Goal: Task Accomplishment & Management: Complete application form

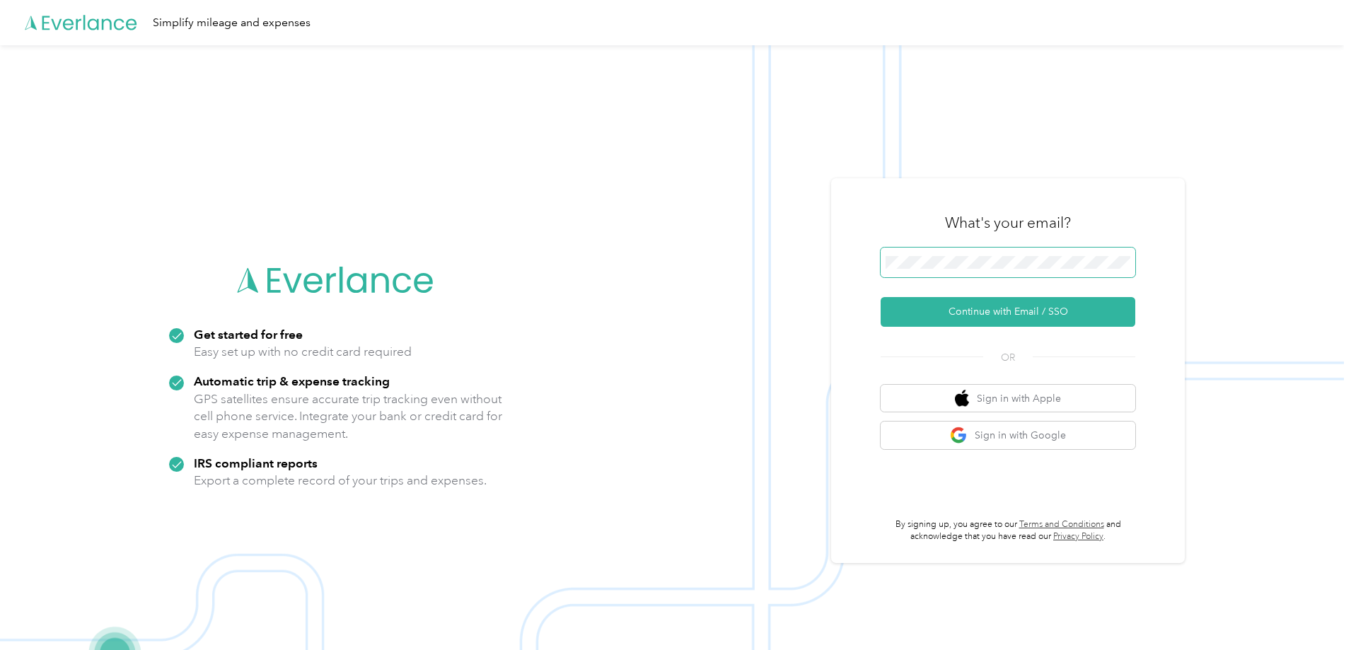
click at [1008, 270] on span at bounding box center [1008, 263] width 255 height 30
click at [986, 307] on button "Continue with Email / SSO" at bounding box center [1008, 312] width 255 height 30
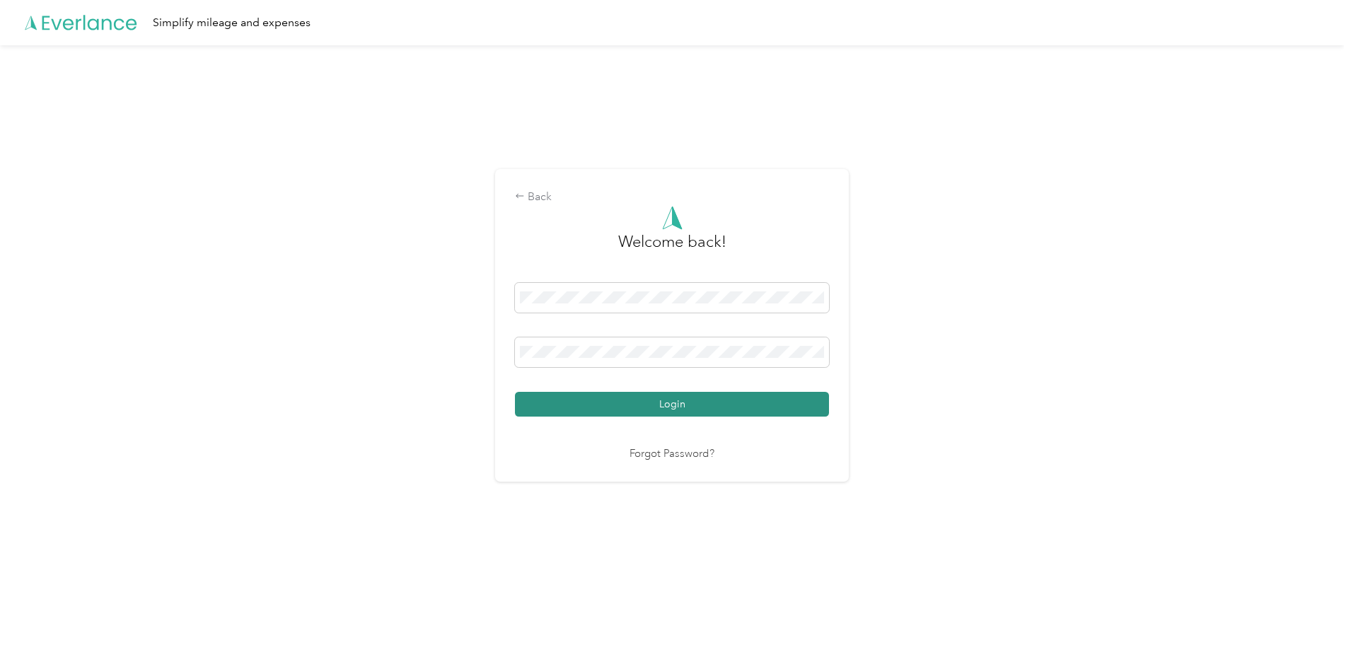
click at [655, 401] on button "Login" at bounding box center [672, 404] width 314 height 25
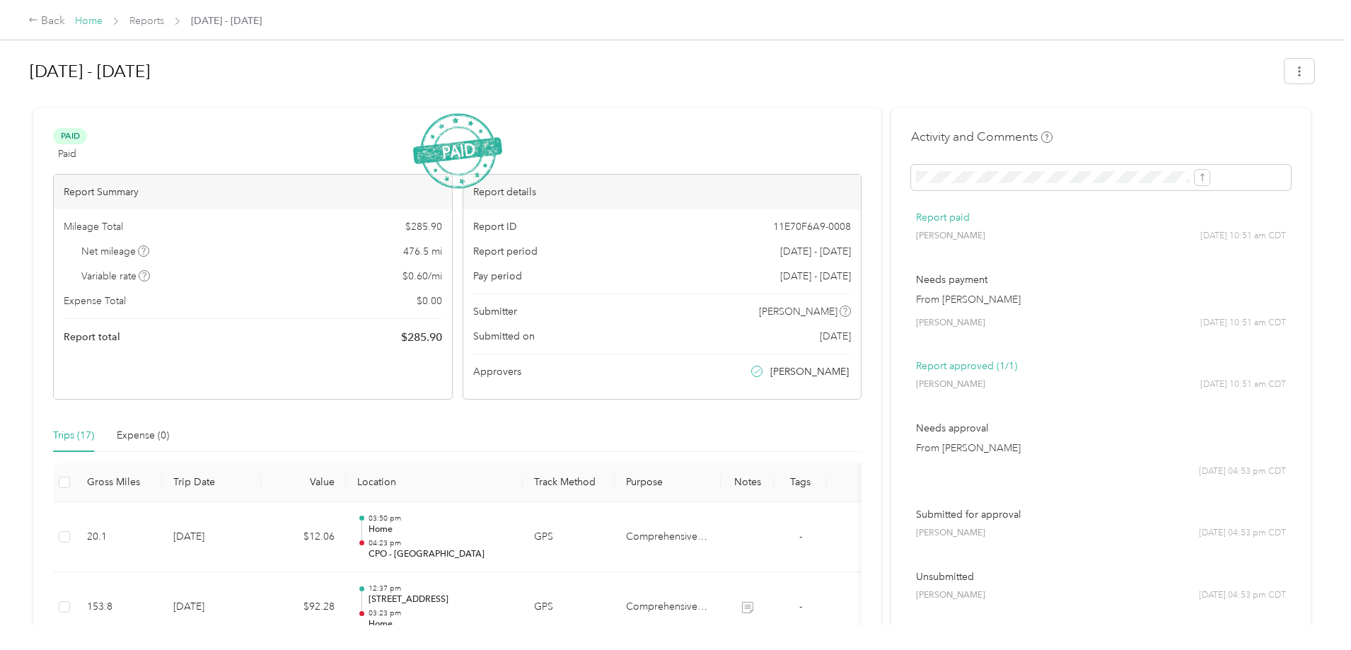
click at [103, 18] on link "Home" at bounding box center [89, 21] width 28 height 12
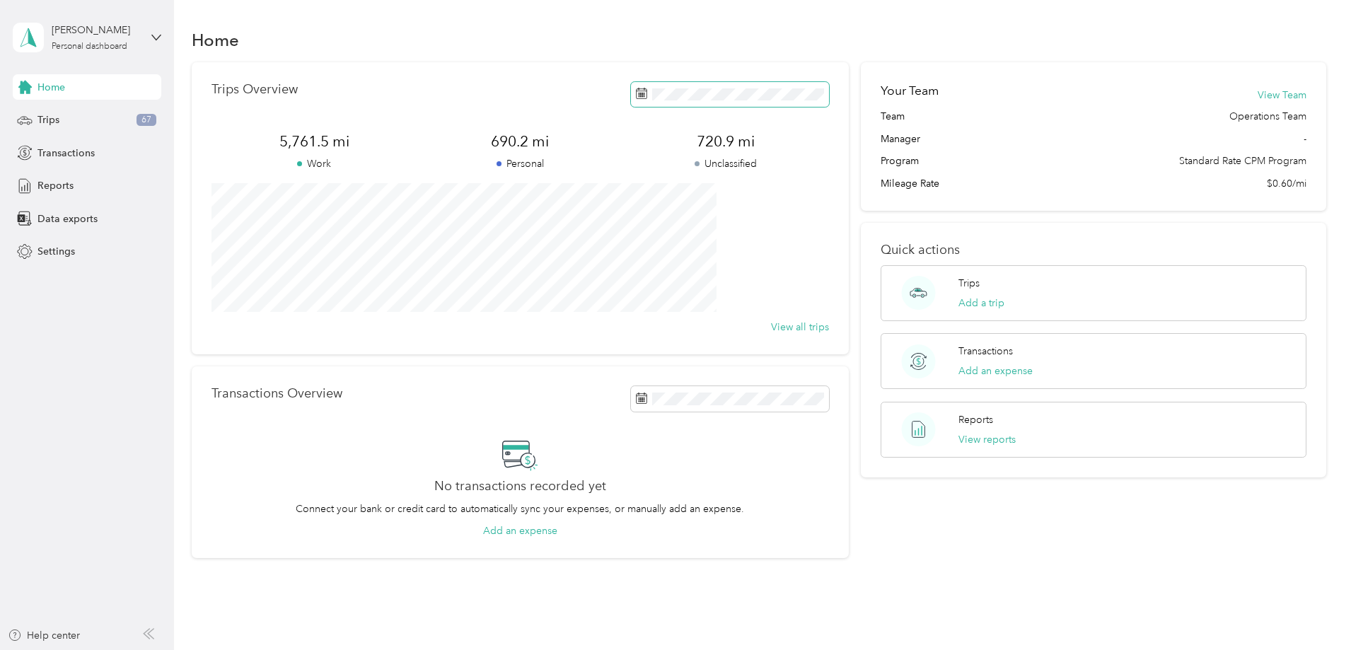
click at [713, 101] on span at bounding box center [730, 94] width 198 height 25
click at [57, 120] on span "Trips" at bounding box center [48, 119] width 22 height 15
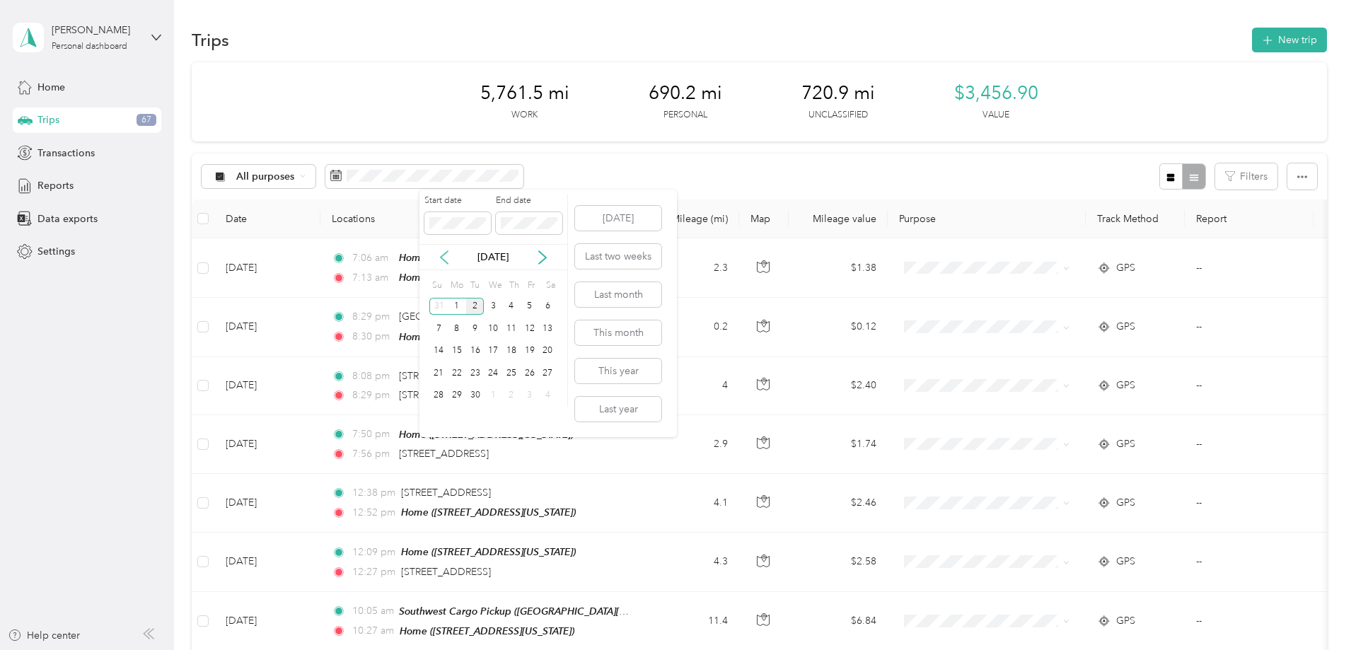
click at [446, 253] on icon at bounding box center [444, 257] width 14 height 14
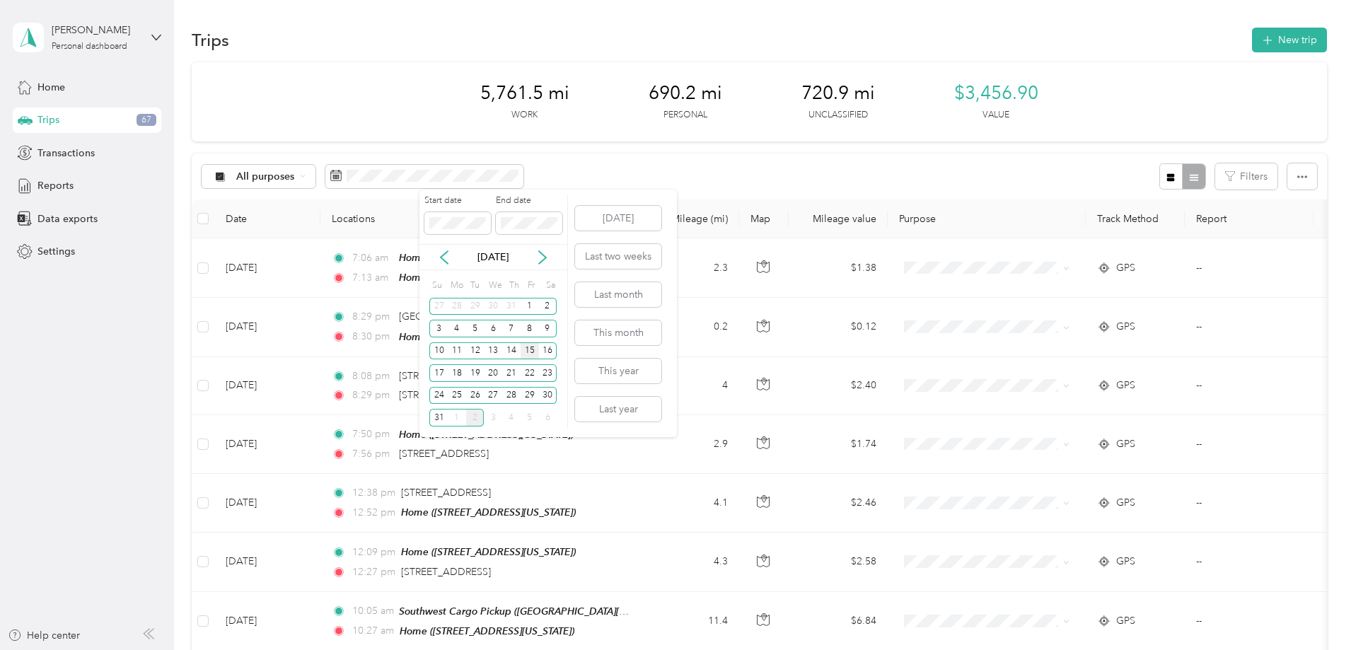
click at [529, 353] on div "15" at bounding box center [530, 351] width 18 height 18
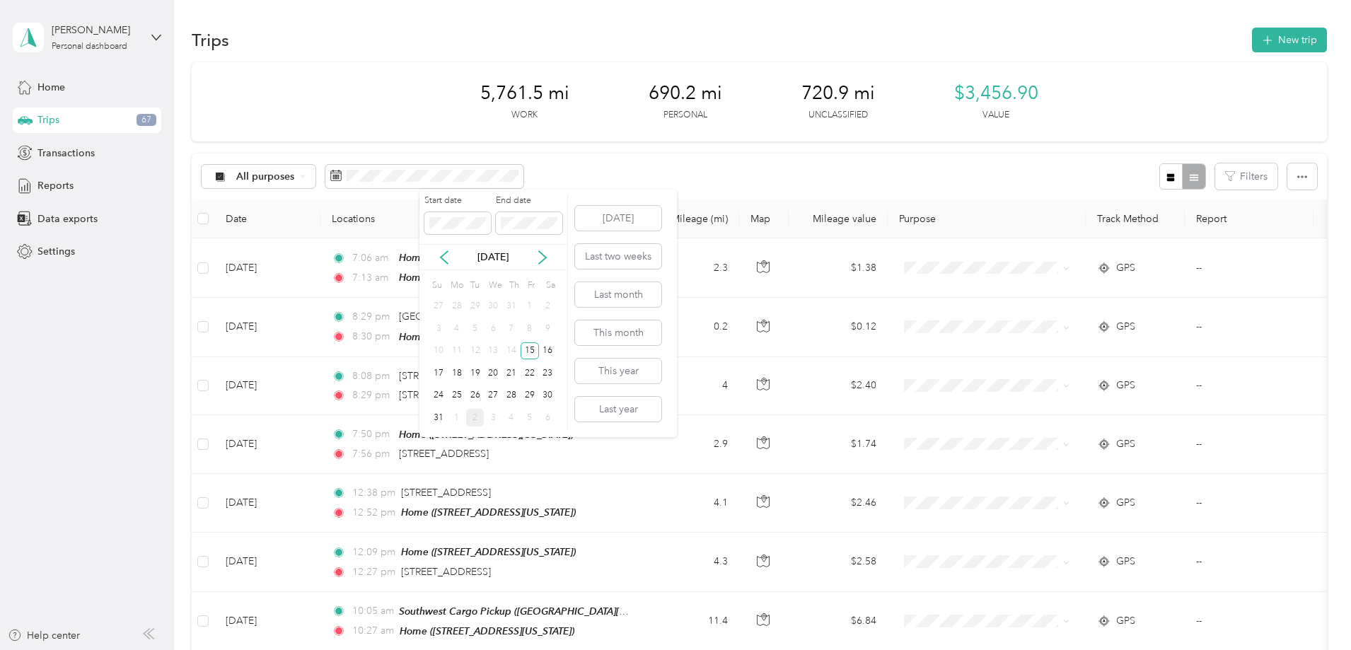
click at [474, 239] on div "Start date End date" at bounding box center [494, 220] width 148 height 50
click at [440, 416] on div "31" at bounding box center [438, 418] width 18 height 18
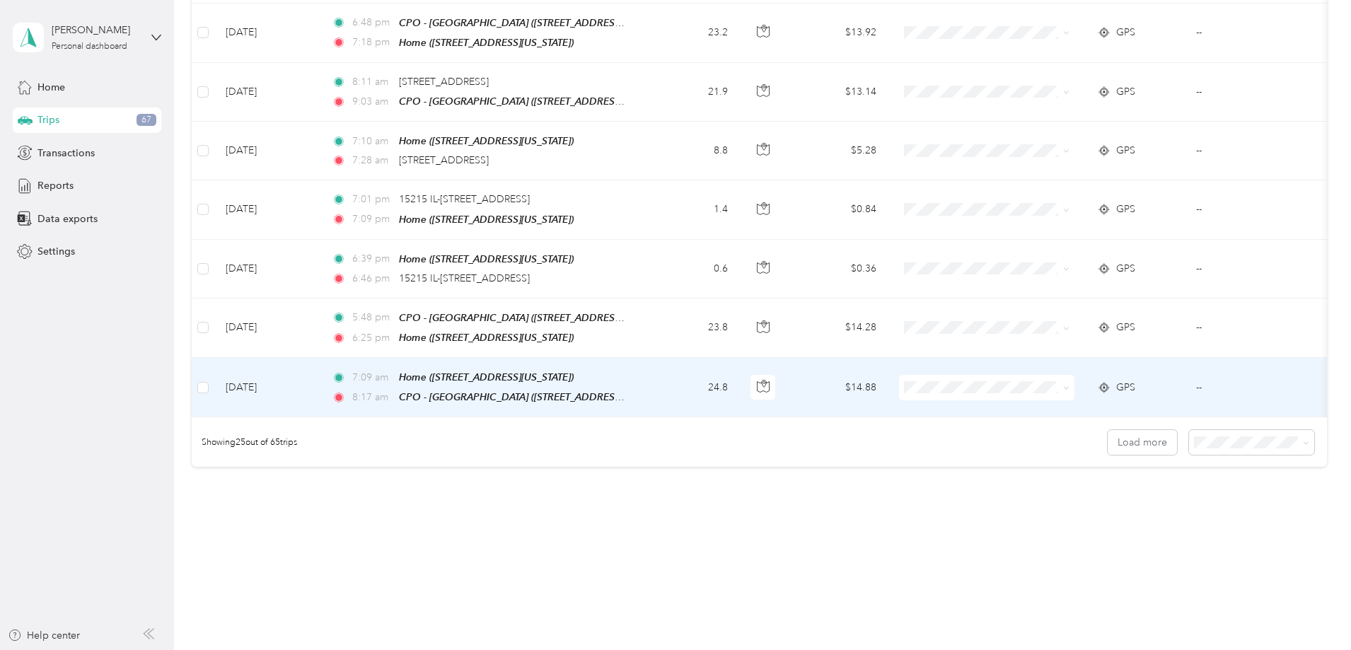
scroll to position [1299, 0]
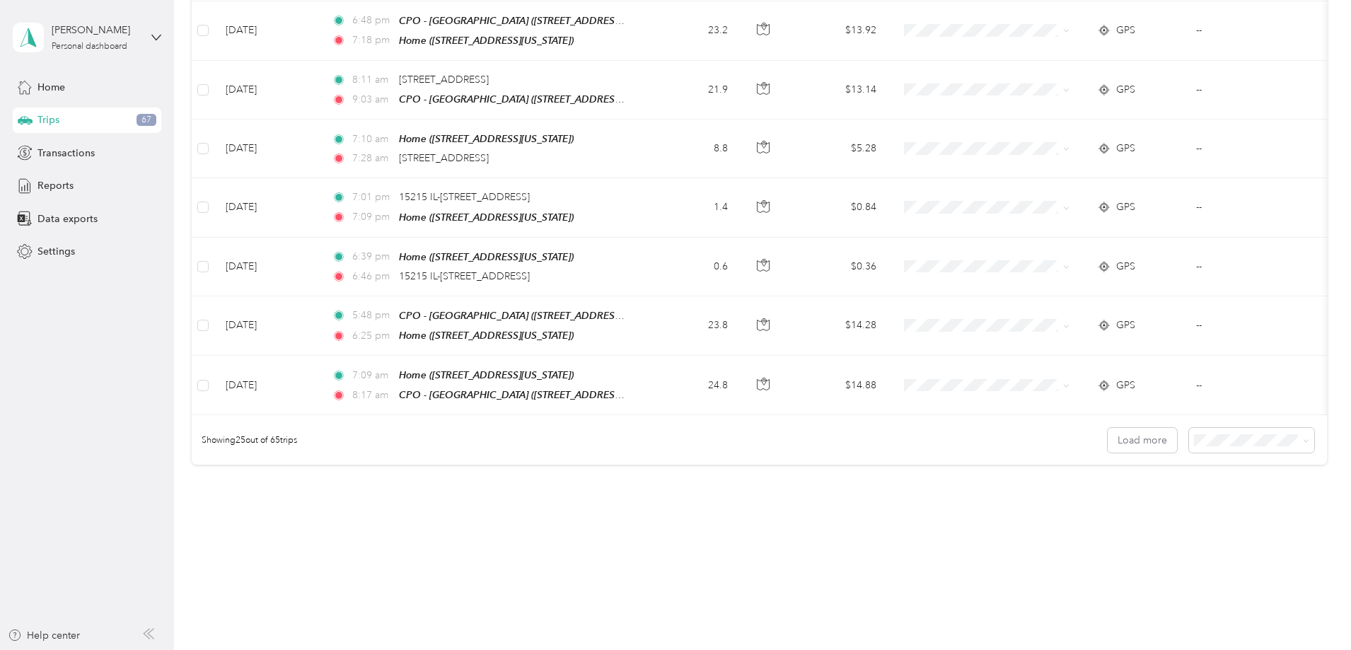
click at [1164, 500] on div "100 per load" at bounding box center [1154, 505] width 105 height 15
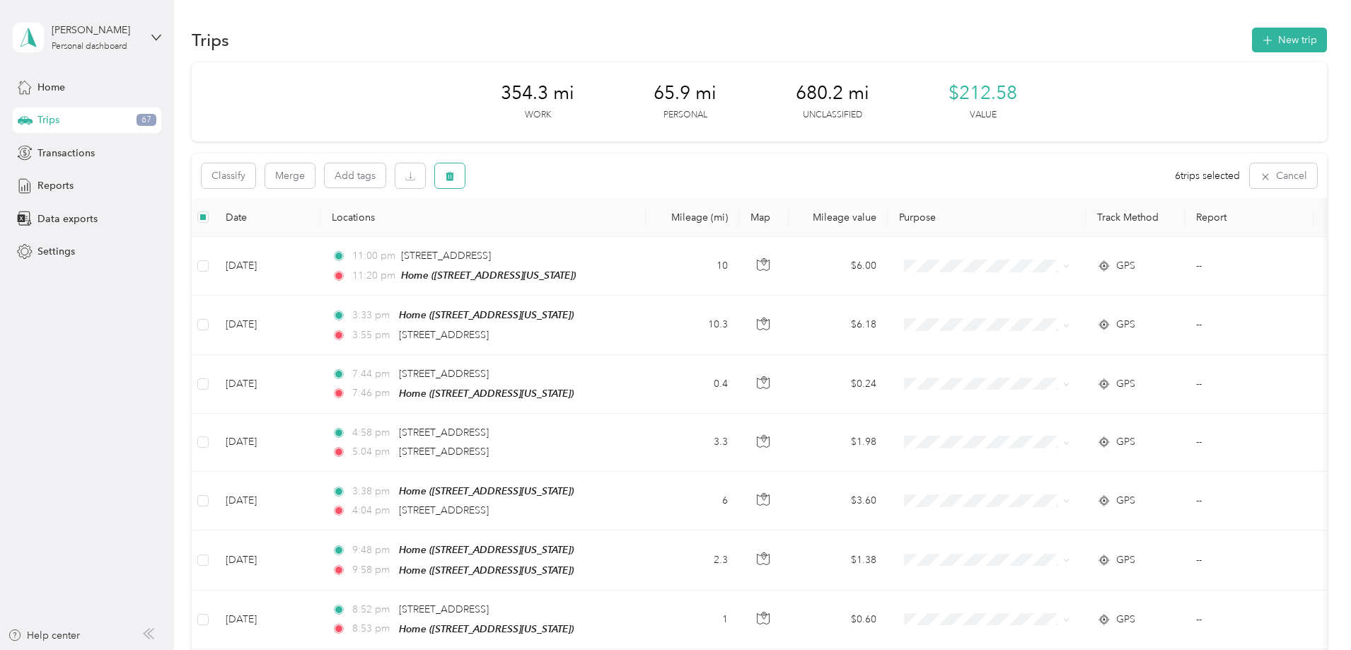
click at [465, 179] on button "button" at bounding box center [450, 175] width 30 height 25
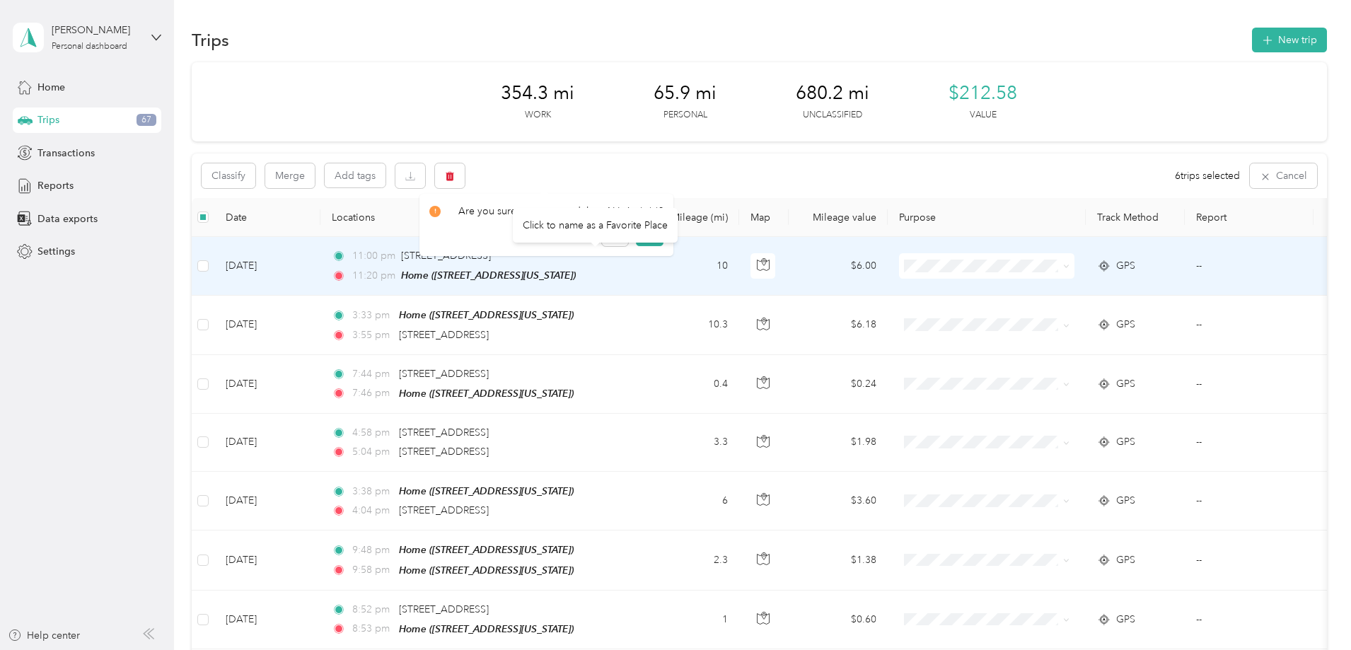
click at [639, 233] on div "Click to name as a Favorite Place" at bounding box center [595, 225] width 165 height 35
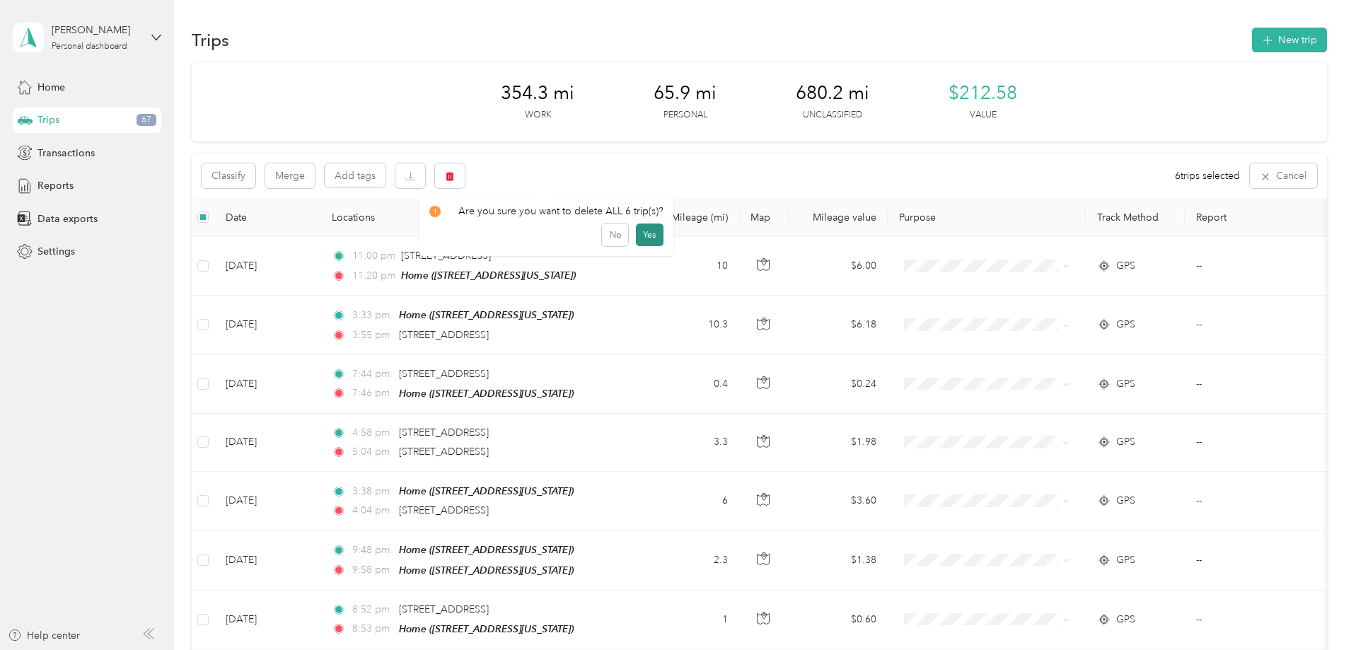
click at [645, 240] on button "Yes" at bounding box center [650, 235] width 28 height 23
click at [455, 179] on icon "button" at bounding box center [450, 176] width 10 height 10
click at [641, 234] on button "Yes" at bounding box center [650, 235] width 28 height 23
click at [455, 179] on icon "button" at bounding box center [450, 176] width 10 height 10
click at [636, 233] on button "Yes" at bounding box center [650, 235] width 28 height 23
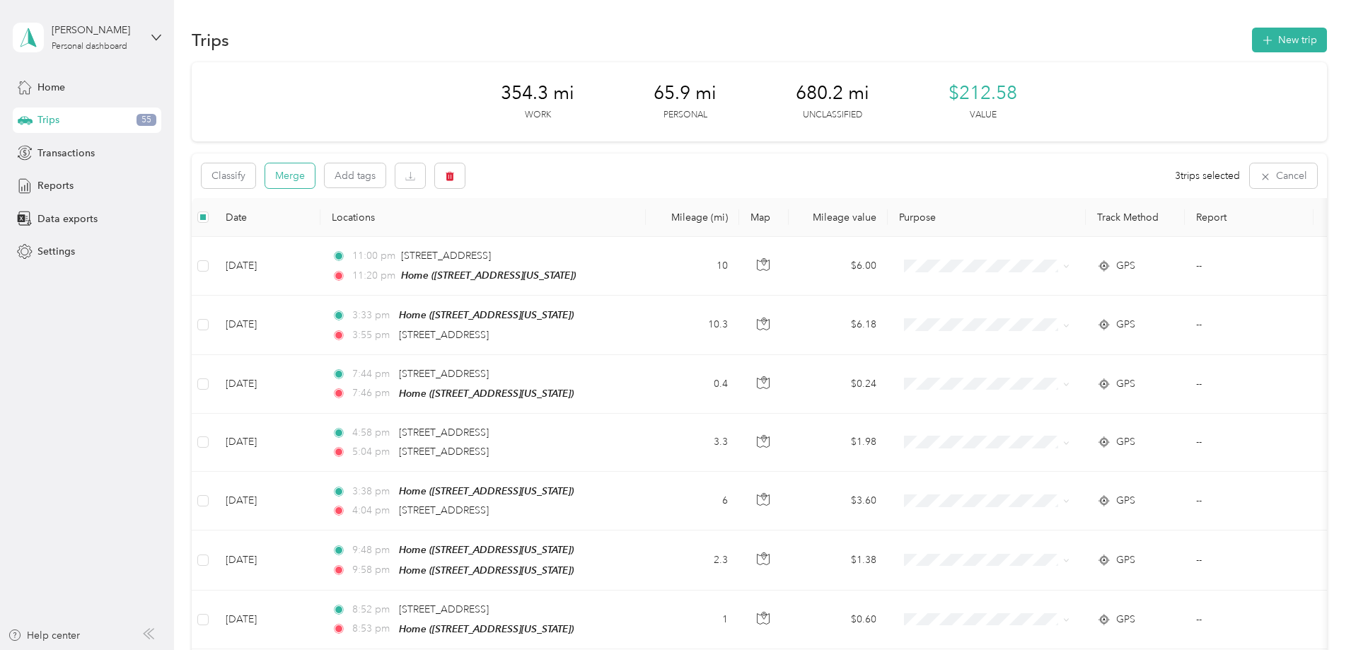
click at [315, 181] on button "Merge" at bounding box center [290, 175] width 50 height 25
click at [455, 171] on icon "button" at bounding box center [450, 176] width 10 height 10
click at [636, 231] on button "Yes" at bounding box center [650, 235] width 28 height 23
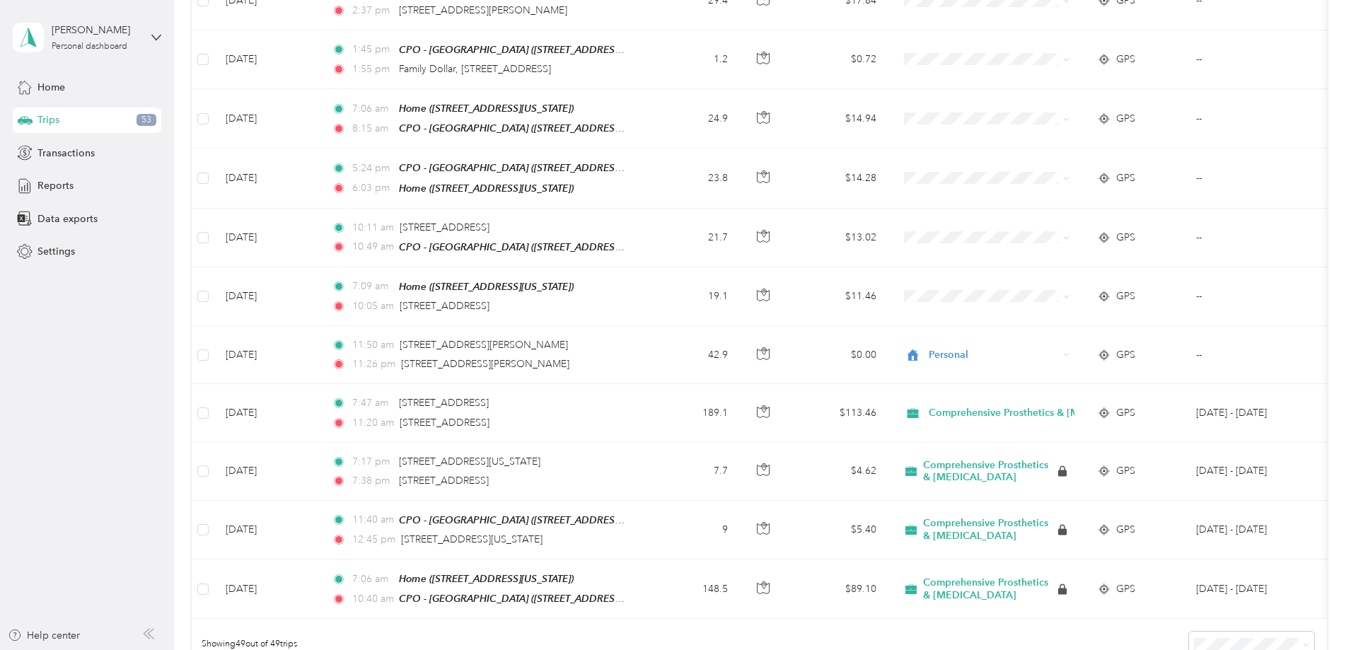
scroll to position [2476, 0]
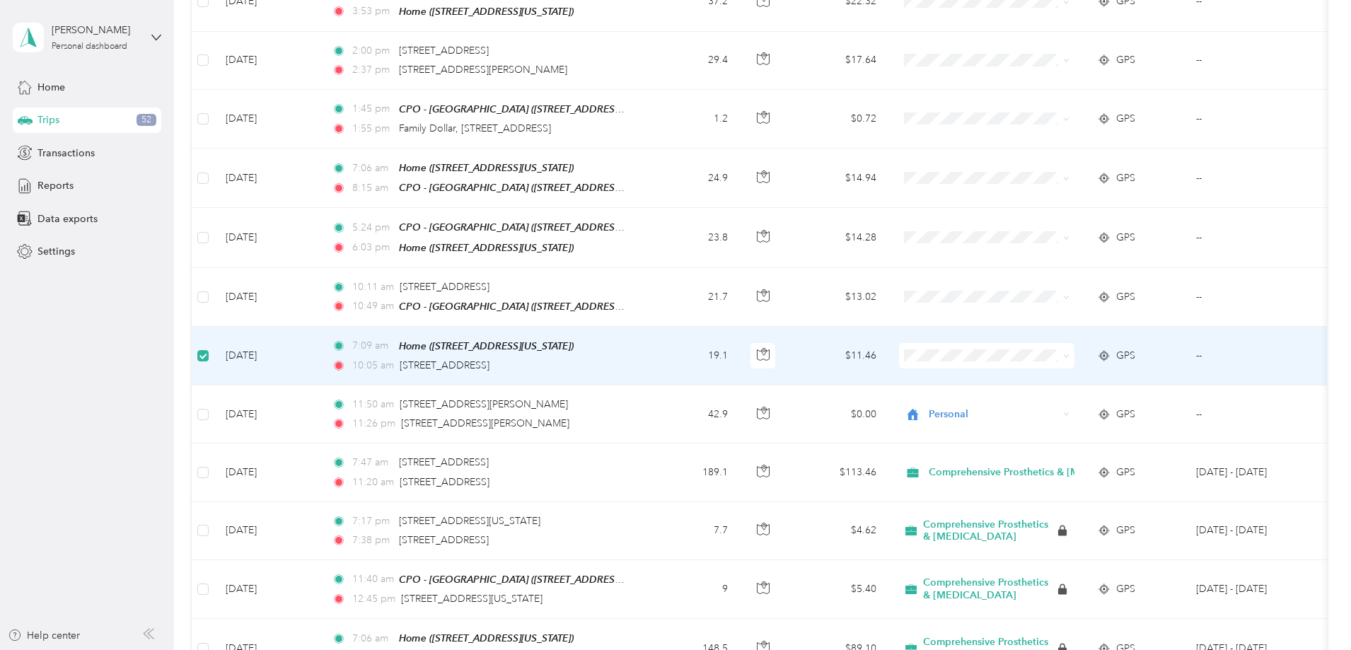
scroll to position [2594, 0]
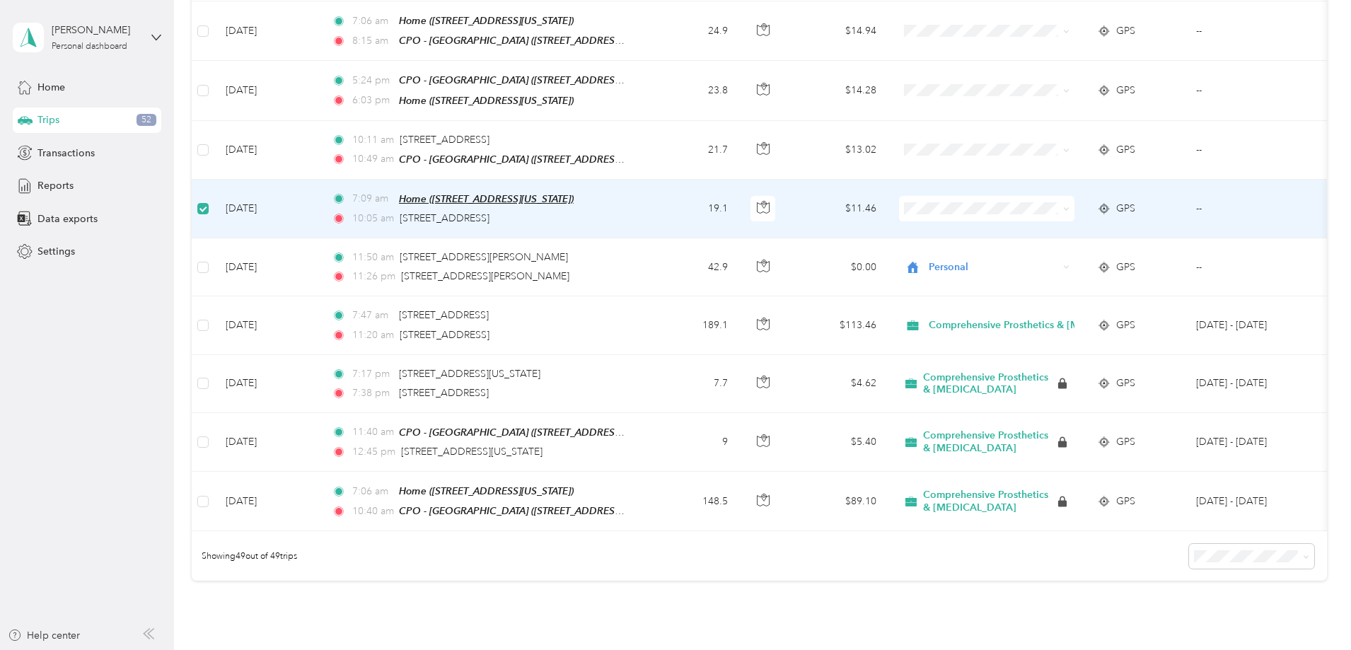
click at [502, 193] on span "Home ([STREET_ADDRESS][US_STATE])" at bounding box center [486, 198] width 175 height 11
click at [739, 180] on td "19.1" at bounding box center [692, 209] width 93 height 59
click at [629, 211] on div "10:05 am 8659 S State St, Chicago, IL 60619, USA" at bounding box center [480, 219] width 297 height 16
click at [321, 180] on td "[DATE]" at bounding box center [267, 209] width 106 height 59
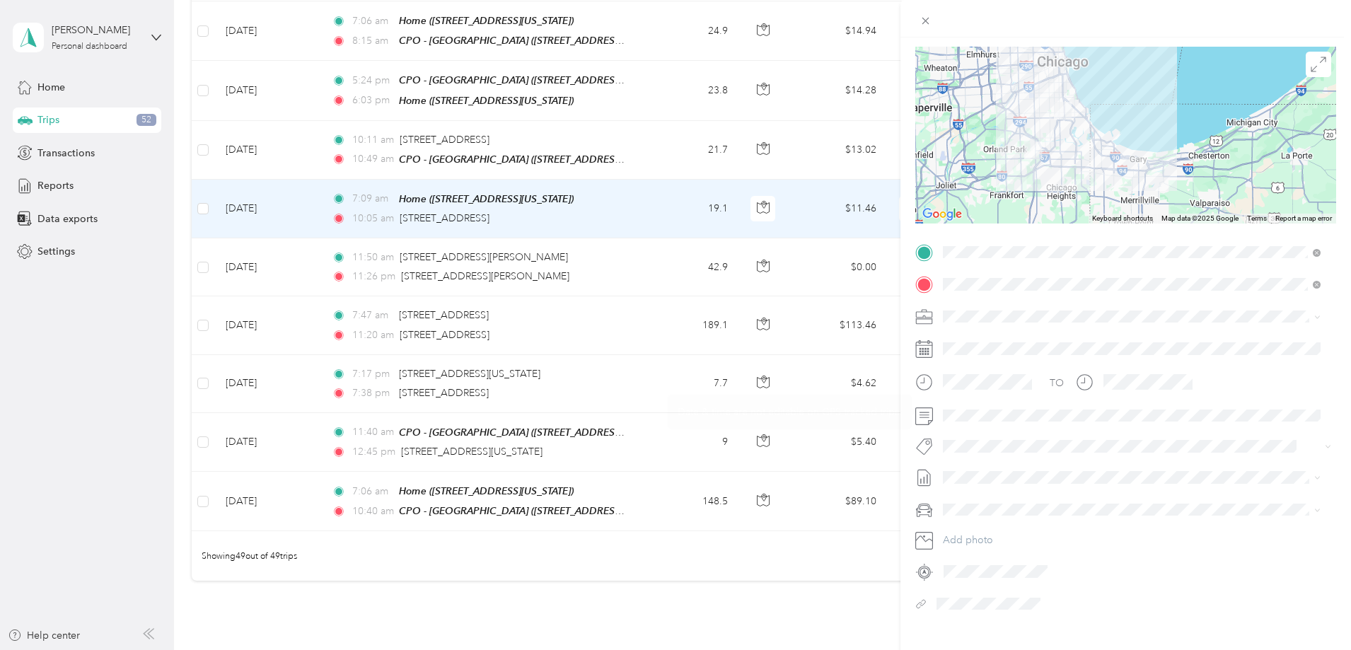
scroll to position [118, 0]
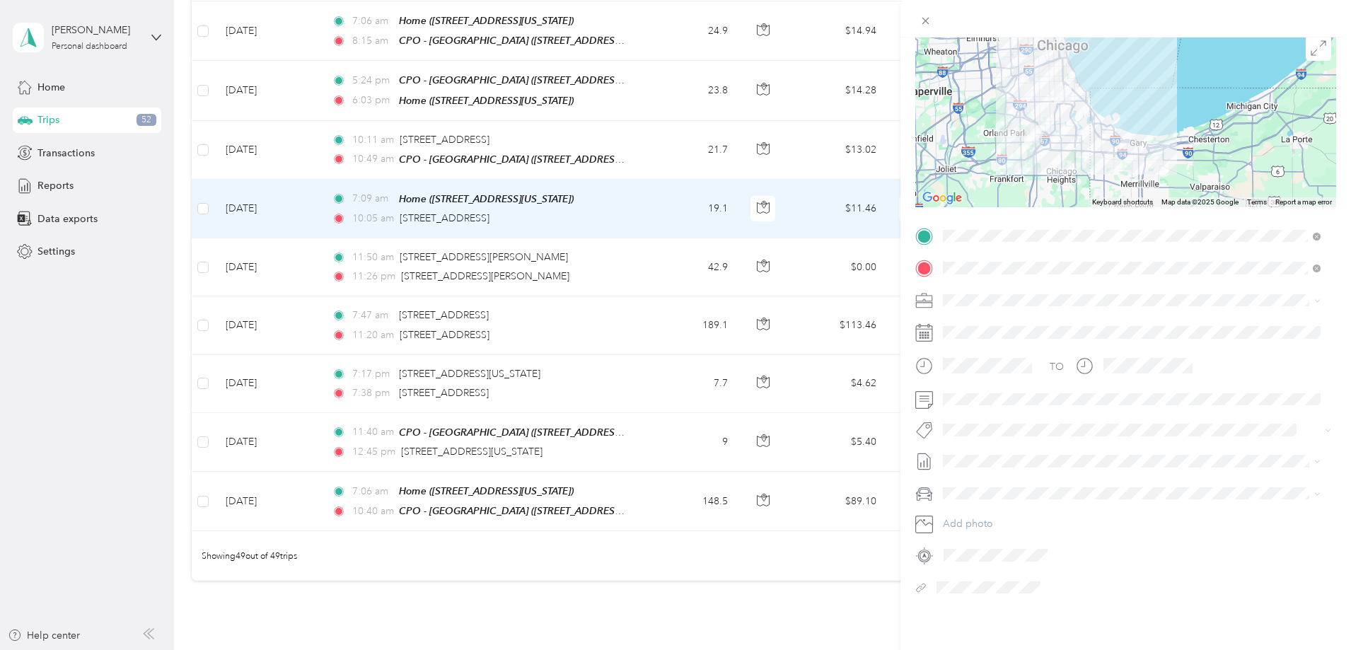
click at [243, 251] on div "Trip details Save This trip cannot be edited because it is either under review,…" at bounding box center [675, 325] width 1351 height 650
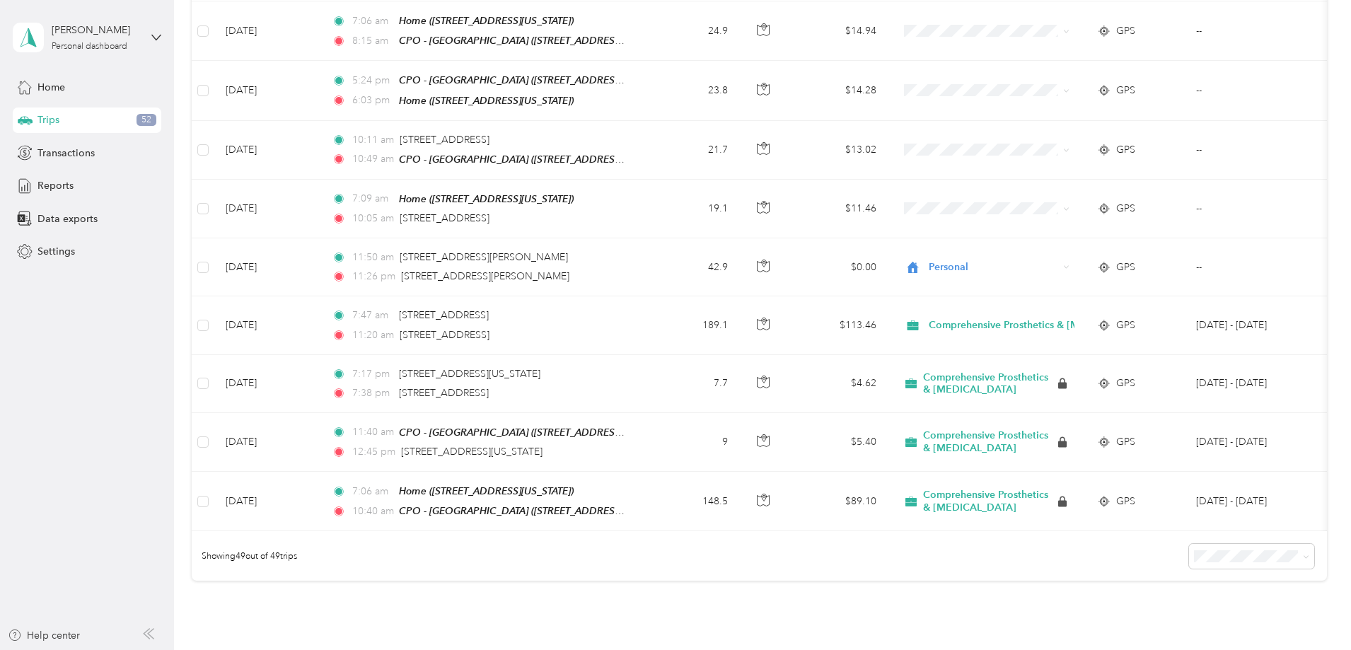
scroll to position [2478, 0]
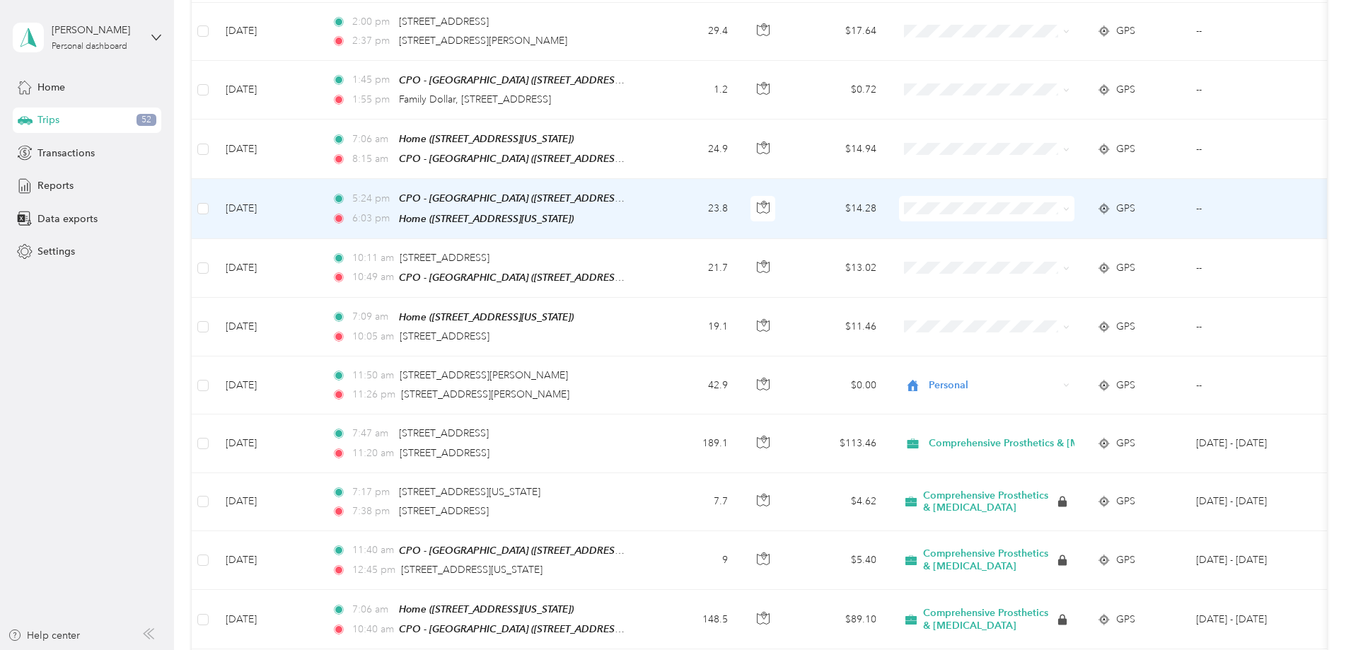
click at [1057, 196] on span at bounding box center [986, 208] width 175 height 25
click at [1063, 207] on li "Comprehensive Prosthetics & [MEDICAL_DATA]" at bounding box center [1126, 202] width 267 height 25
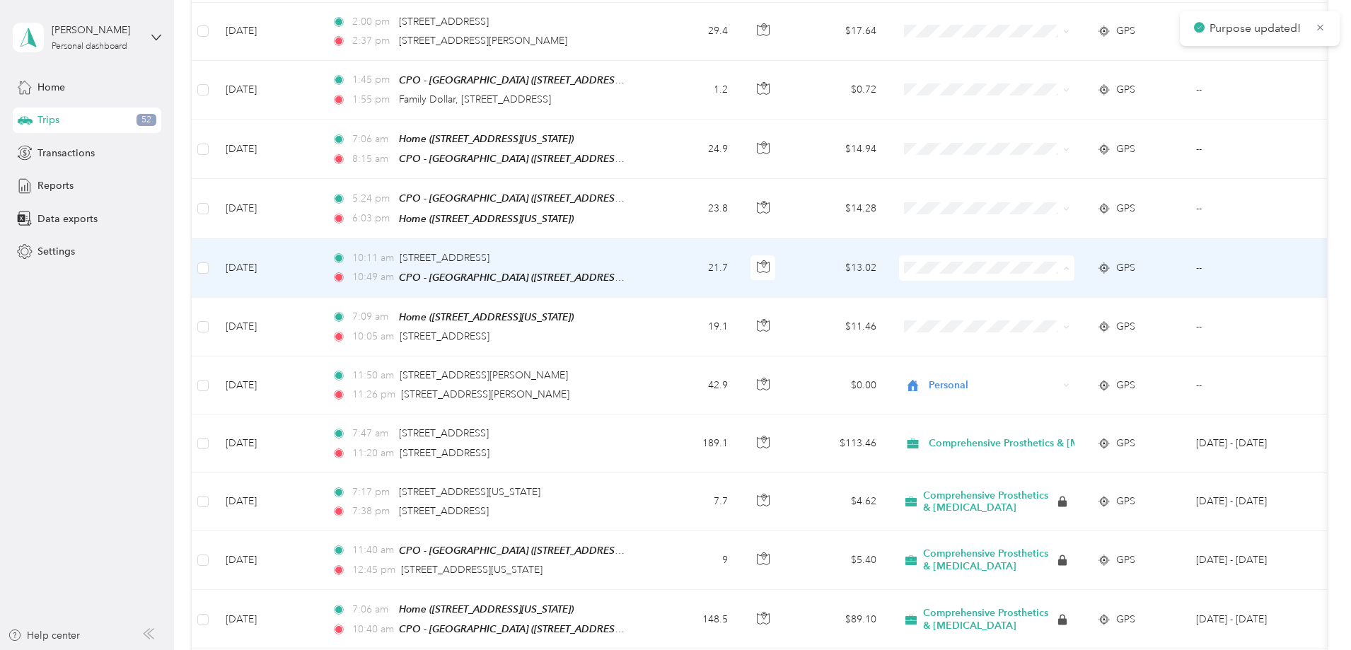
click at [1059, 258] on span "Comprehensive Prosthetics & [MEDICAL_DATA]" at bounding box center [1139, 260] width 221 height 15
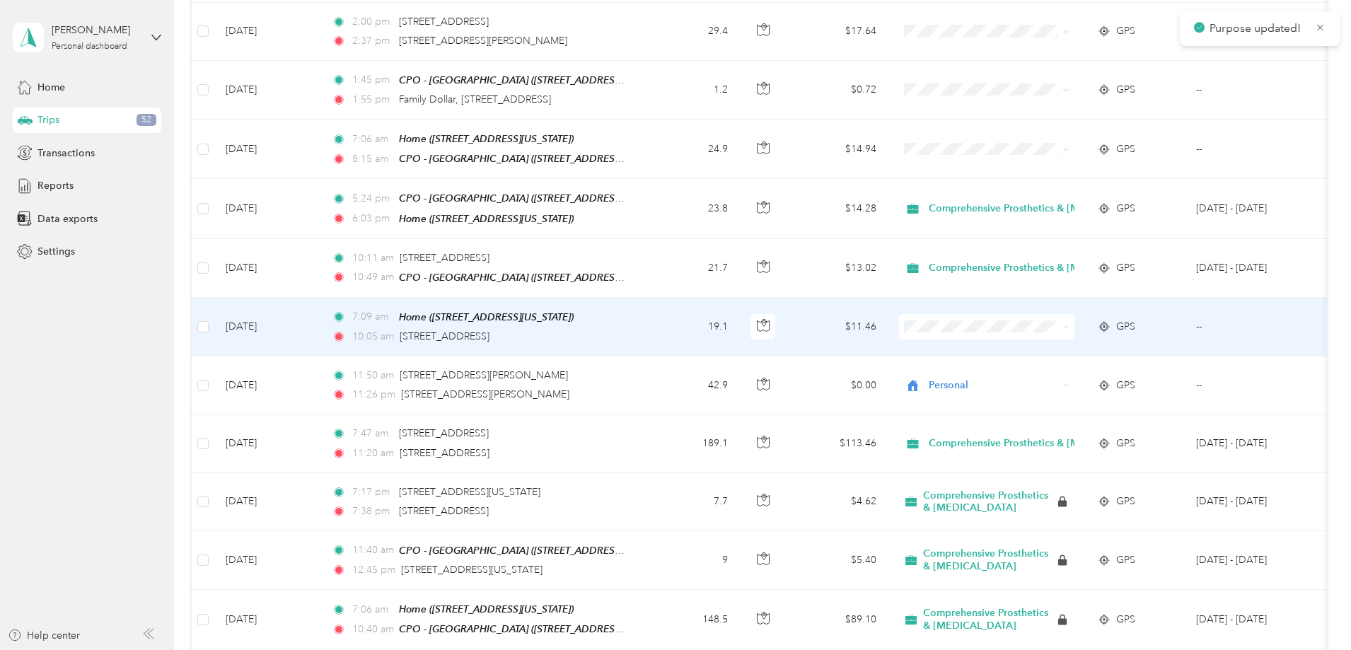
click at [1061, 321] on li "Comprehensive Prosthetics & [MEDICAL_DATA]" at bounding box center [1126, 318] width 267 height 25
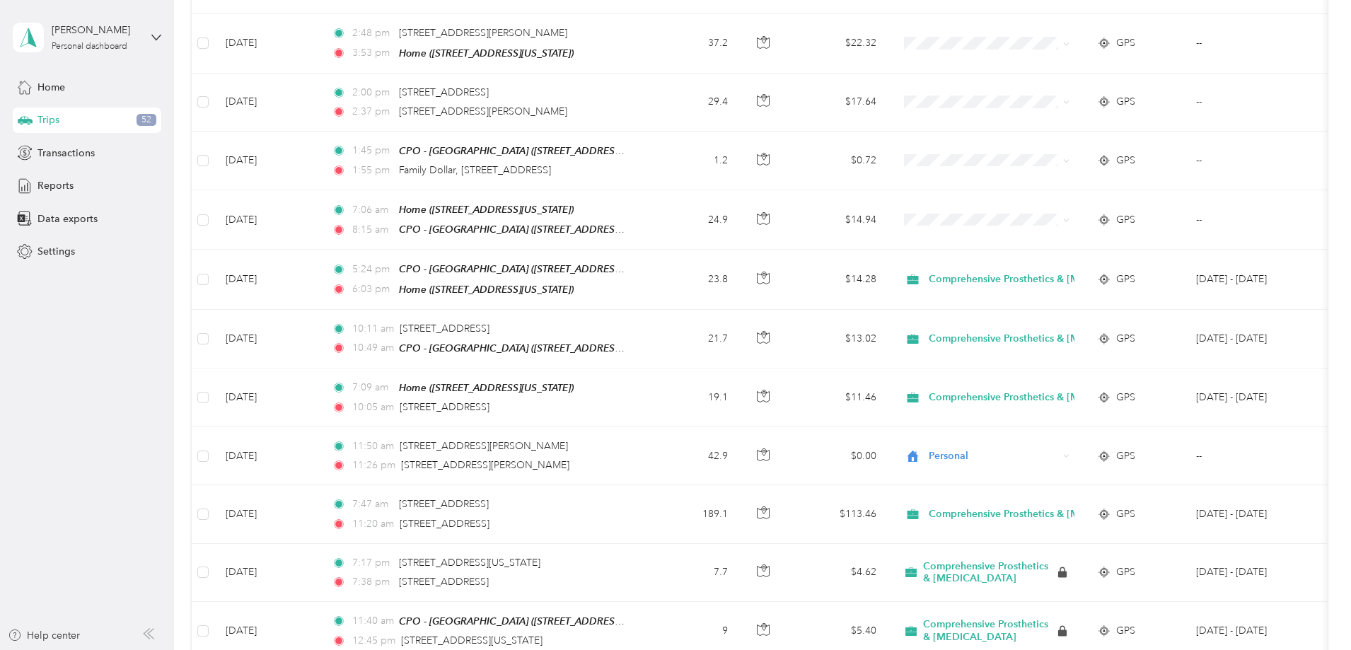
scroll to position [2360, 0]
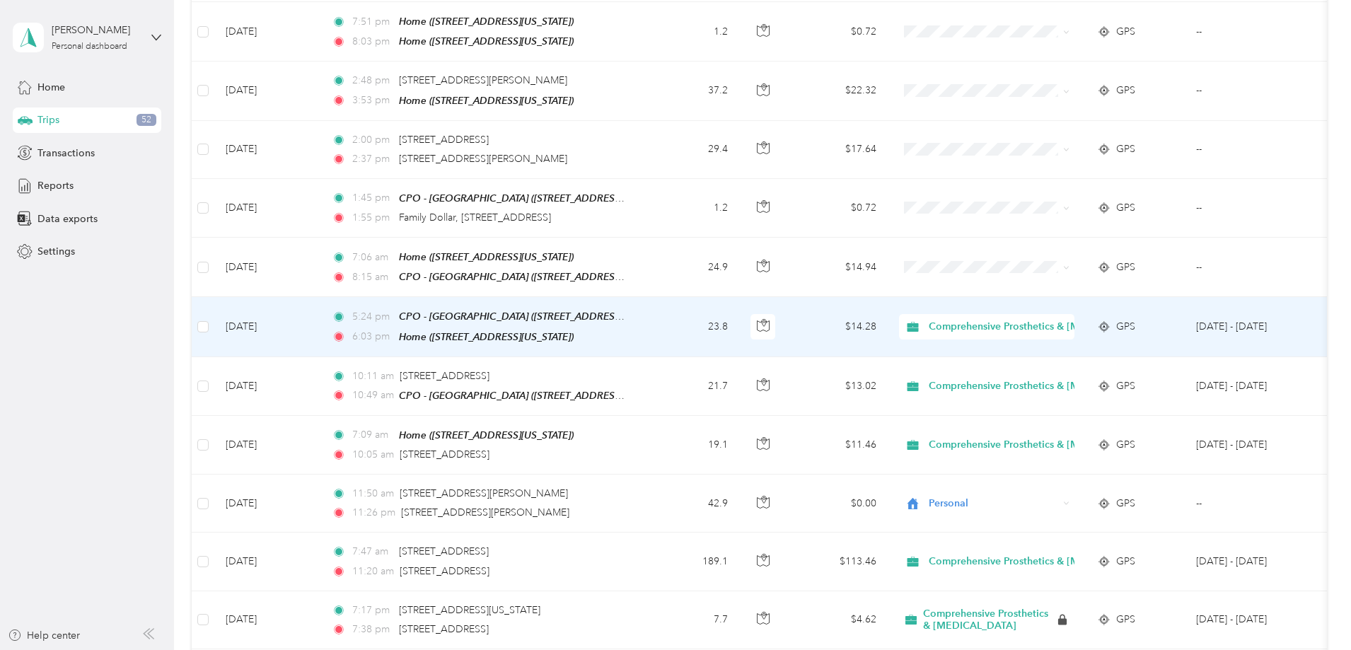
click at [1082, 319] on span "Comprehensive Prosthetics & [MEDICAL_DATA]" at bounding box center [1039, 327] width 221 height 16
click at [1075, 343] on span "Personal" at bounding box center [1148, 344] width 239 height 15
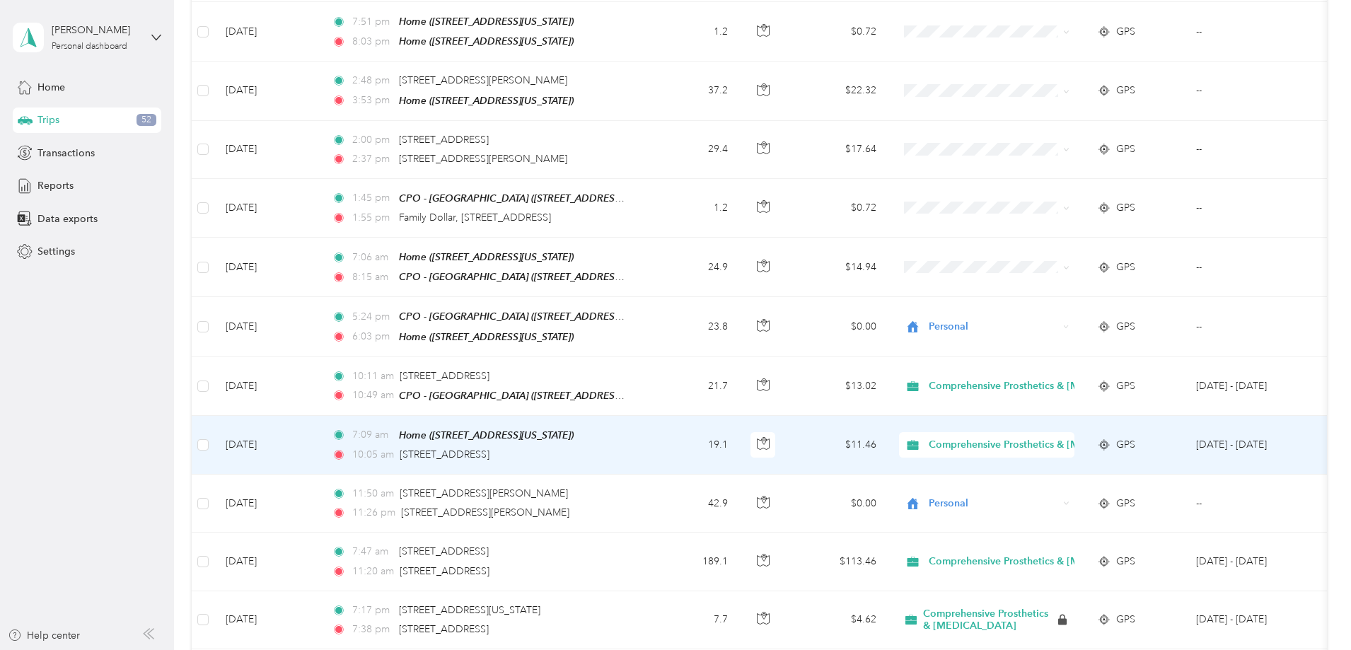
click at [1078, 437] on span "Comprehensive Prosthetics & [MEDICAL_DATA]" at bounding box center [1039, 445] width 221 height 16
click at [1077, 456] on span "Personal" at bounding box center [1148, 453] width 239 height 15
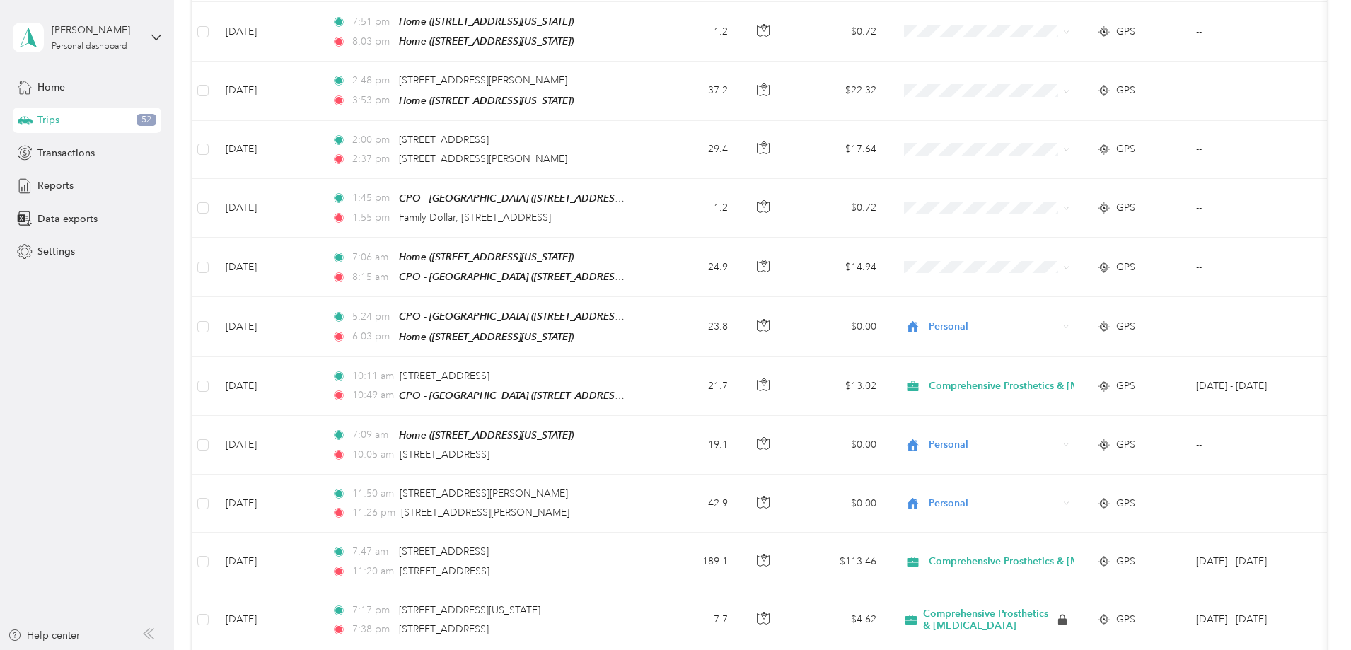
scroll to position [2242, 0]
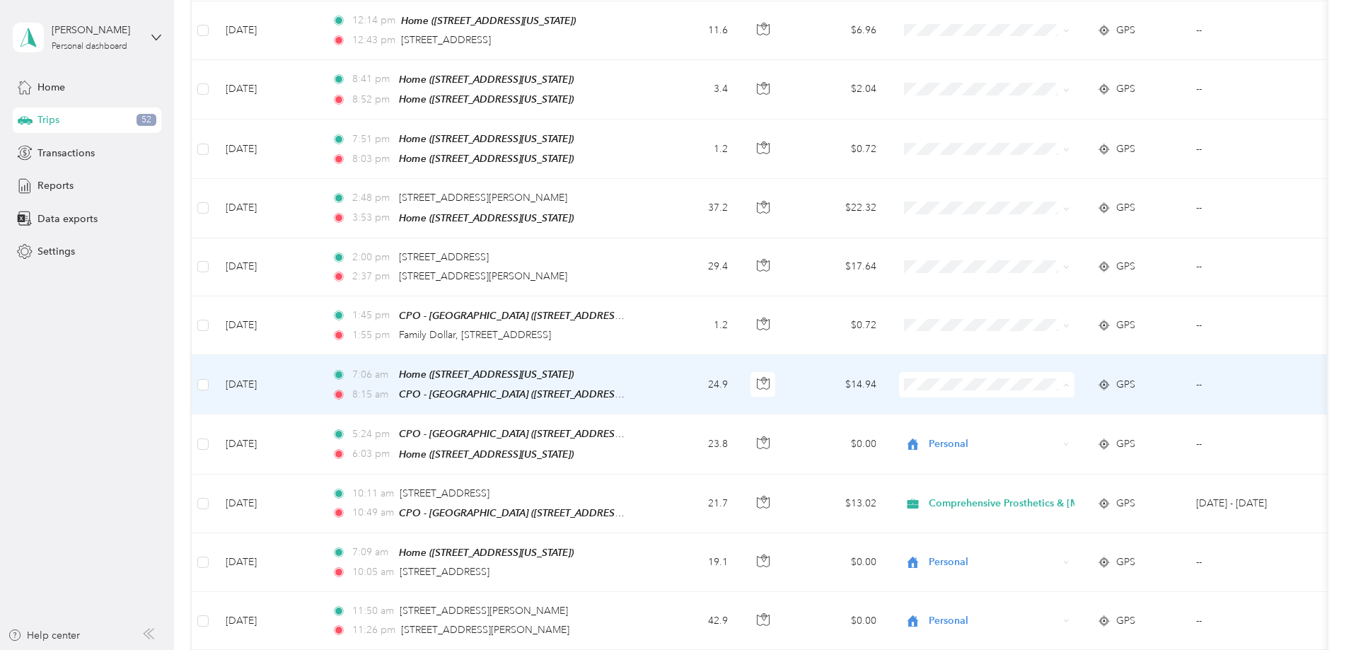
click at [1067, 403] on span "Personal" at bounding box center [1139, 404] width 221 height 15
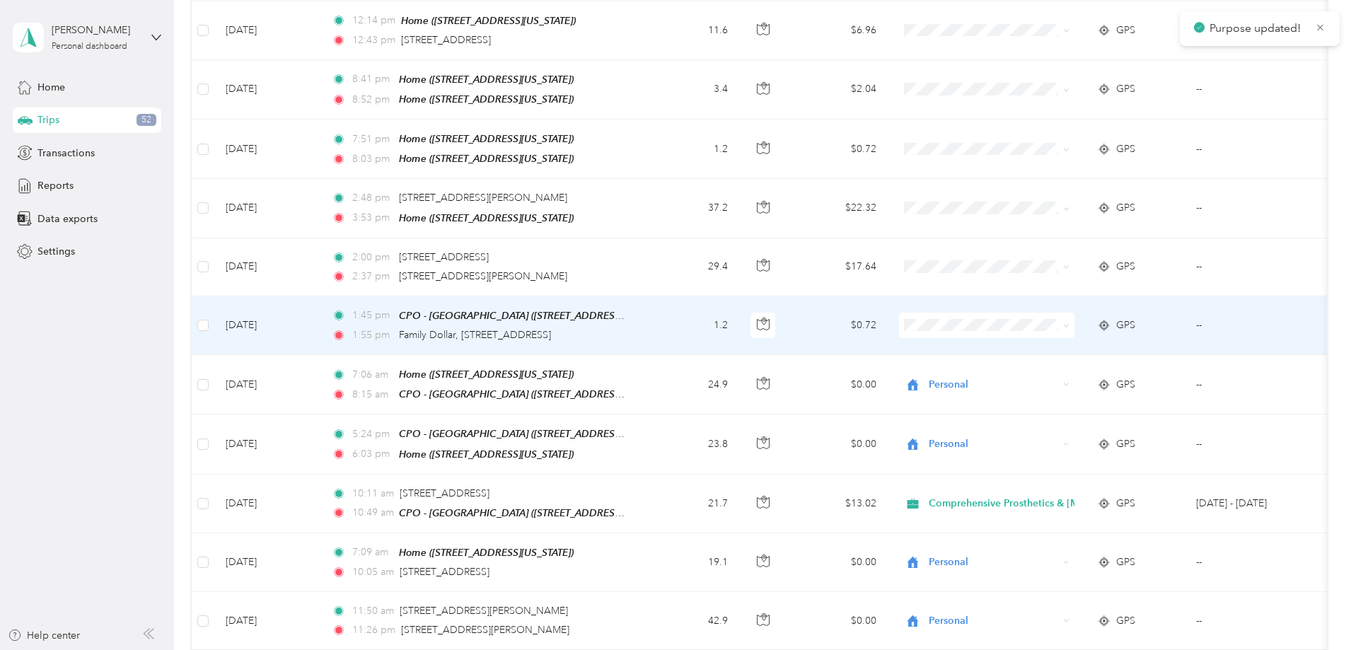
click at [1062, 313] on span at bounding box center [986, 325] width 175 height 25
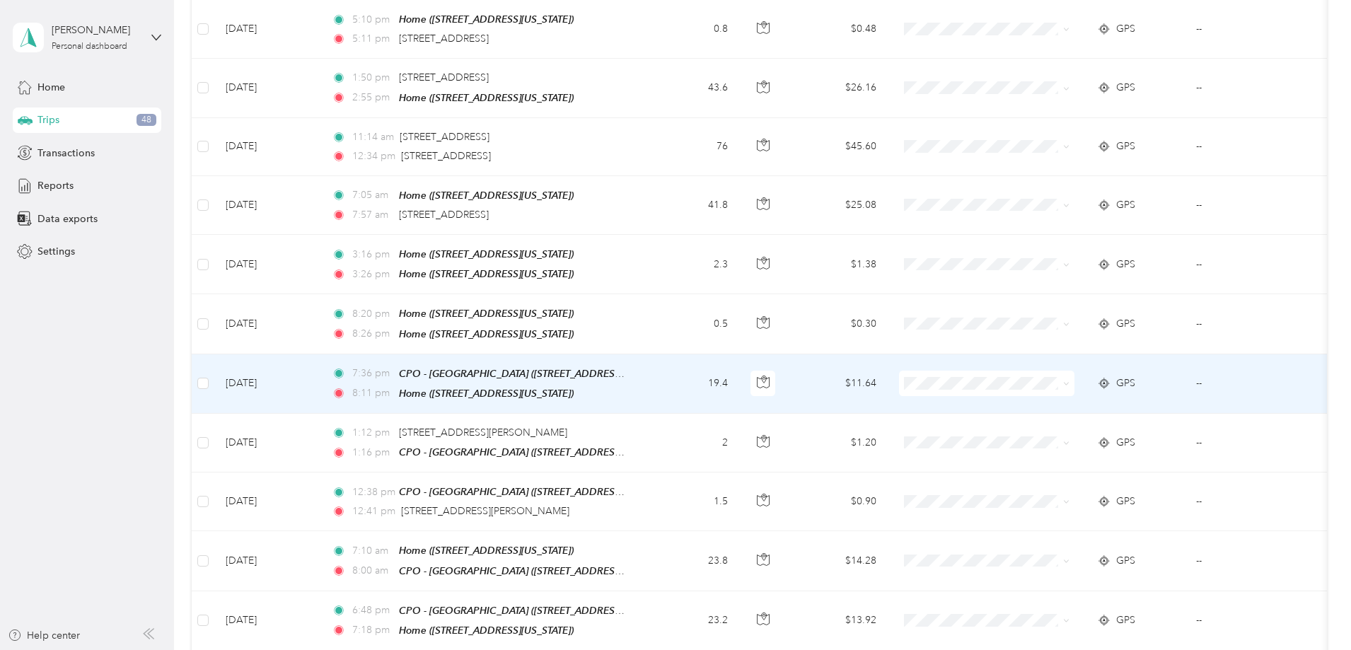
scroll to position [0, 0]
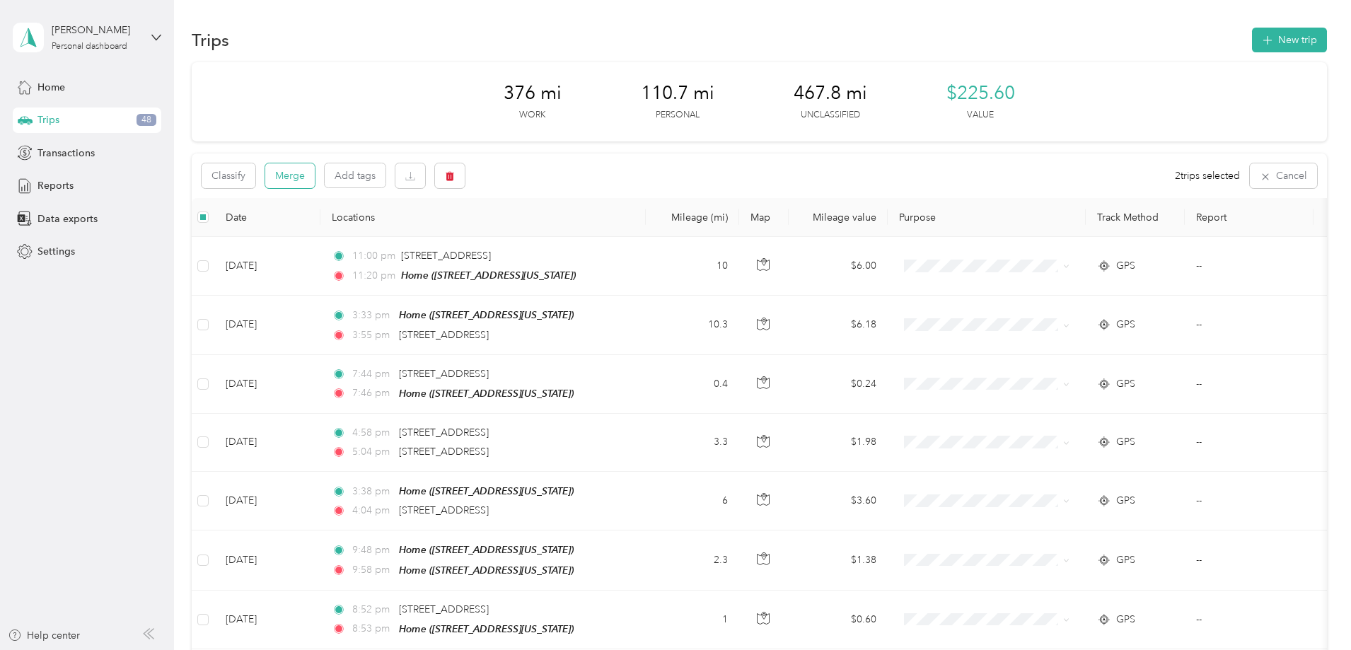
click at [315, 178] on button "Merge" at bounding box center [290, 175] width 50 height 25
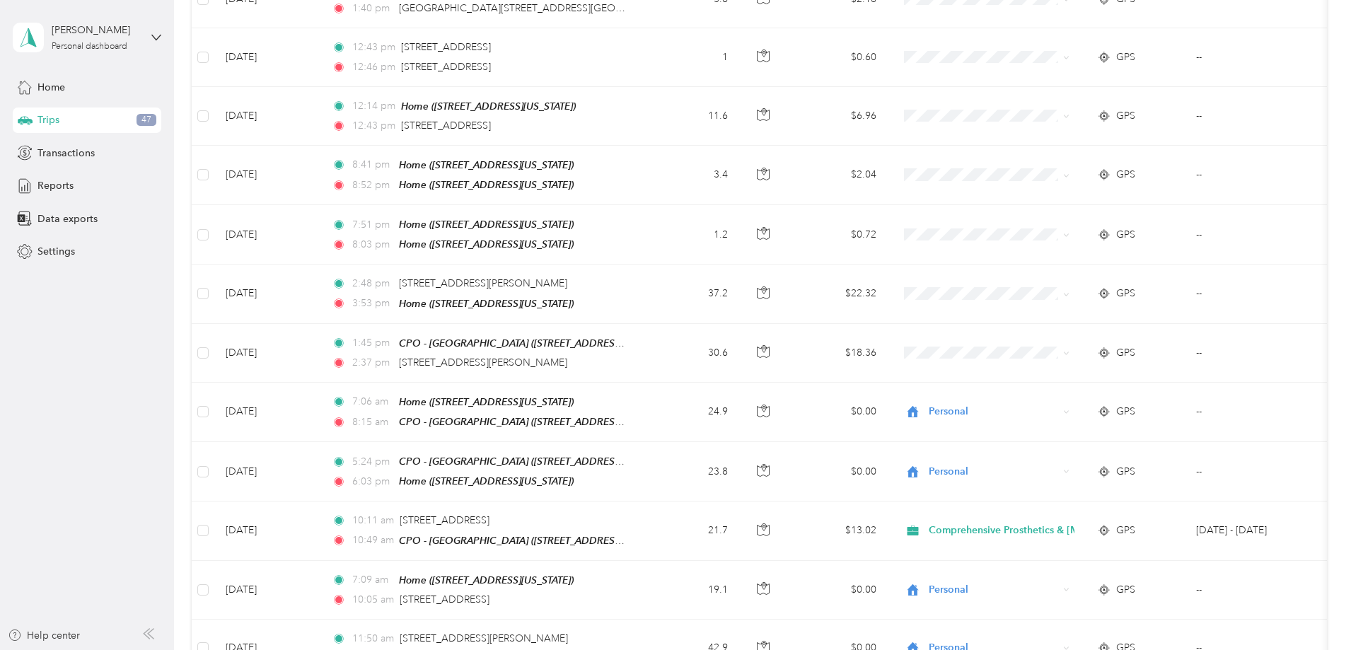
scroll to position [2123, 0]
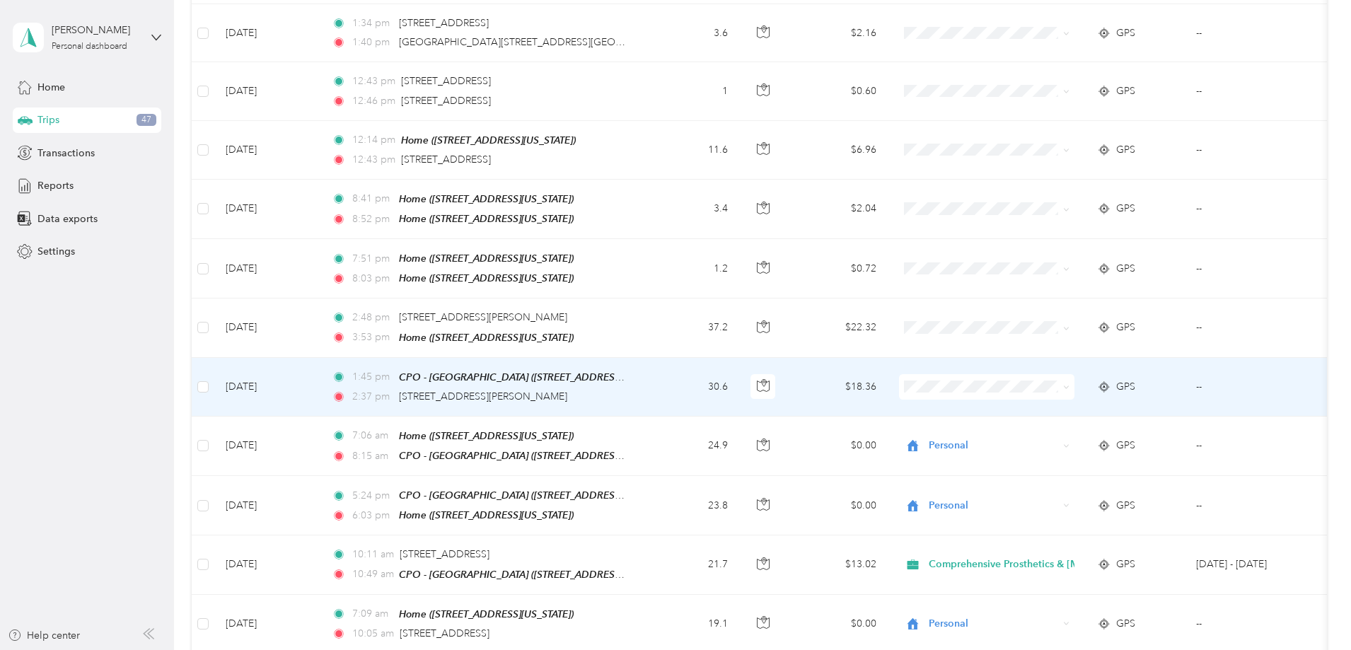
click at [1072, 388] on li "Comprehensive Prosthetics & [MEDICAL_DATA]" at bounding box center [1126, 378] width 267 height 25
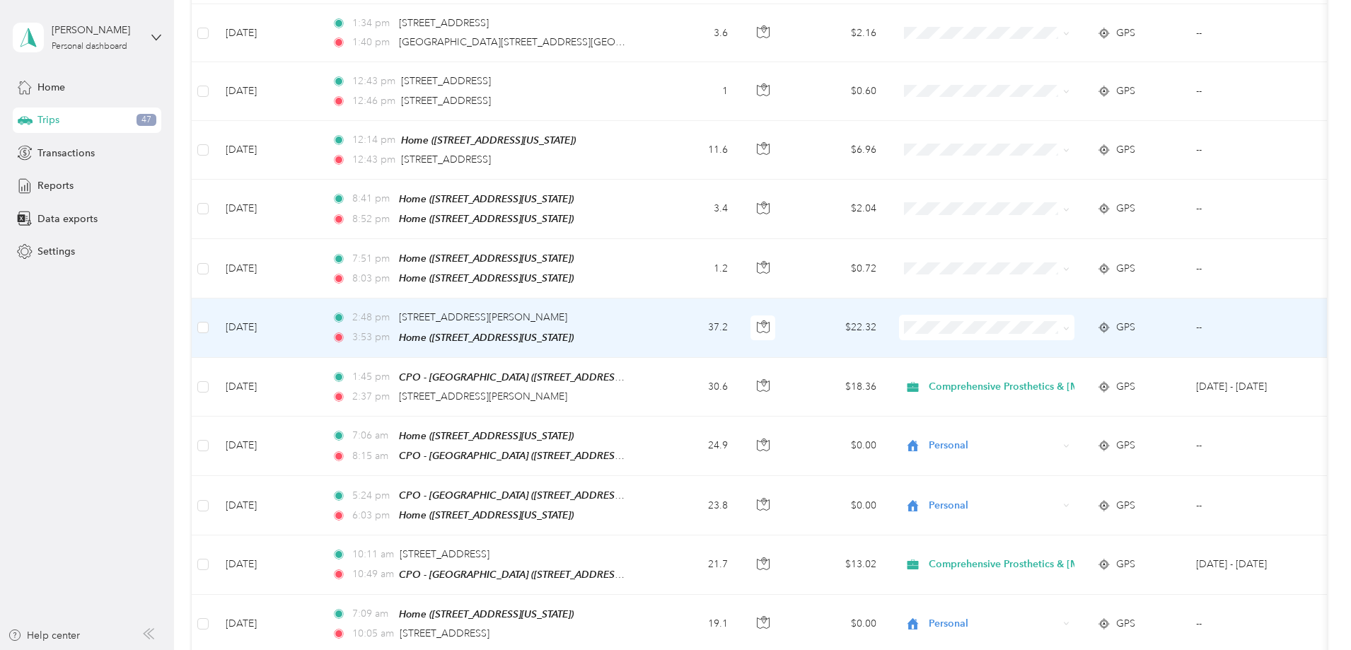
click at [1071, 329] on ol "Comprehensive Prosthetics & Orthotics Personal" at bounding box center [1126, 330] width 267 height 50
click at [1075, 320] on span "Comprehensive Prosthetics & [MEDICAL_DATA]" at bounding box center [1139, 324] width 221 height 15
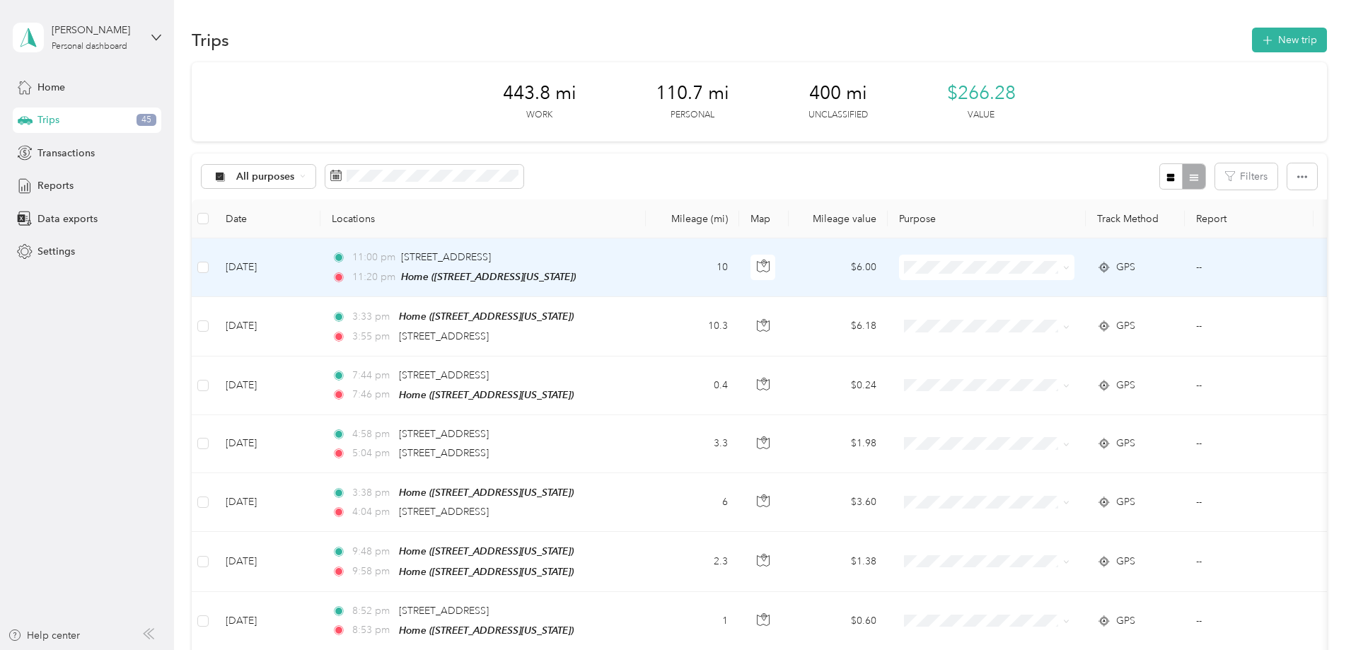
scroll to position [2086, 0]
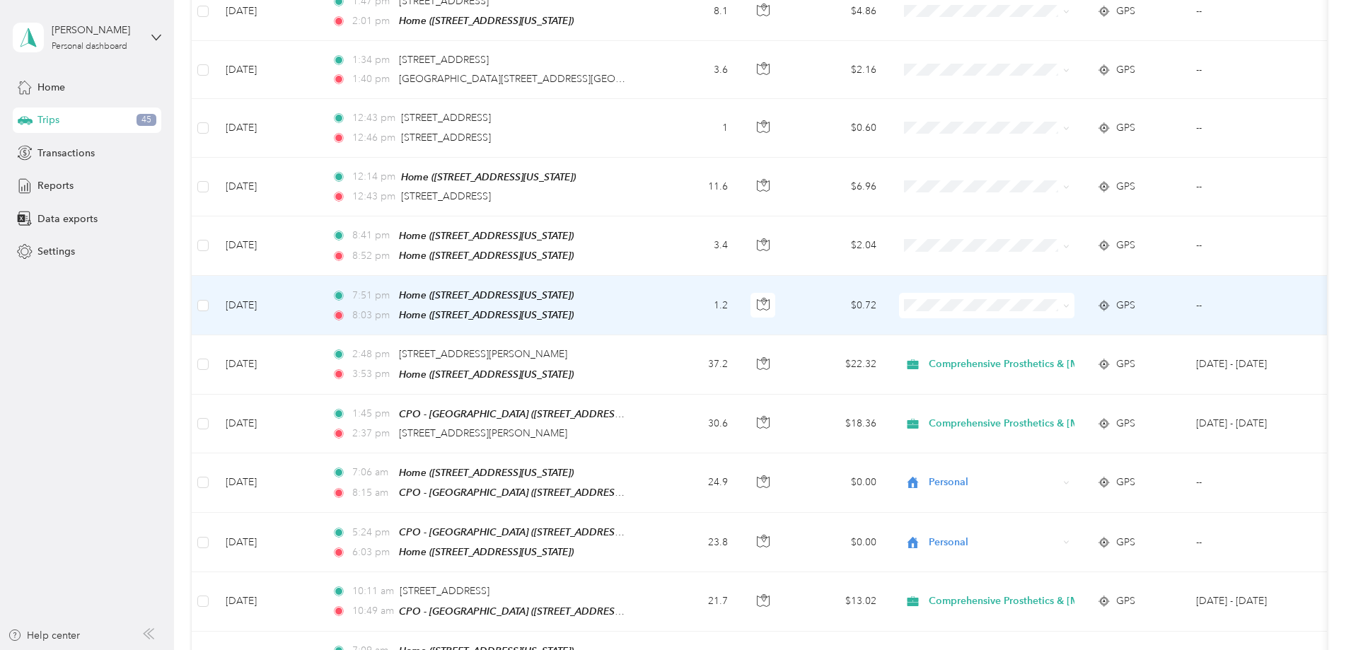
click at [1072, 323] on span "Personal" at bounding box center [1139, 322] width 221 height 15
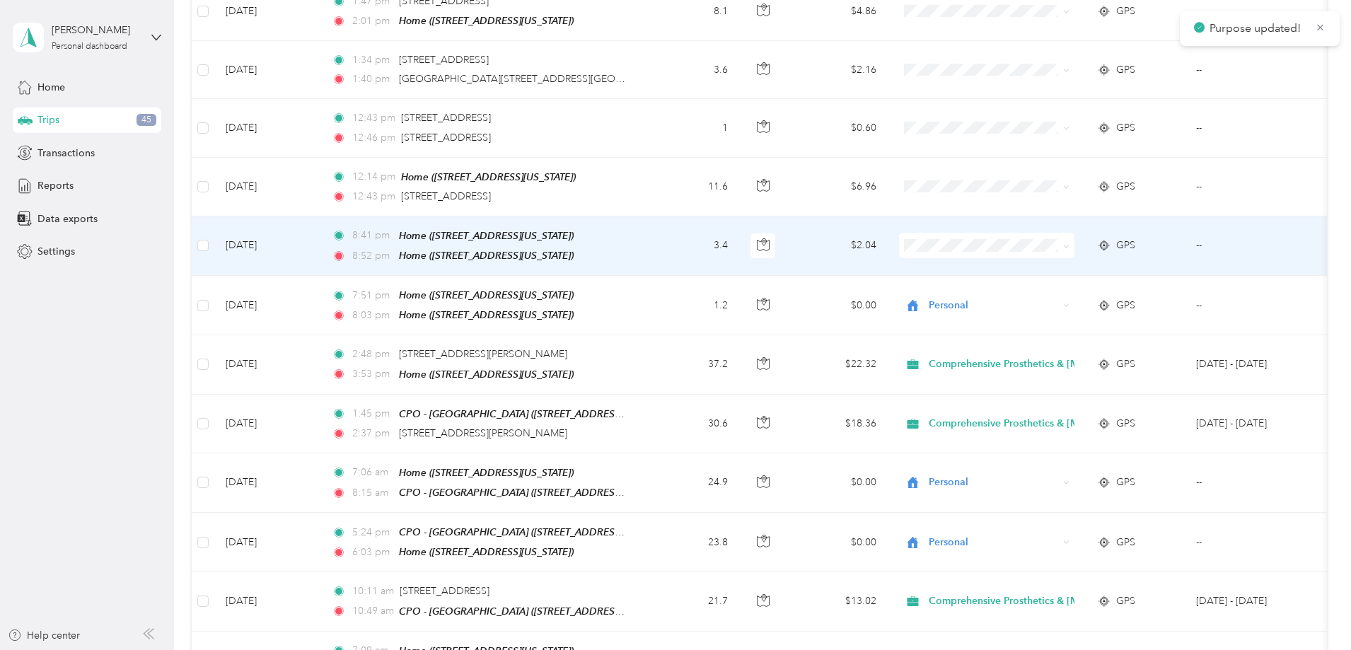
click at [1059, 264] on span "Personal" at bounding box center [1139, 265] width 221 height 15
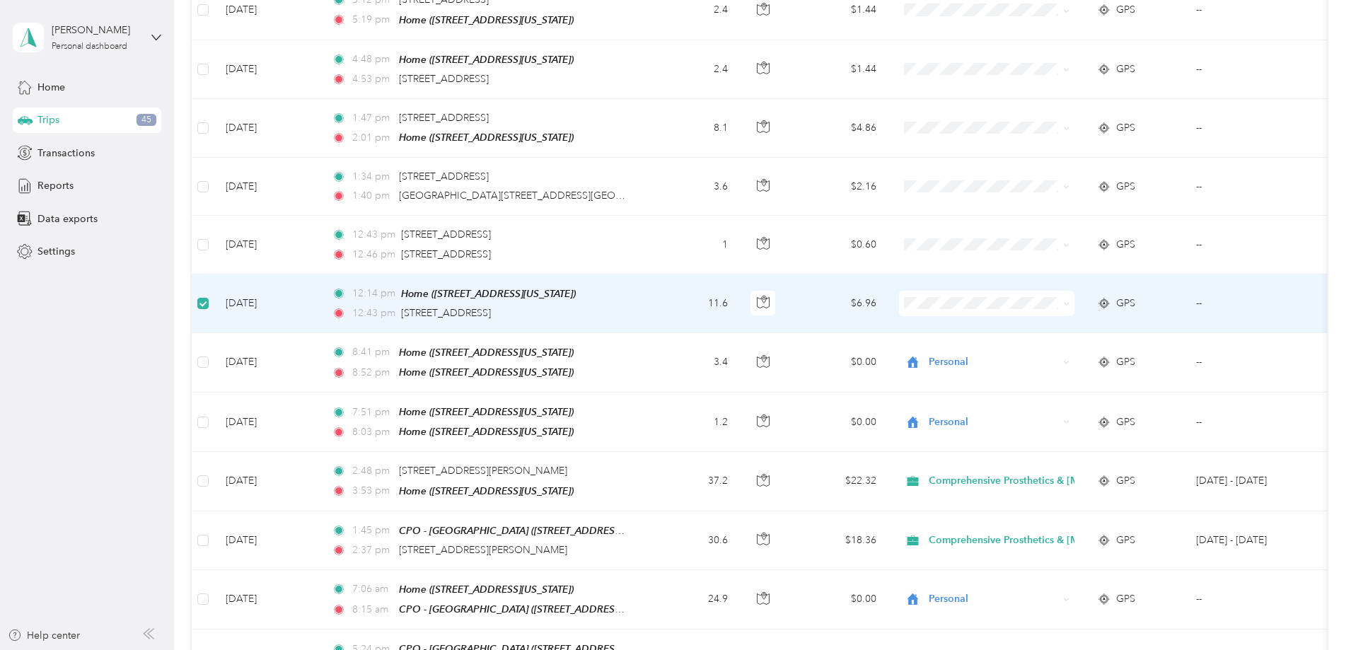
scroll to position [1966, 0]
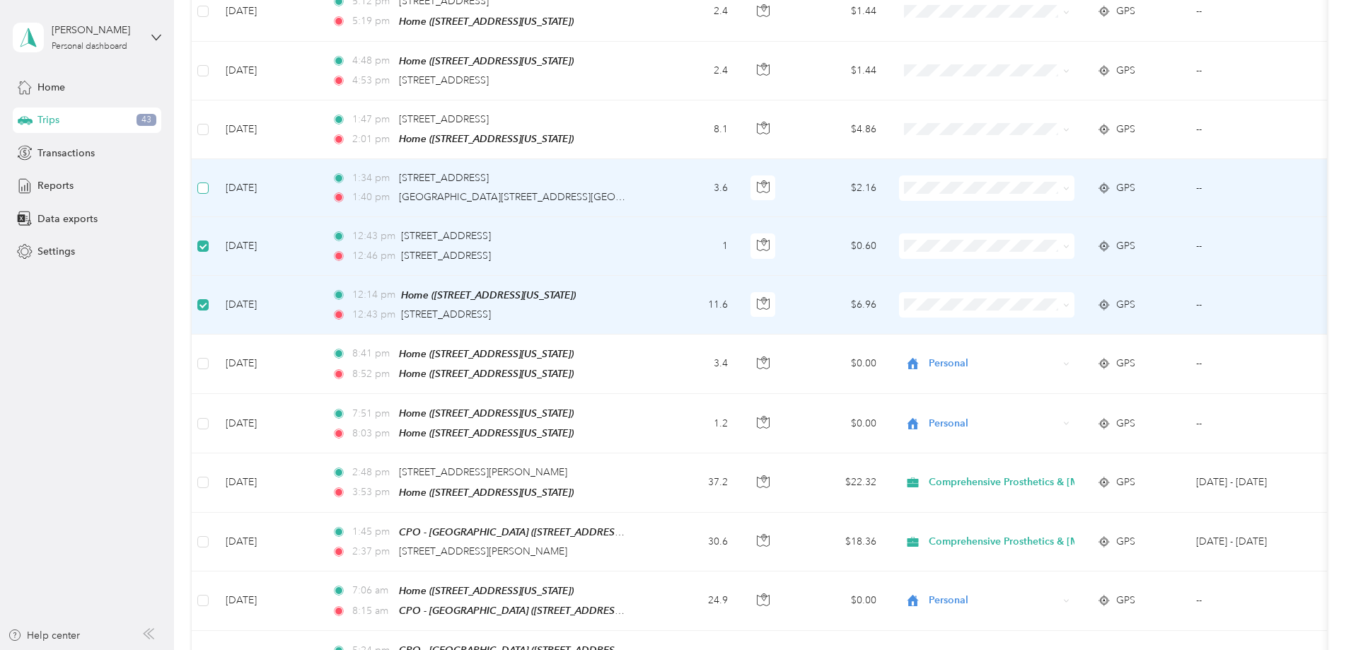
click at [209, 180] on label at bounding box center [202, 188] width 11 height 16
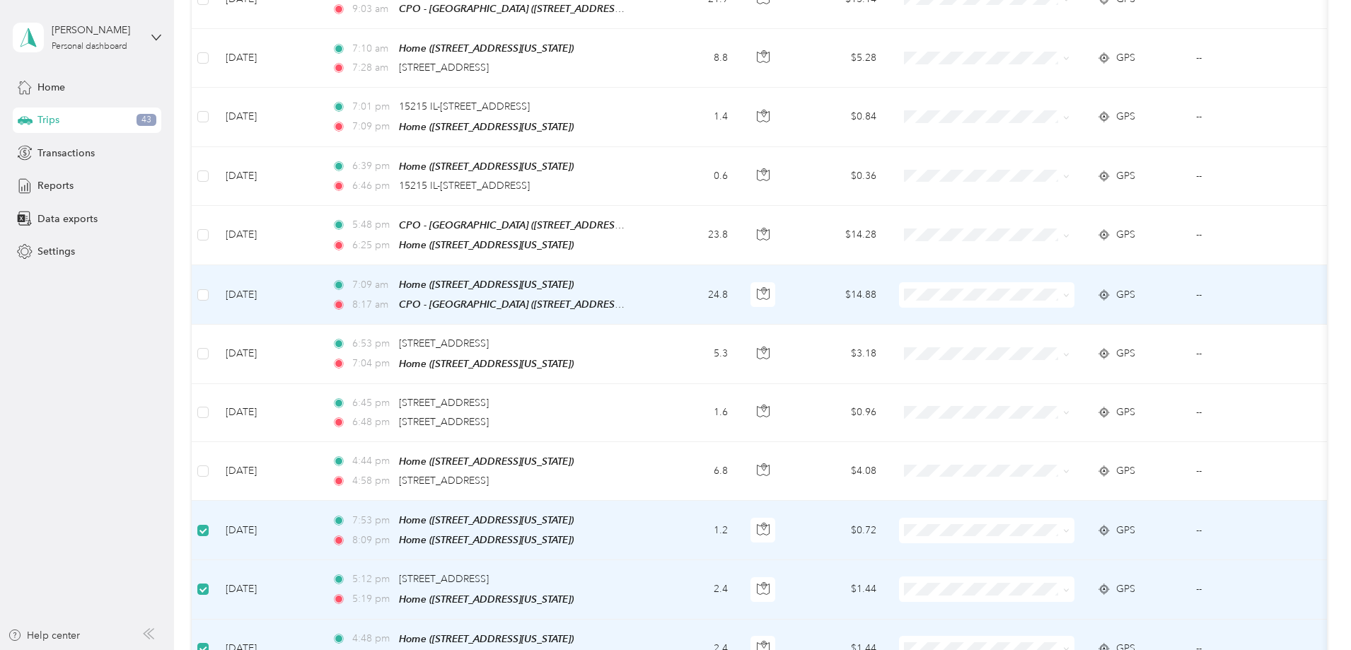
scroll to position [1377, 0]
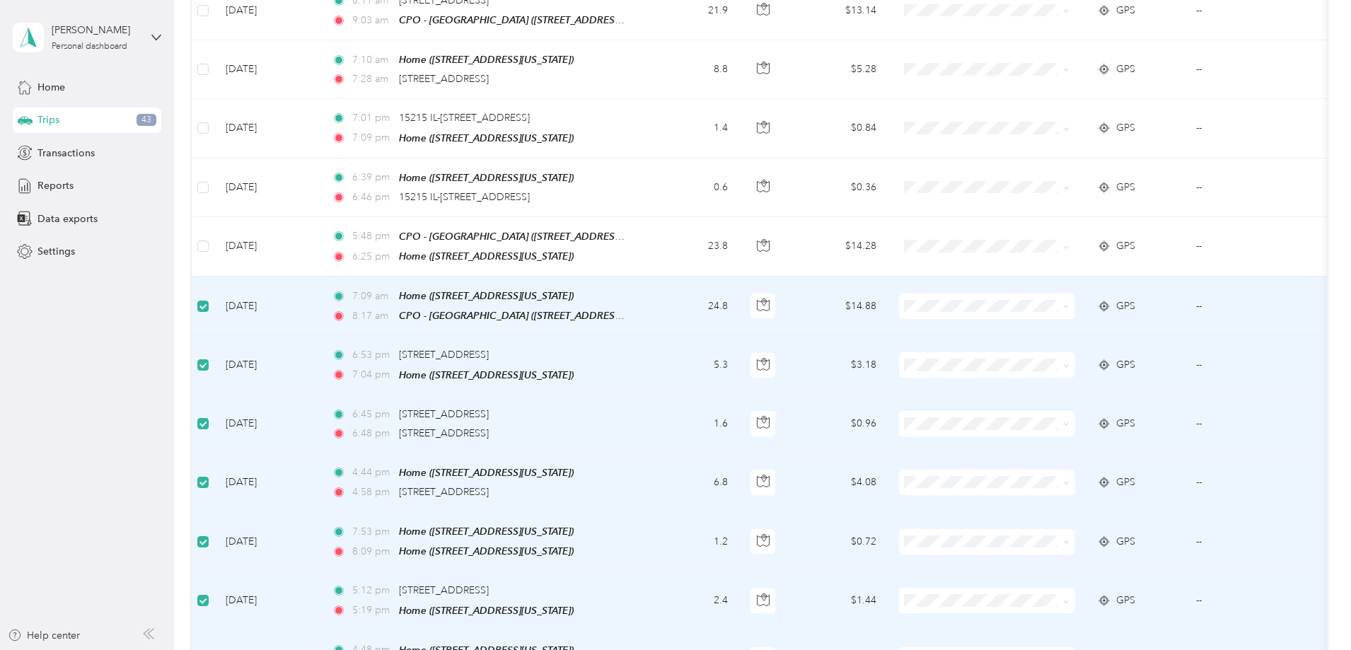
click at [250, 250] on div "443.8 mi Work 115.3 mi Personal 395.4 mi Unclassified $266.28 Value Classify Me…" at bounding box center [760, 237] width 1136 height 3105
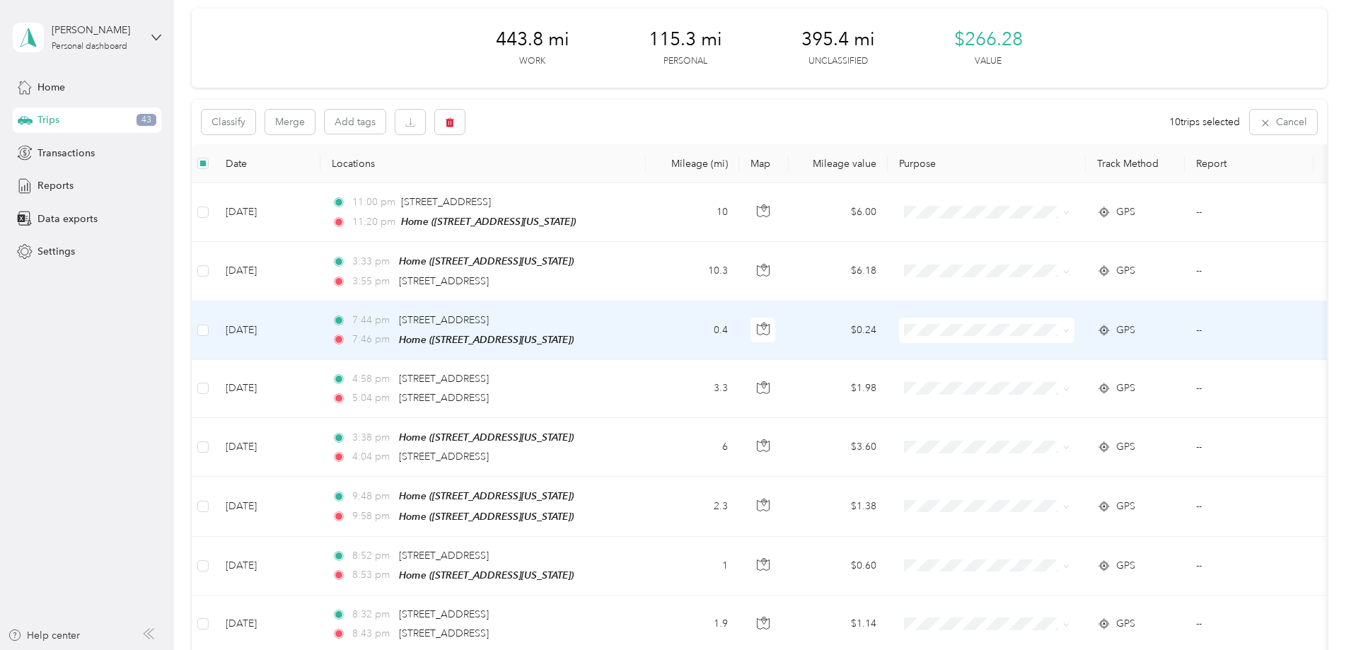
scroll to position [0, 0]
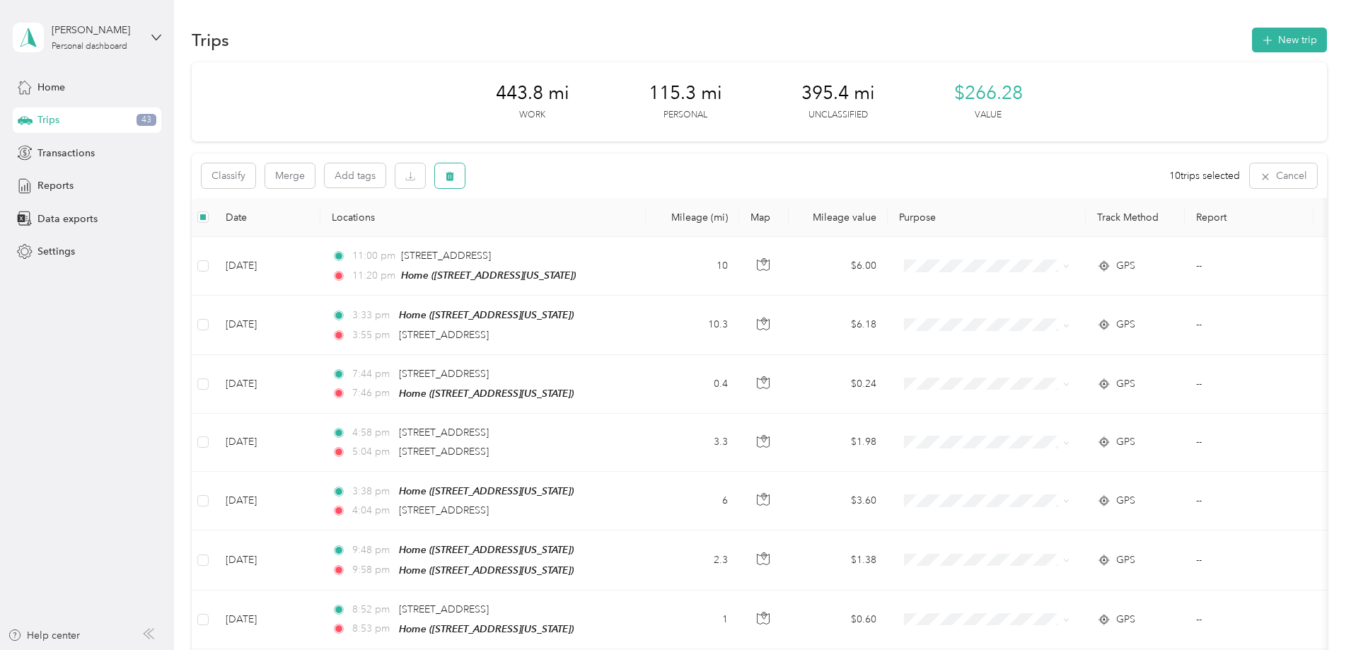
click at [465, 175] on button "button" at bounding box center [450, 175] width 30 height 25
click at [643, 236] on button "Yes" at bounding box center [653, 235] width 28 height 23
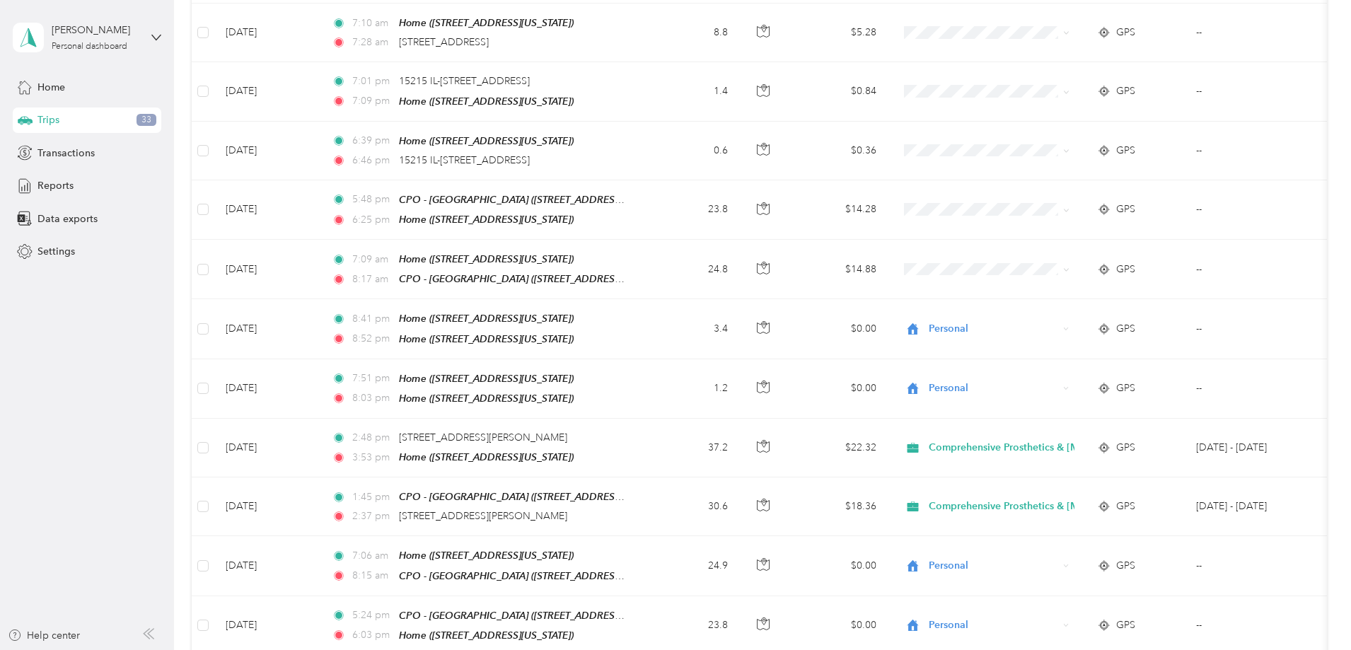
scroll to position [1297, 0]
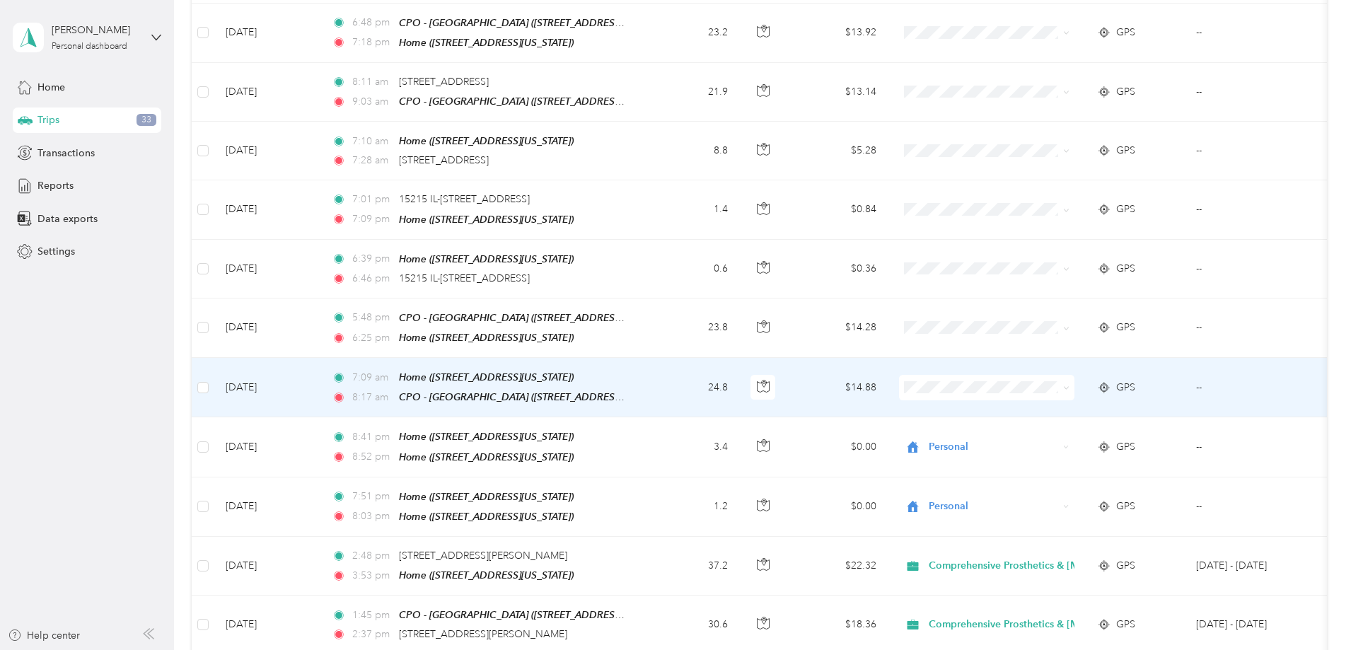
click at [1085, 417] on span "Personal" at bounding box center [1139, 412] width 221 height 15
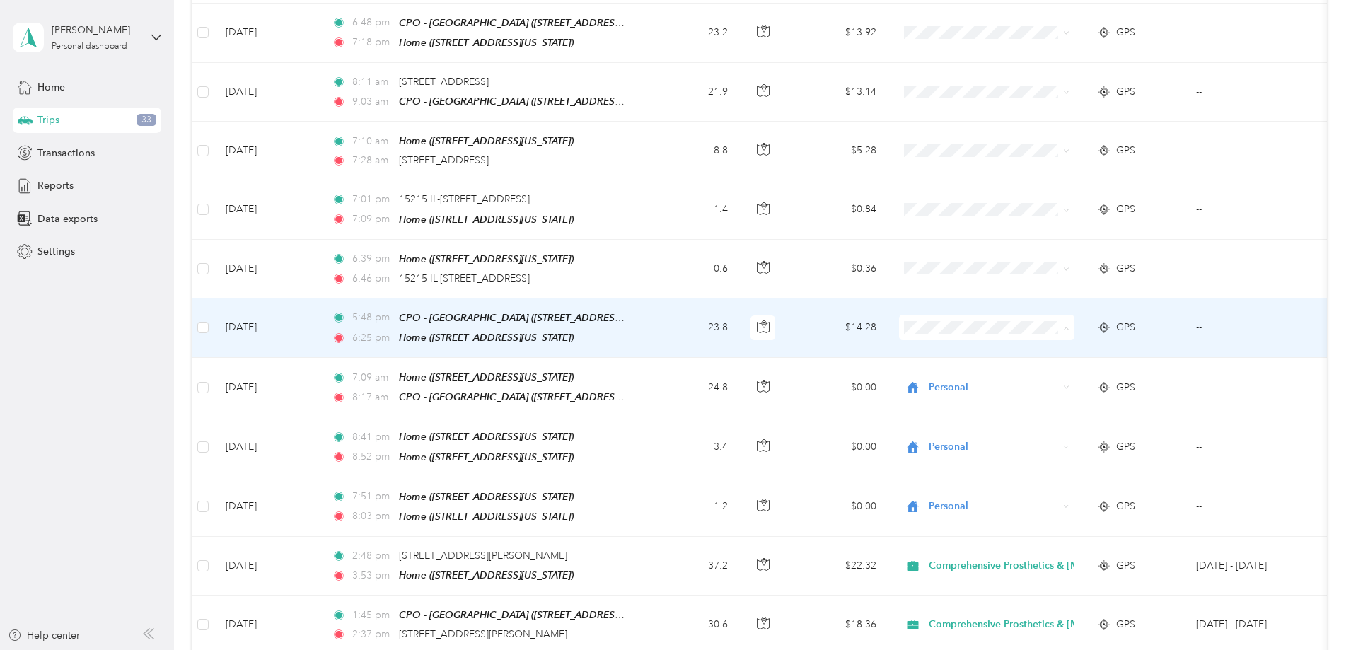
click at [1053, 354] on span "Personal" at bounding box center [1139, 359] width 221 height 15
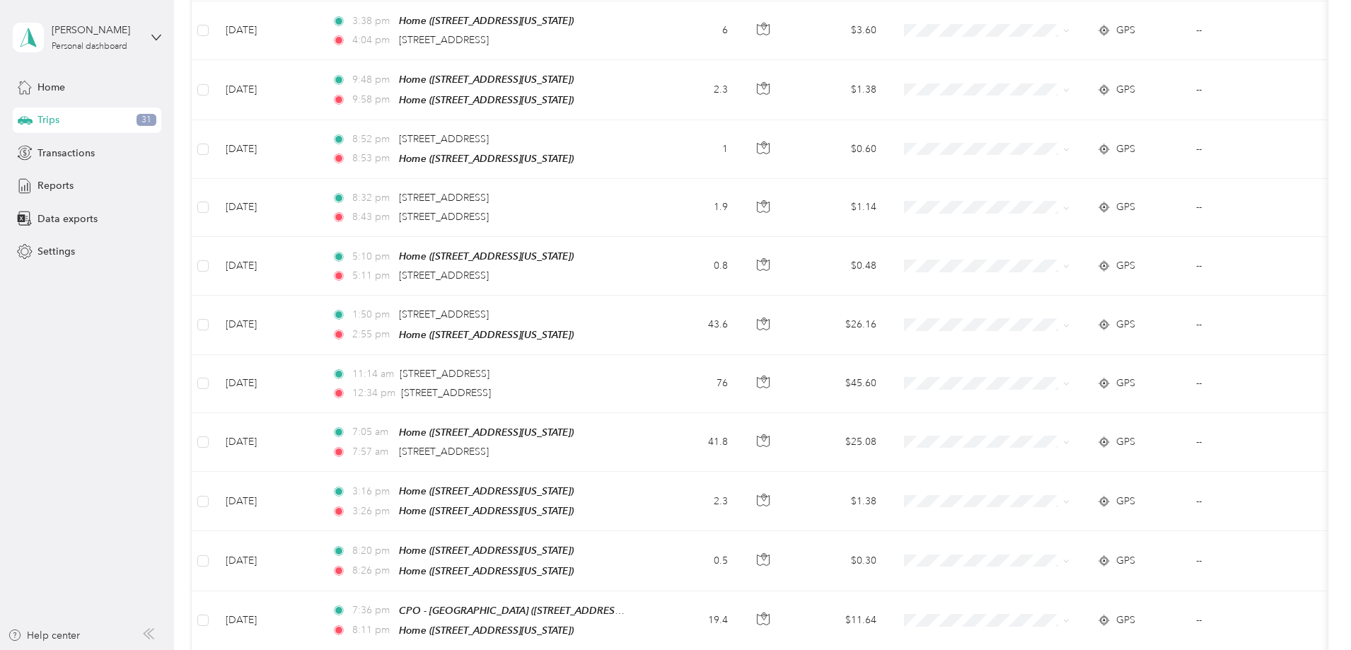
scroll to position [0, 0]
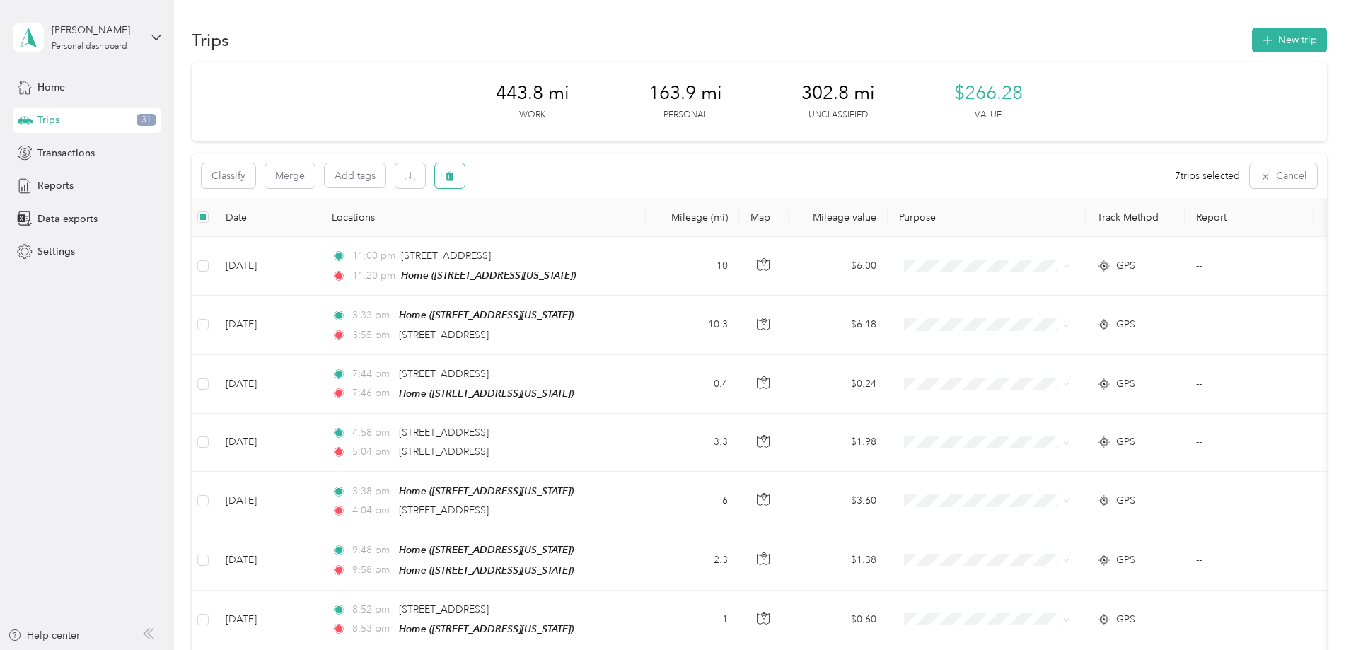
click at [455, 177] on icon "button" at bounding box center [450, 176] width 10 height 10
click at [642, 233] on button "Yes" at bounding box center [650, 235] width 28 height 23
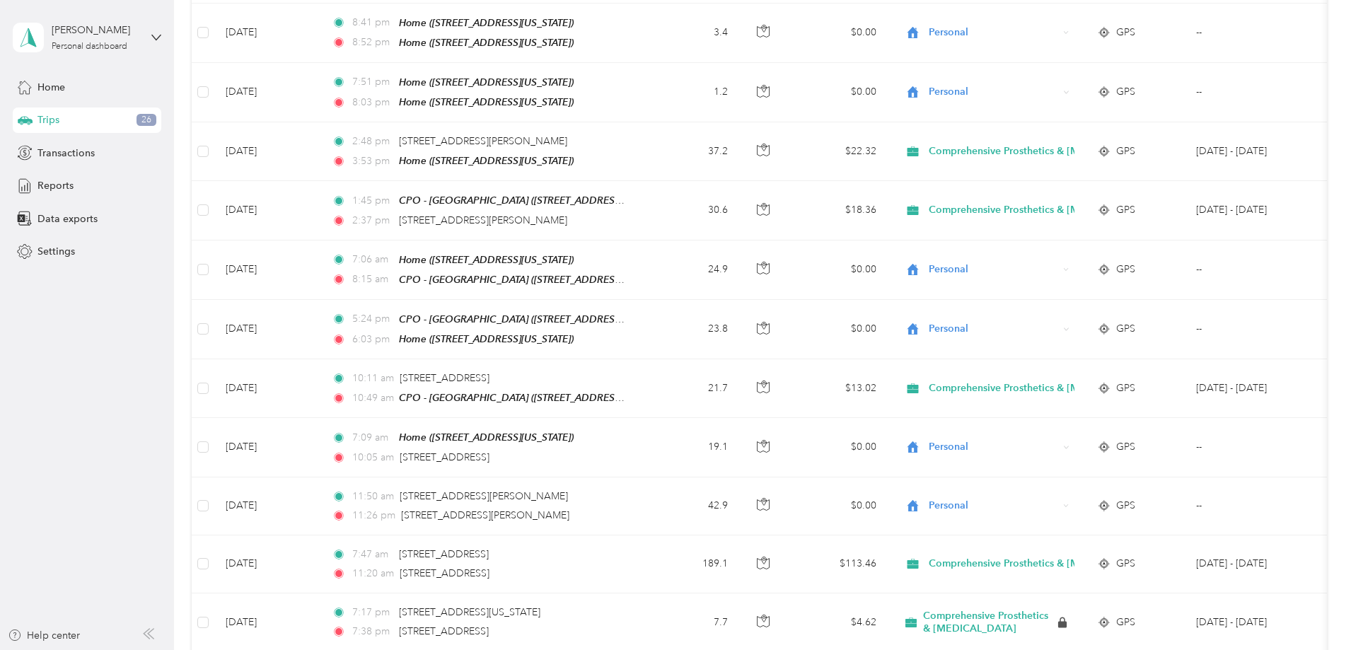
scroll to position [1179, 0]
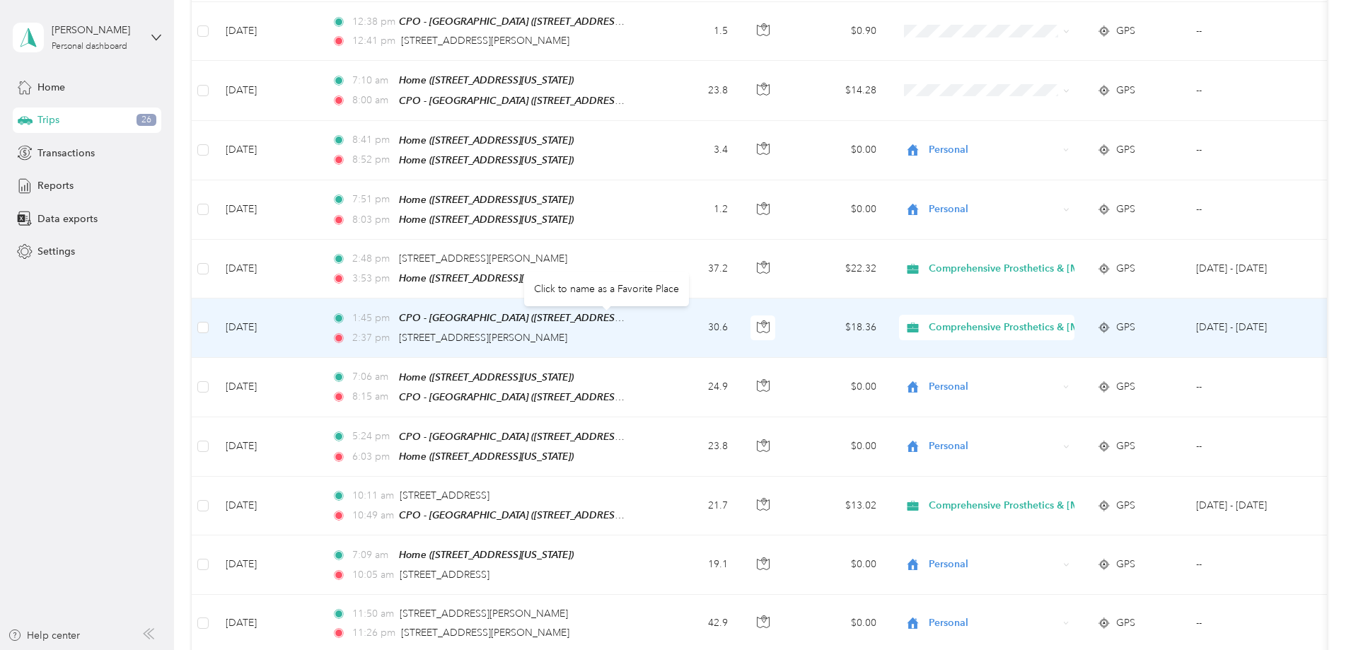
click at [617, 288] on div "Click to name as a Favorite Place" at bounding box center [606, 289] width 165 height 35
click at [617, 291] on div "Click to name as a Favorite Place" at bounding box center [606, 289] width 165 height 35
click at [567, 332] on span "[STREET_ADDRESS][PERSON_NAME]" at bounding box center [483, 338] width 168 height 12
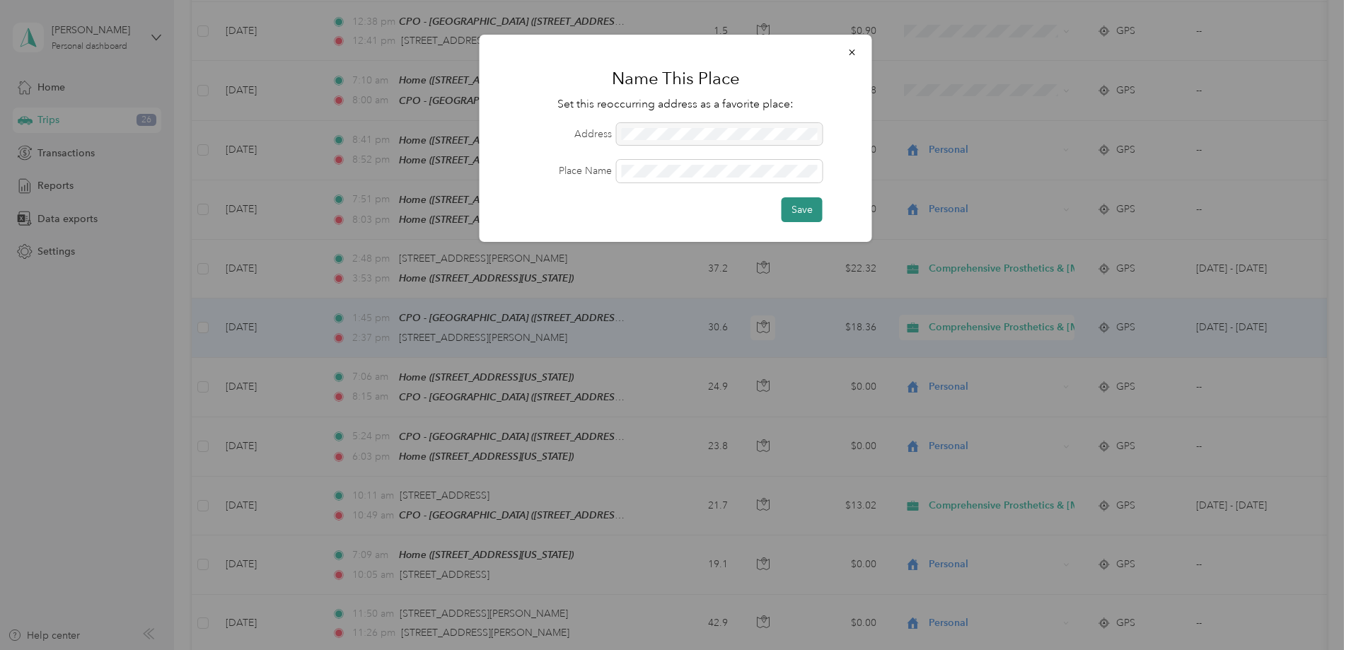
click at [787, 202] on button "Save" at bounding box center [802, 209] width 41 height 25
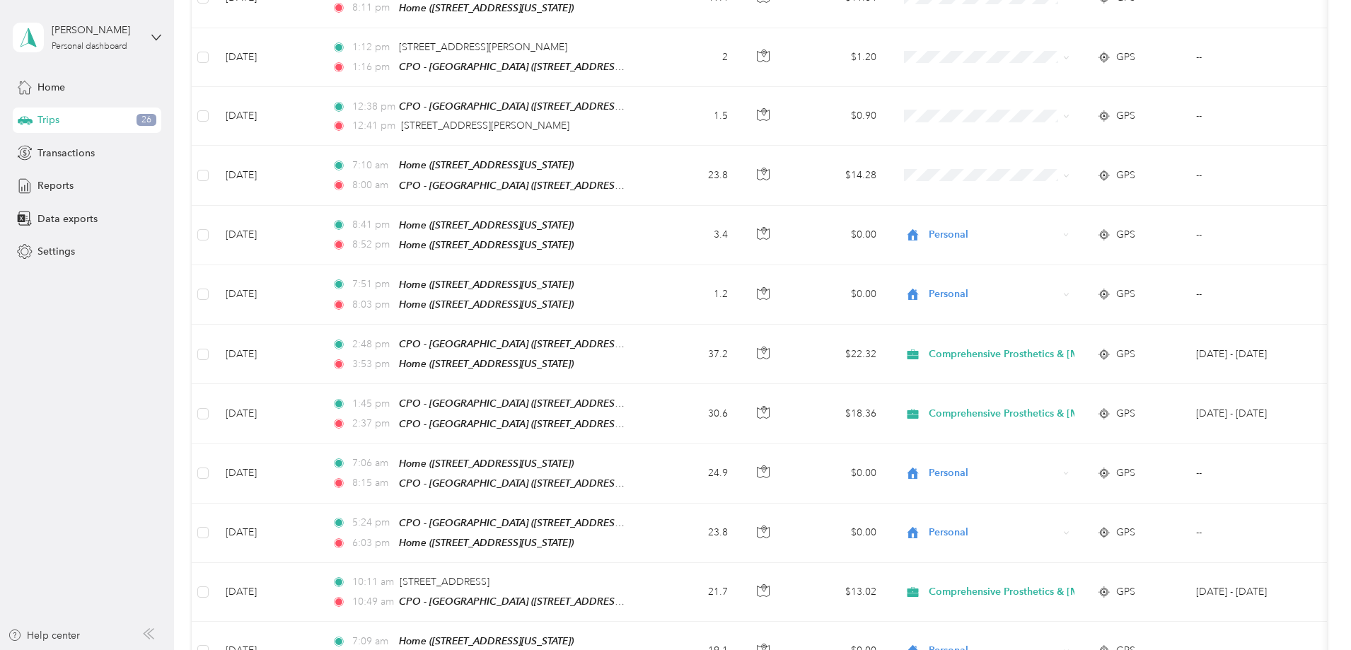
scroll to position [1061, 0]
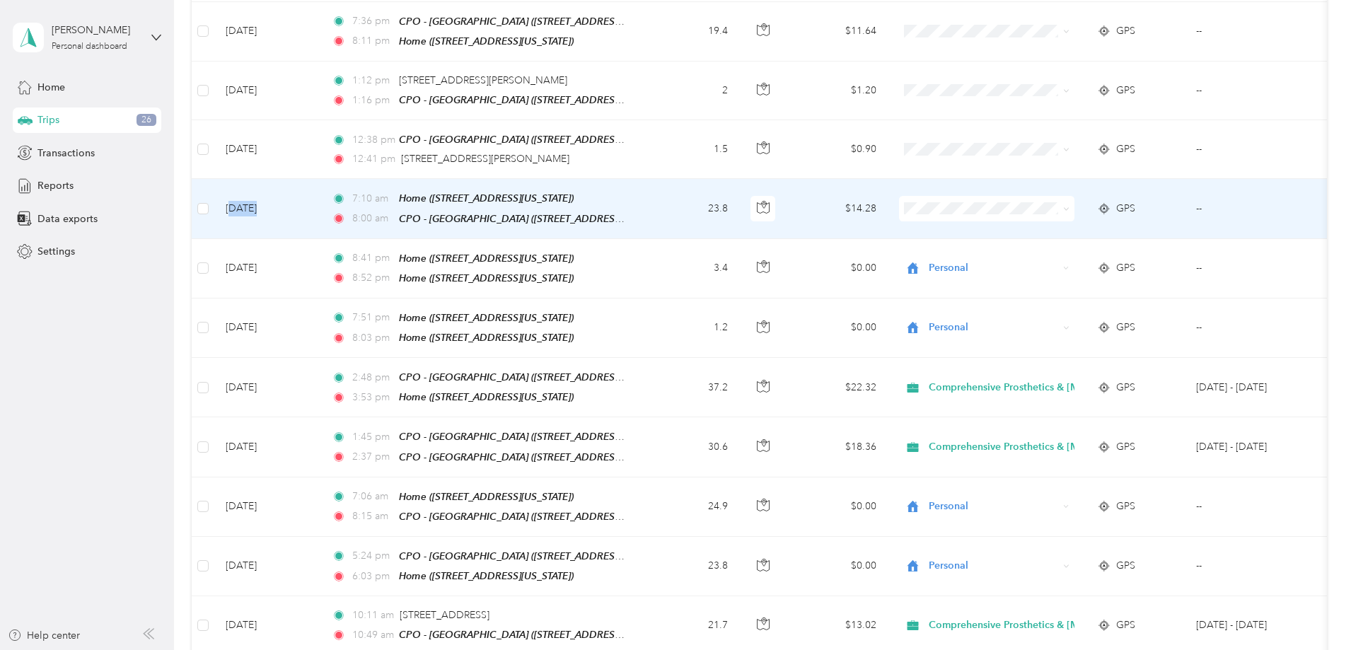
drag, startPoint x: 325, startPoint y: 197, endPoint x: 352, endPoint y: 197, distance: 26.9
click at [321, 197] on td "[DATE]" at bounding box center [267, 208] width 106 height 59
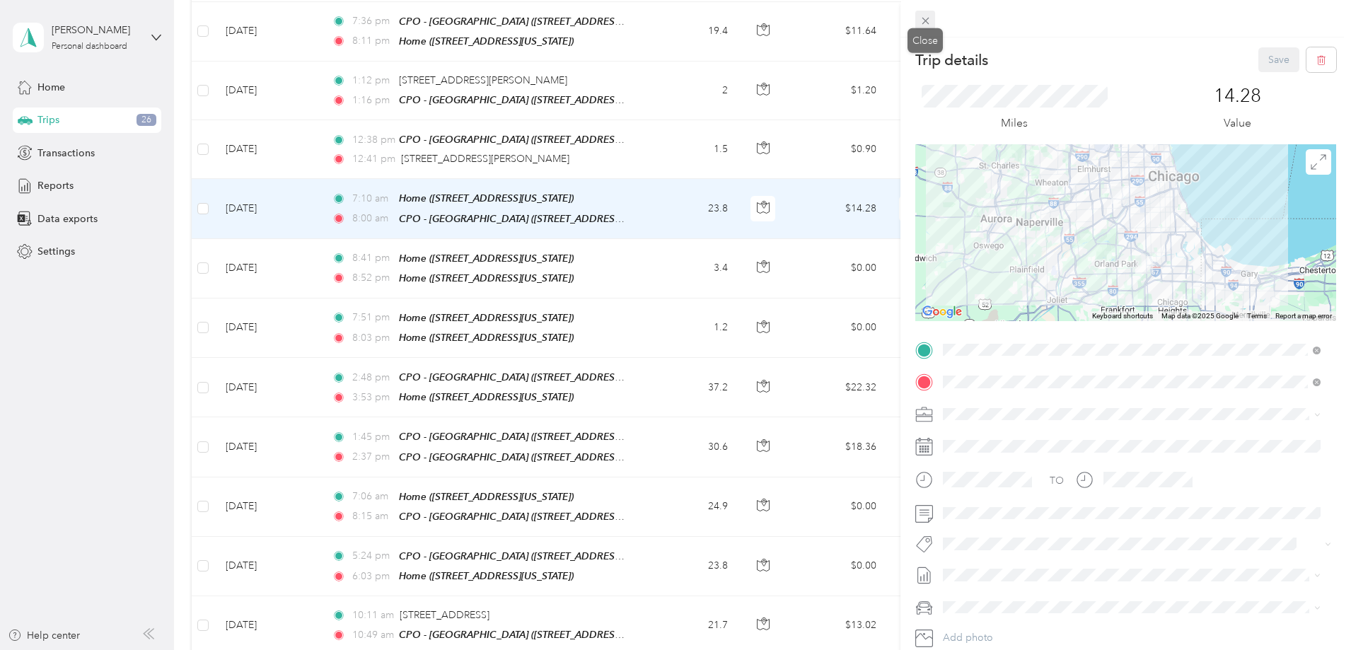
click at [928, 19] on icon at bounding box center [926, 21] width 12 height 12
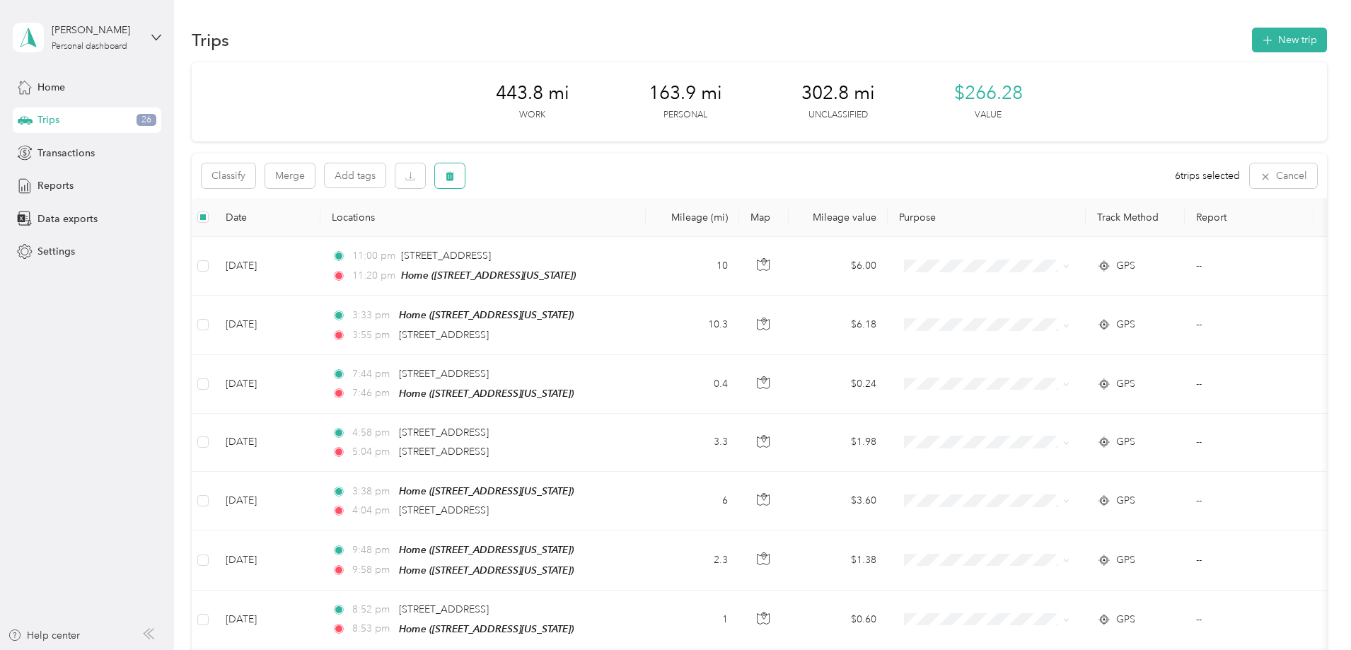
click at [454, 178] on icon "button" at bounding box center [450, 176] width 8 height 9
click at [652, 236] on button "Yes" at bounding box center [650, 235] width 28 height 23
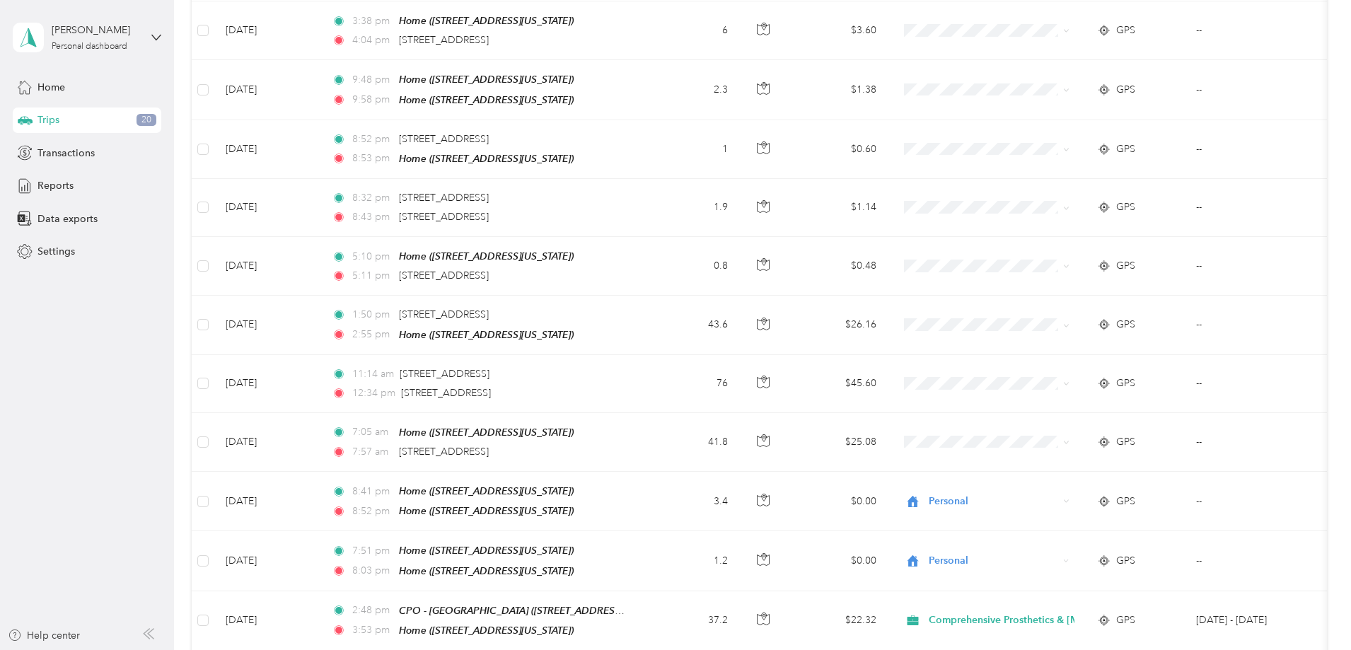
scroll to position [589, 0]
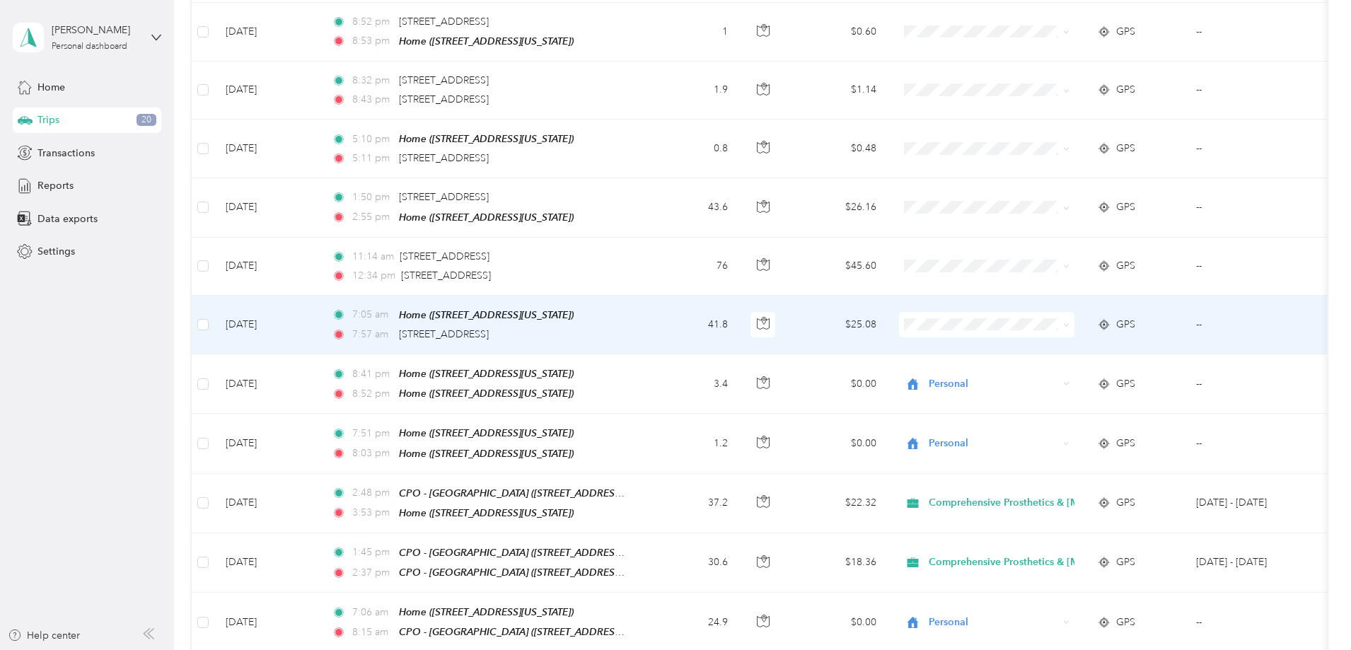
click at [1037, 369] on span "Personal" at bounding box center [1139, 366] width 221 height 15
click at [1044, 317] on span "Personal" at bounding box center [993, 325] width 129 height 16
click at [1048, 342] on span "Comprehensive Prosthetics & [MEDICAL_DATA]" at bounding box center [1139, 344] width 221 height 15
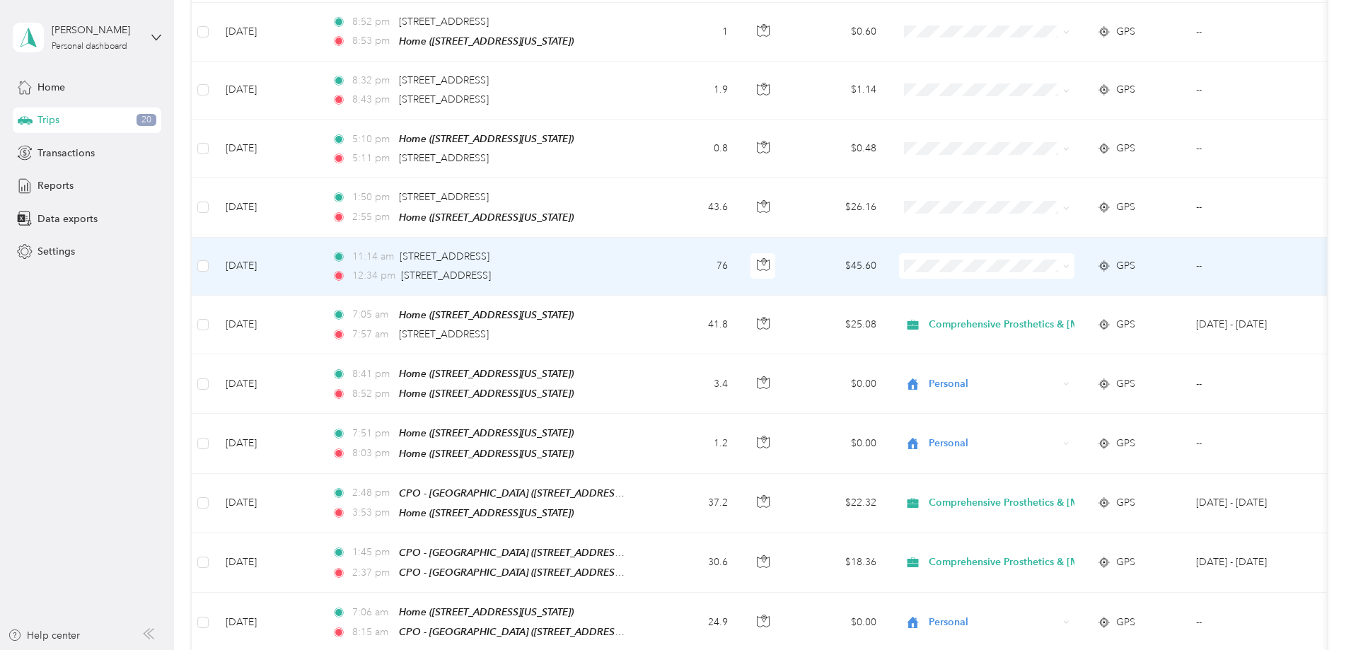
click at [321, 260] on td "[DATE]" at bounding box center [267, 267] width 106 height 58
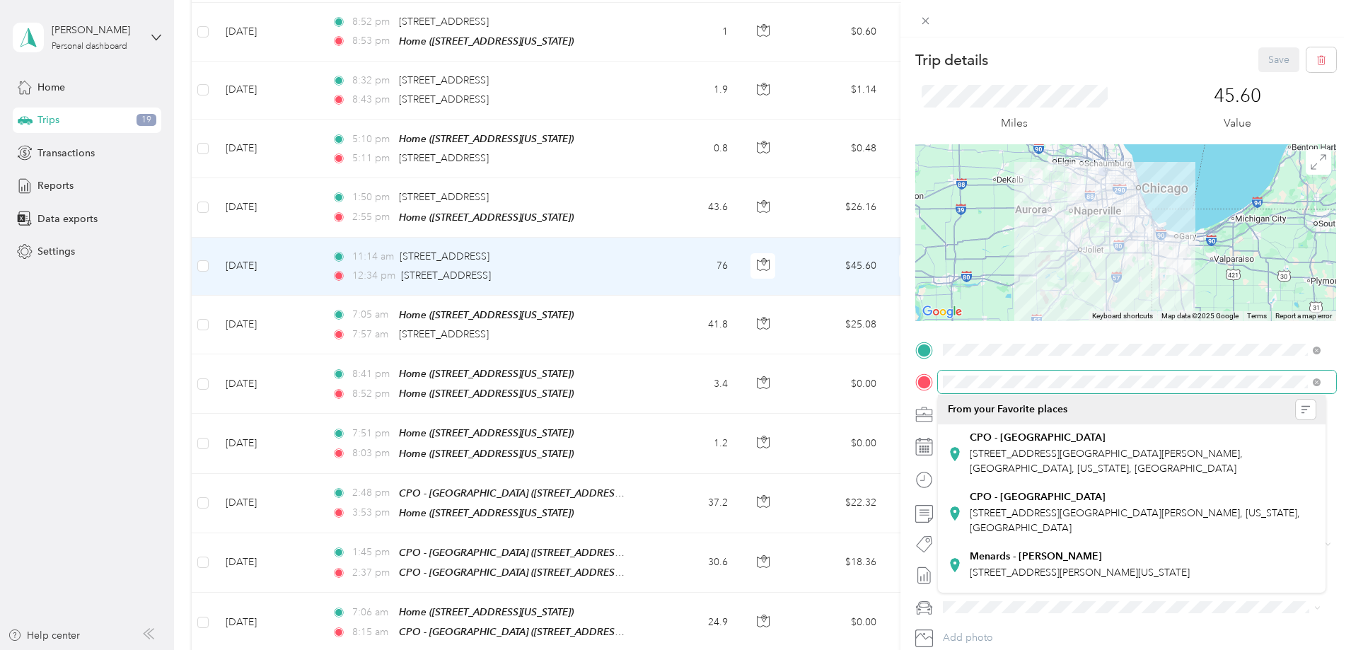
click at [909, 378] on form "Trip details Save This trip cannot be edited because it is either under review,…" at bounding box center [1126, 363] width 451 height 633
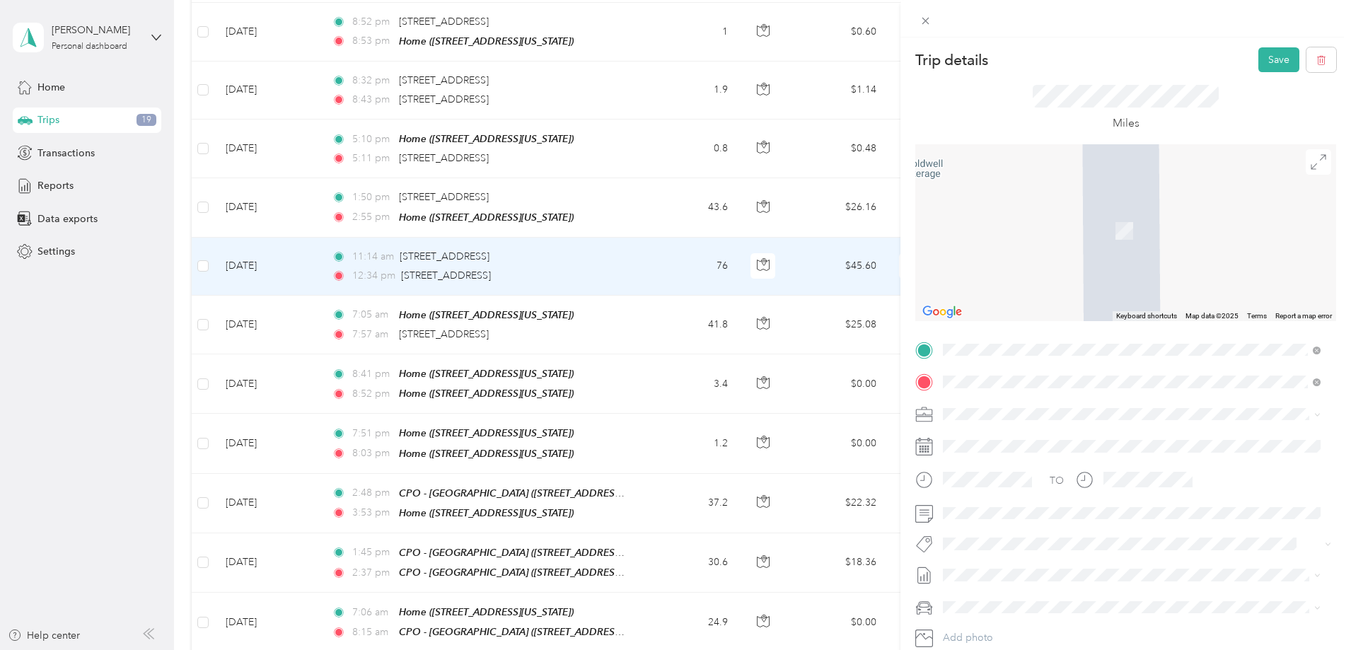
click at [1032, 446] on div "Home [STREET_ADDRESS][US_STATE]" at bounding box center [1041, 447] width 142 height 30
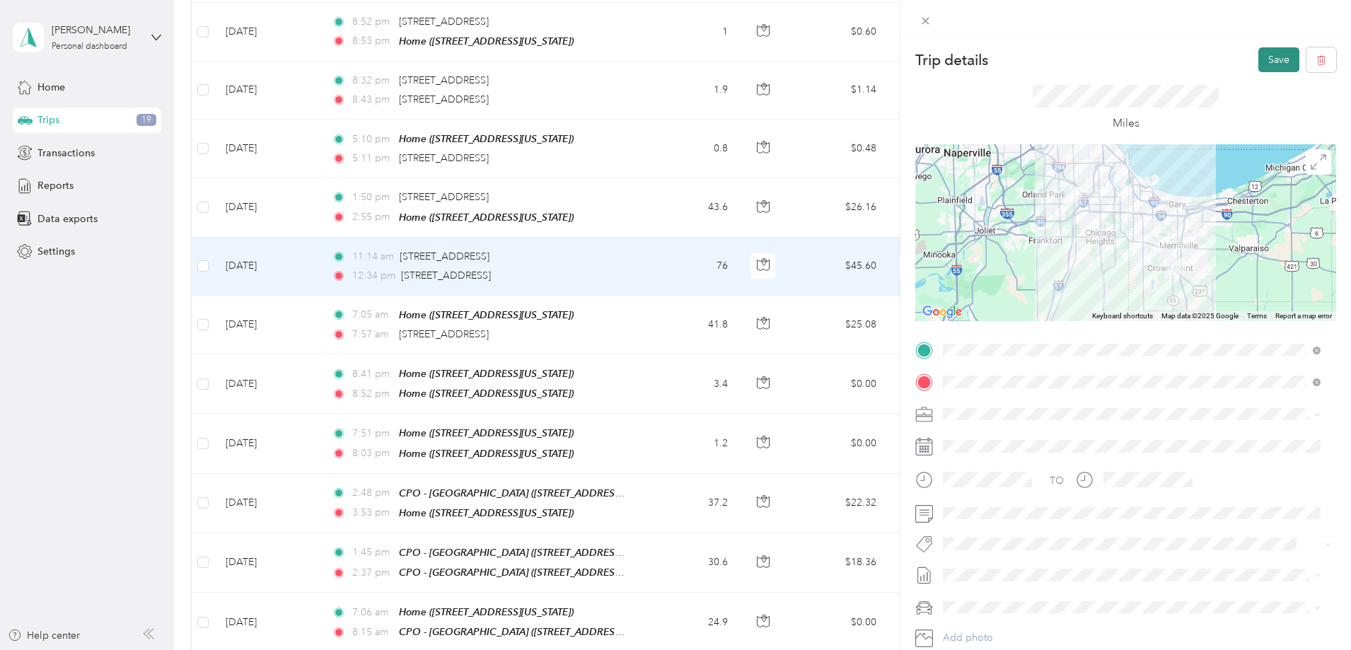
click at [1266, 58] on button "Save" at bounding box center [1279, 59] width 41 height 25
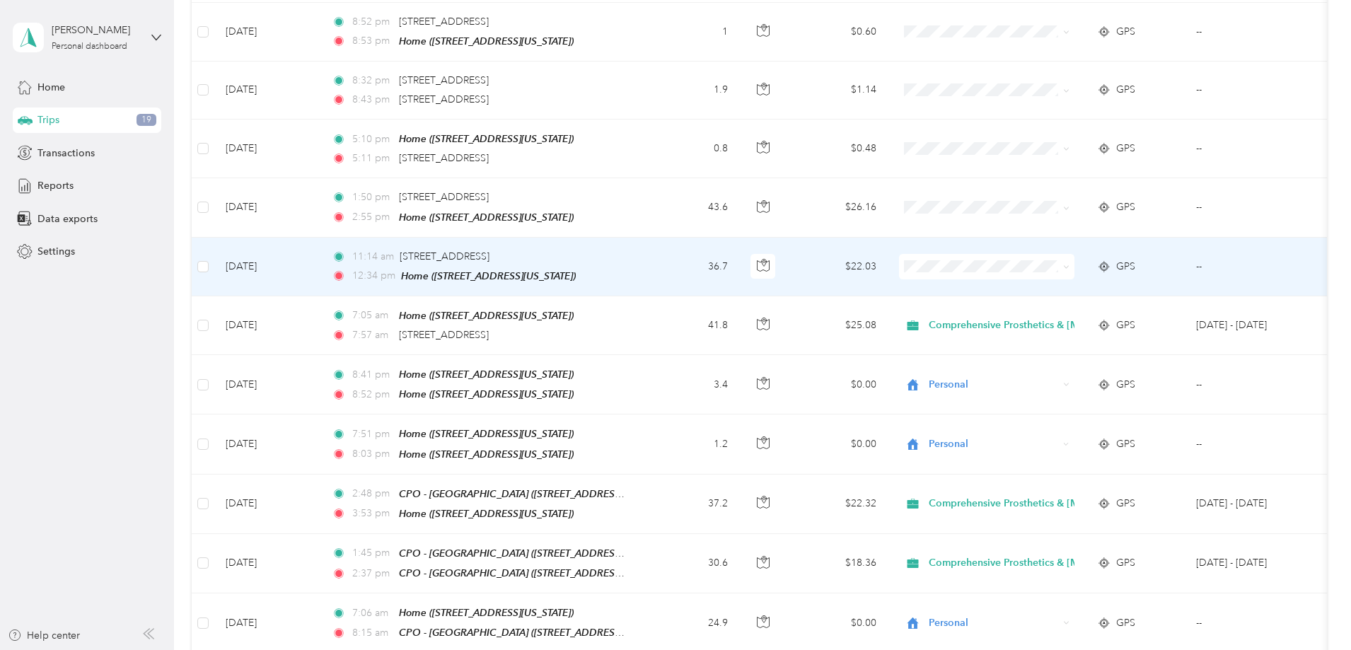
click at [739, 265] on td "36.7" at bounding box center [692, 267] width 93 height 59
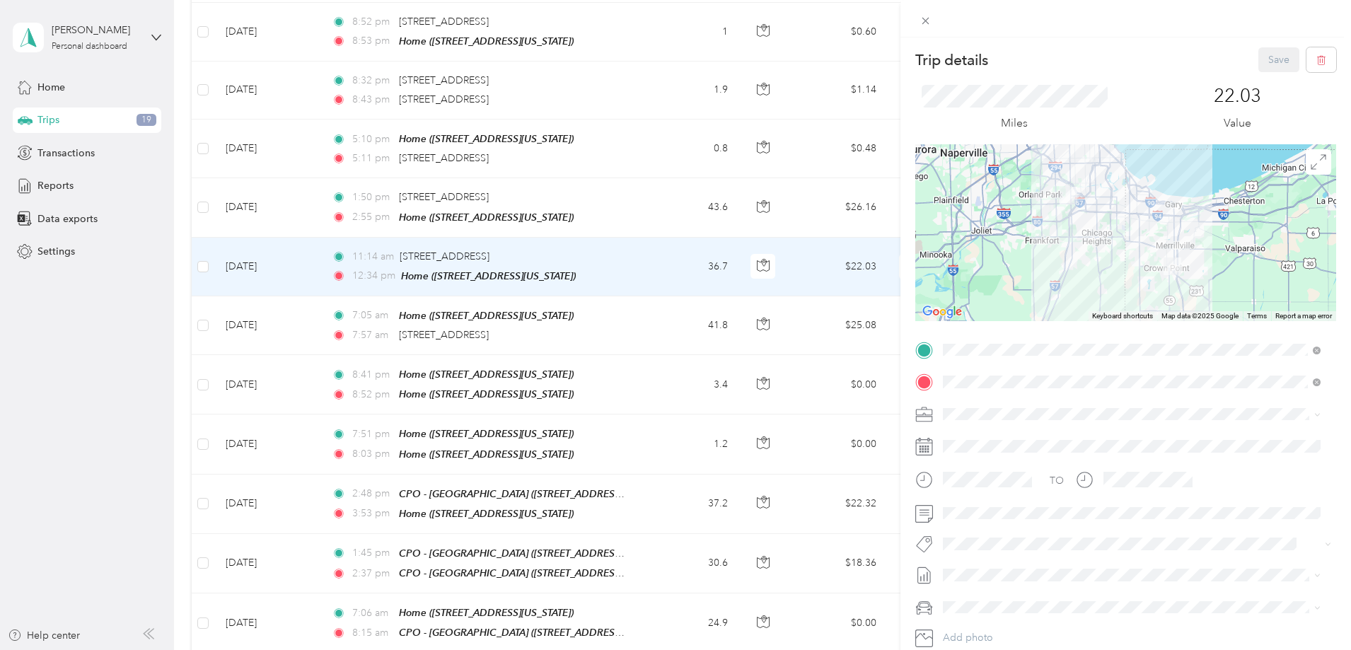
click at [1021, 108] on div "Miles" at bounding box center [1015, 108] width 198 height 47
click at [237, 321] on div "Trip details Save This trip cannot be edited because it is either under review,…" at bounding box center [675, 325] width 1351 height 650
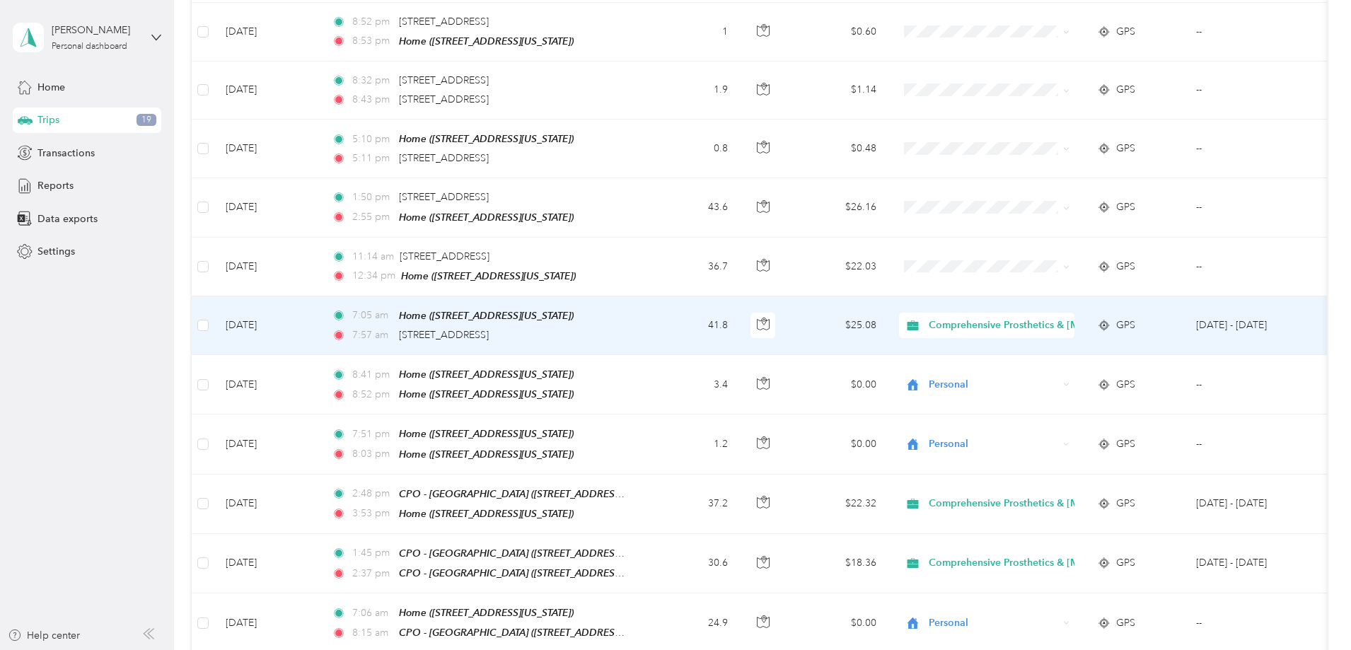
click at [321, 318] on td "[DATE]" at bounding box center [267, 325] width 106 height 59
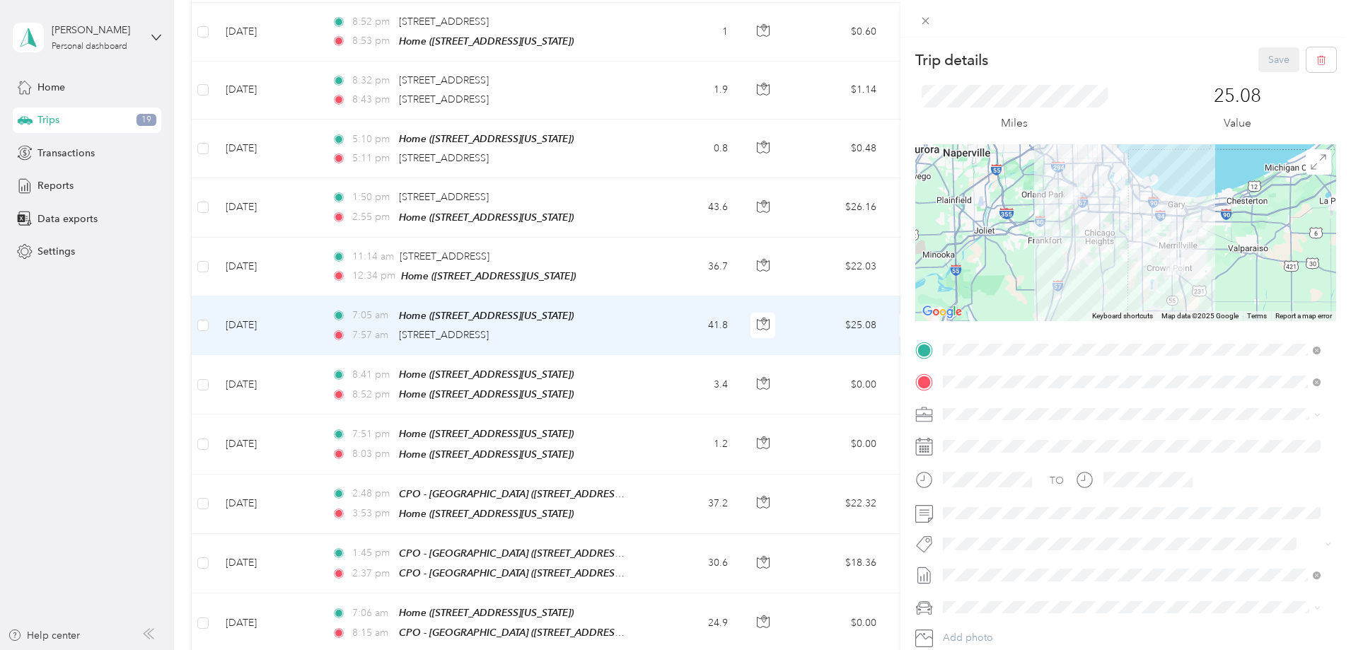
click at [345, 260] on div "Trip details Save This trip cannot be edited because it is either under review,…" at bounding box center [675, 325] width 1351 height 650
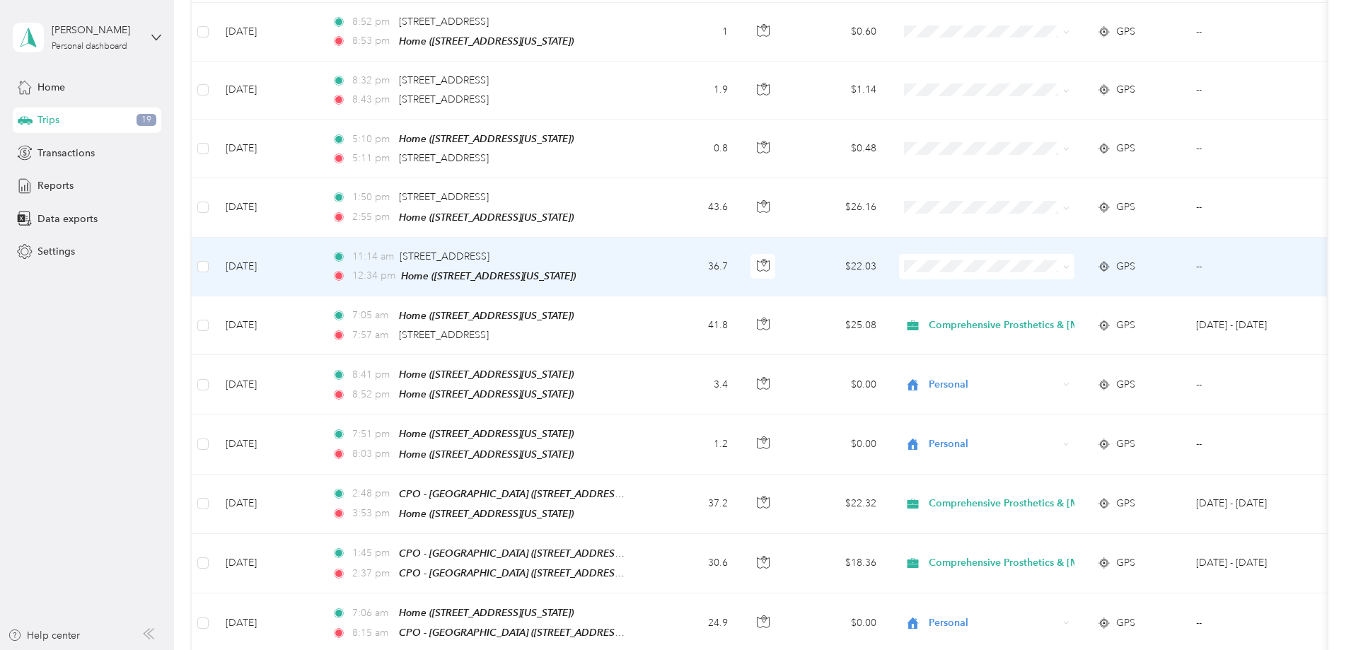
click at [321, 257] on td "[DATE]" at bounding box center [267, 267] width 106 height 59
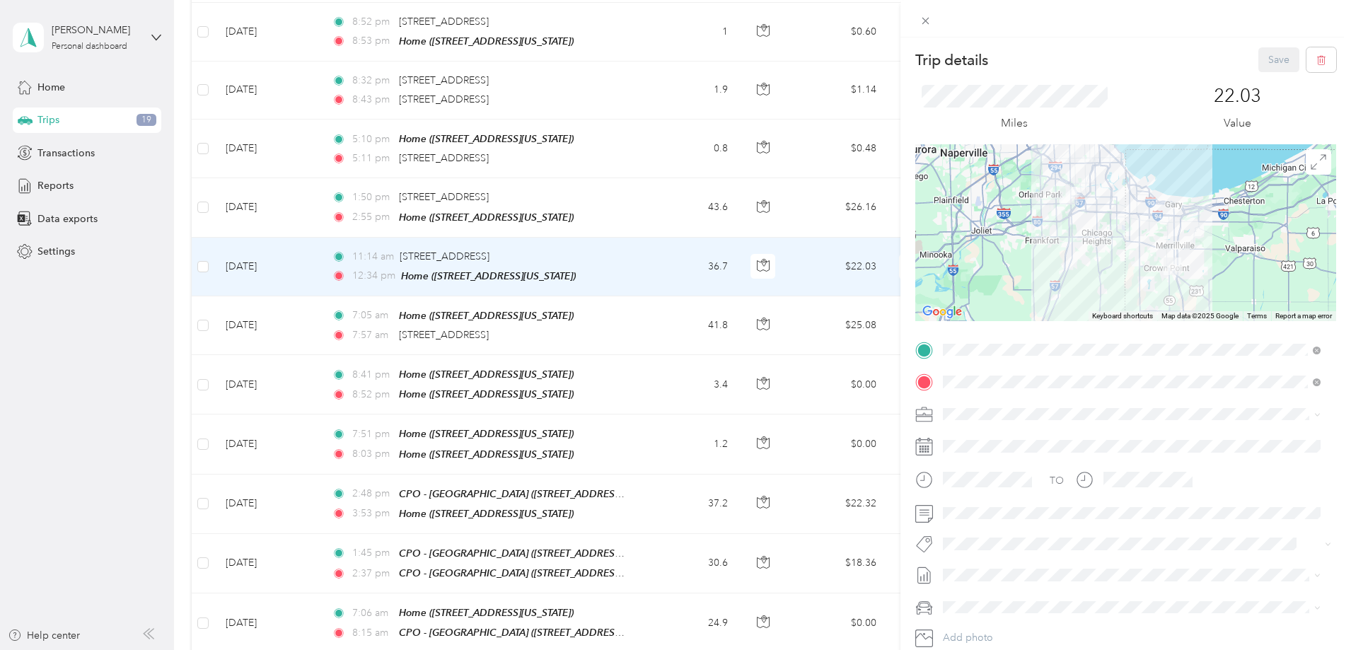
click at [213, 277] on div "Trip details Save This trip cannot be edited because it is either under review,…" at bounding box center [675, 325] width 1351 height 650
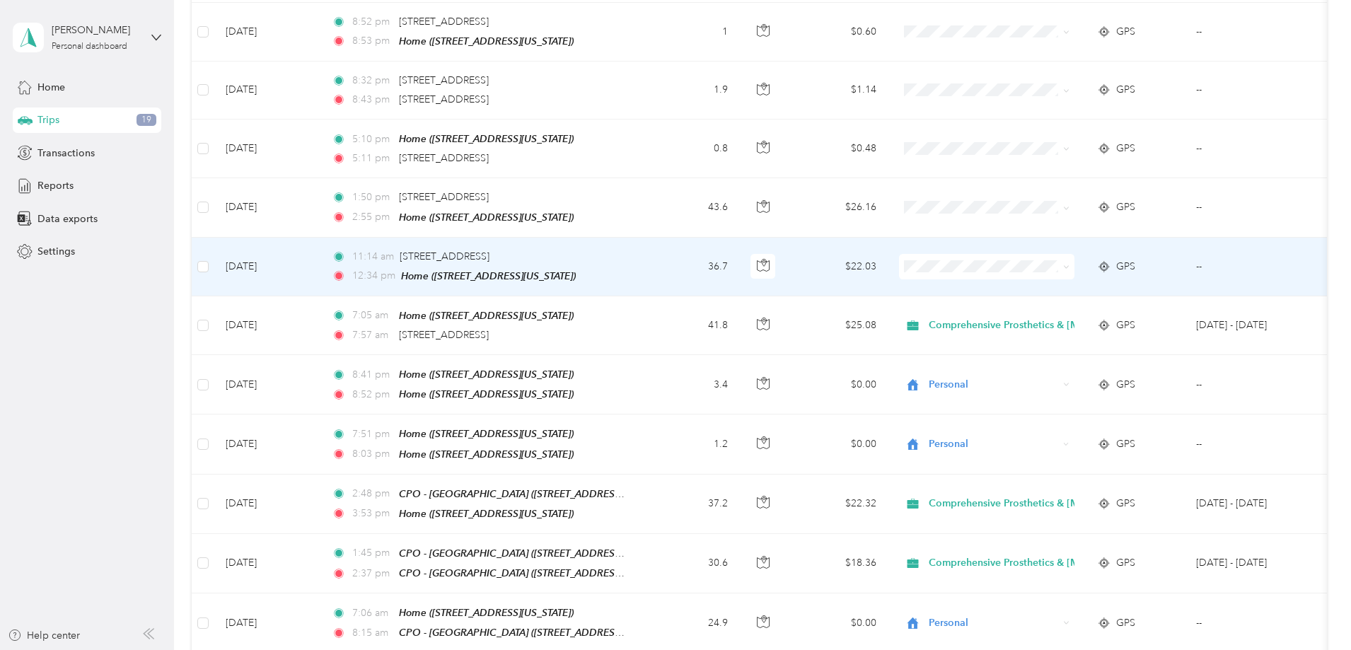
click at [1039, 254] on span at bounding box center [986, 266] width 175 height 25
click at [1045, 287] on span "Comprehensive Prosthetics & [MEDICAL_DATA]" at bounding box center [1139, 286] width 221 height 15
click at [739, 265] on td "76" at bounding box center [692, 267] width 93 height 59
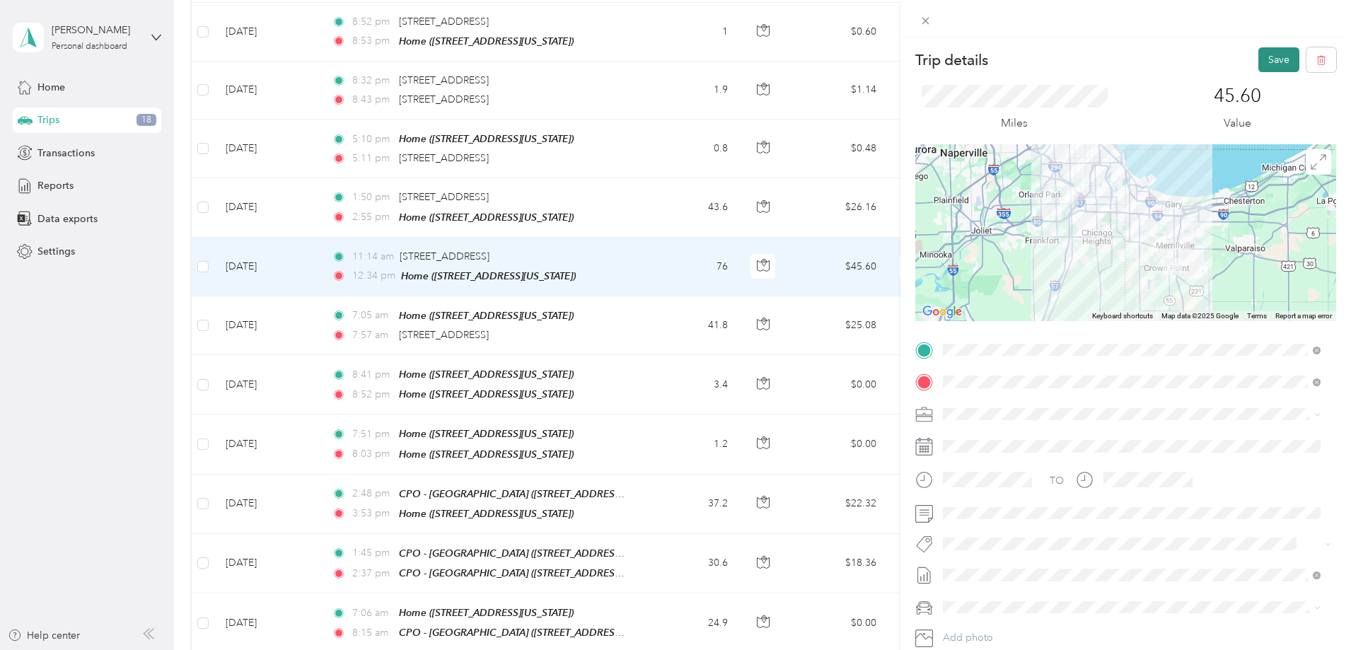
click at [1269, 67] on button "Save" at bounding box center [1279, 59] width 41 height 25
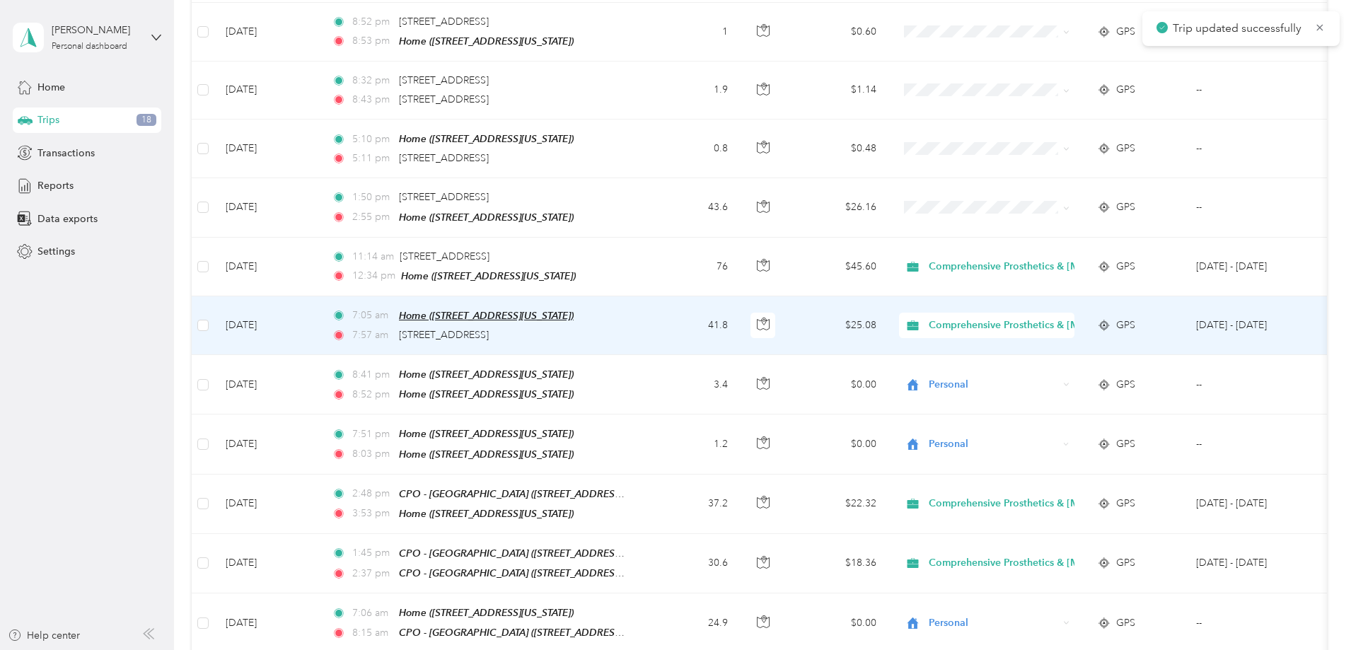
click at [574, 310] on span "Home ([STREET_ADDRESS][US_STATE])" at bounding box center [486, 315] width 175 height 11
click at [321, 316] on td "[DATE]" at bounding box center [267, 325] width 106 height 59
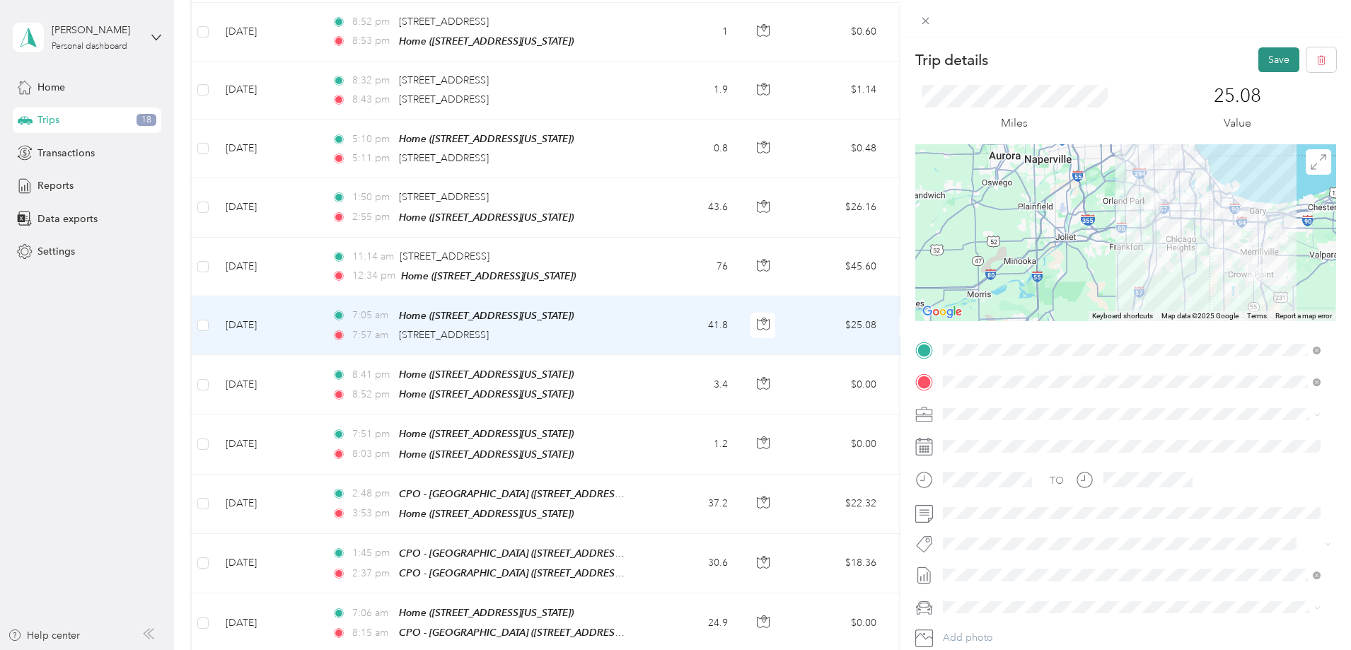
click at [1261, 55] on button "Save" at bounding box center [1279, 59] width 41 height 25
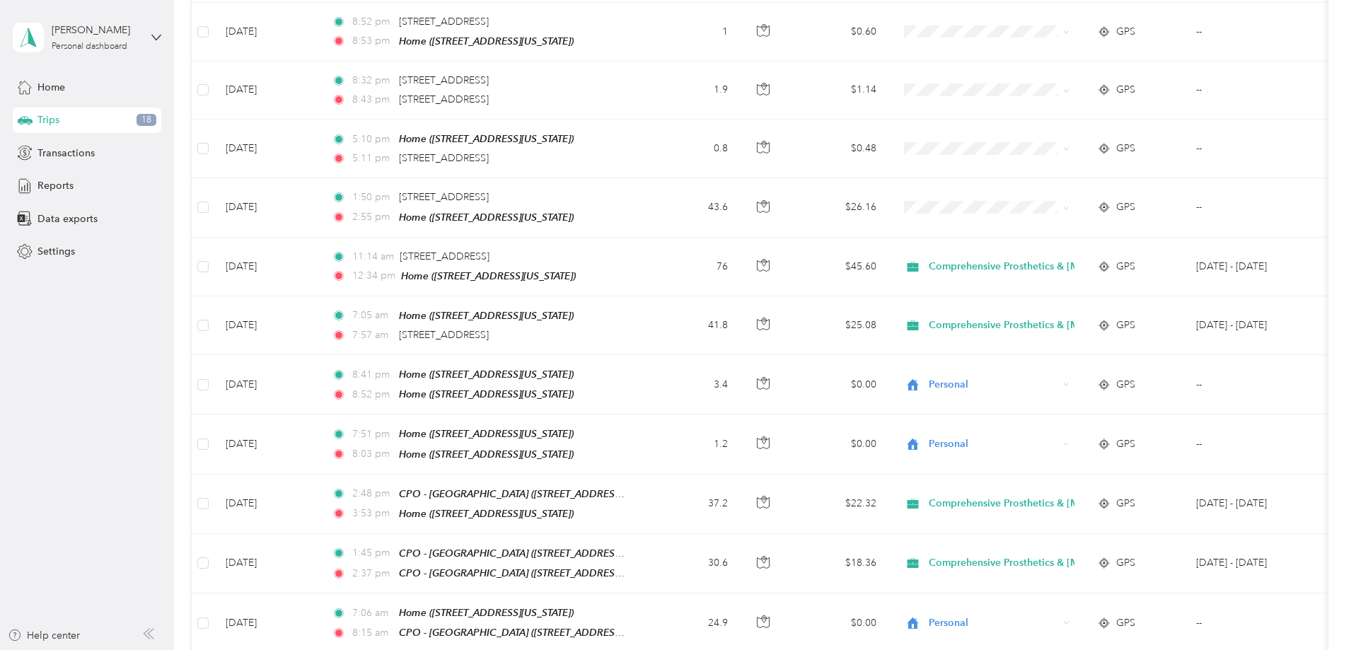
click at [245, 193] on div "561.6 mi Work 115.3 mi Personal 79.6 mi Unclassified $336.96 Value All purposes…" at bounding box center [760, 348] width 1136 height 1750
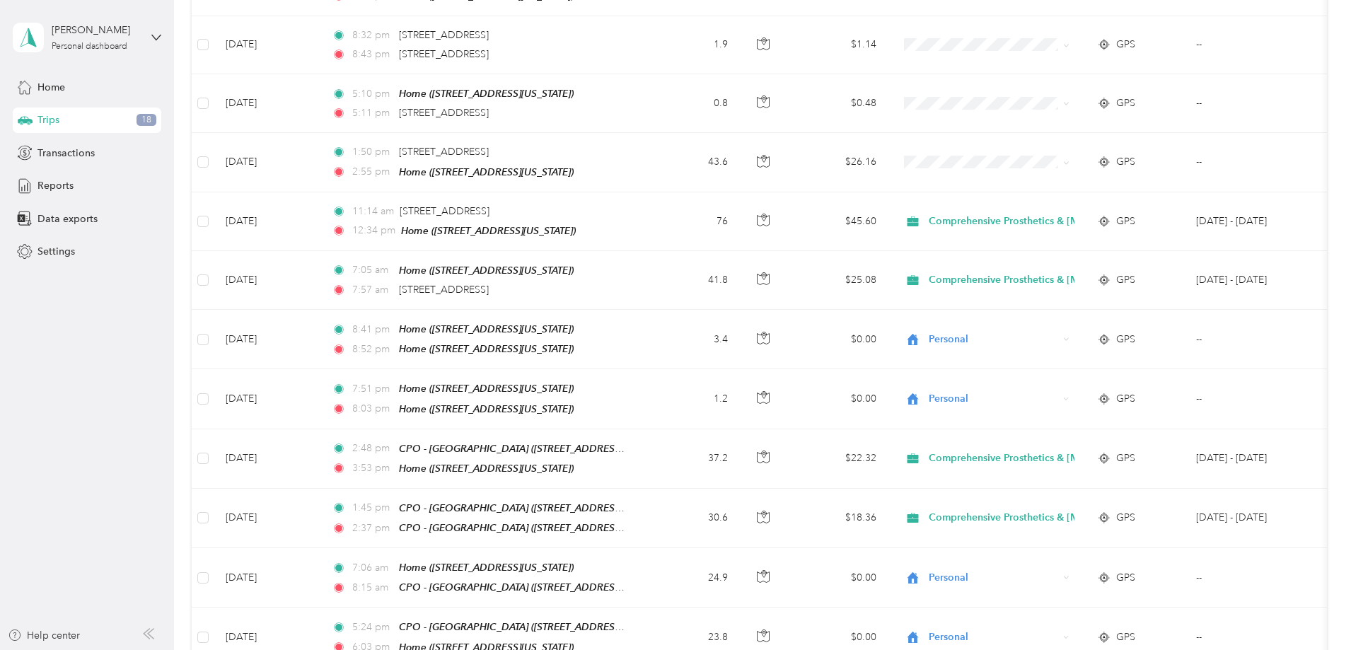
scroll to position [589, 0]
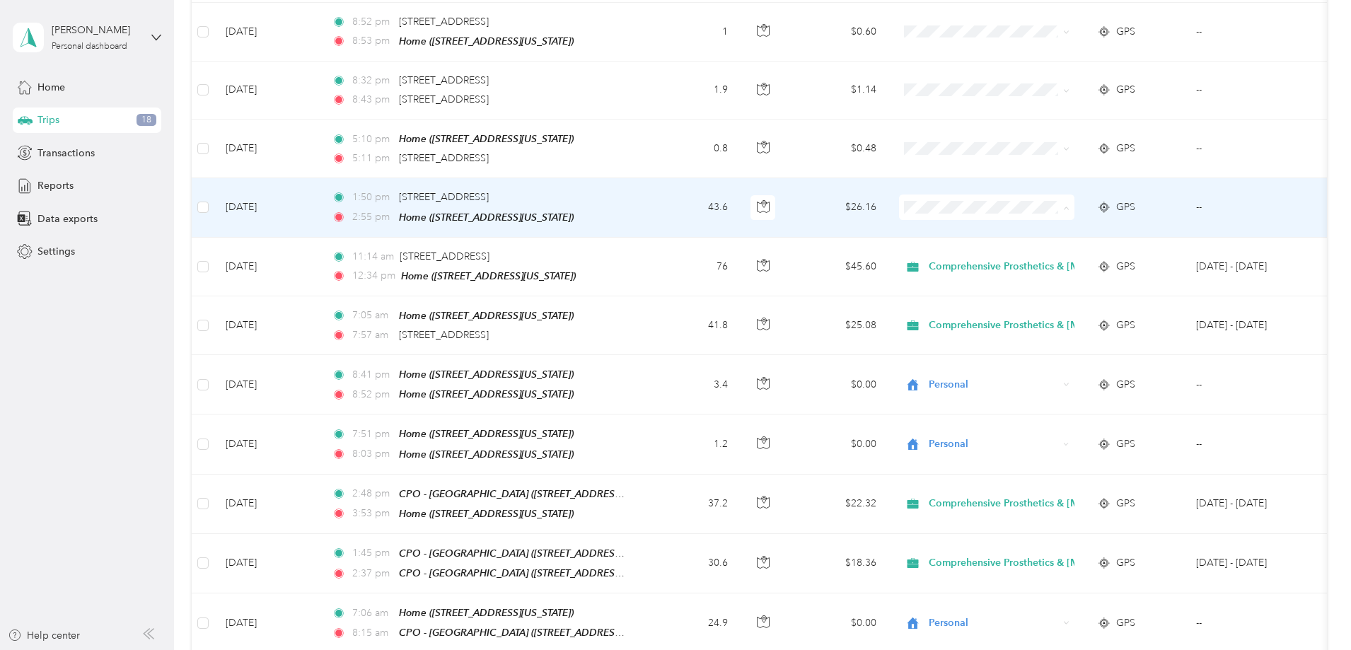
click at [1071, 250] on span "Personal" at bounding box center [1139, 253] width 221 height 15
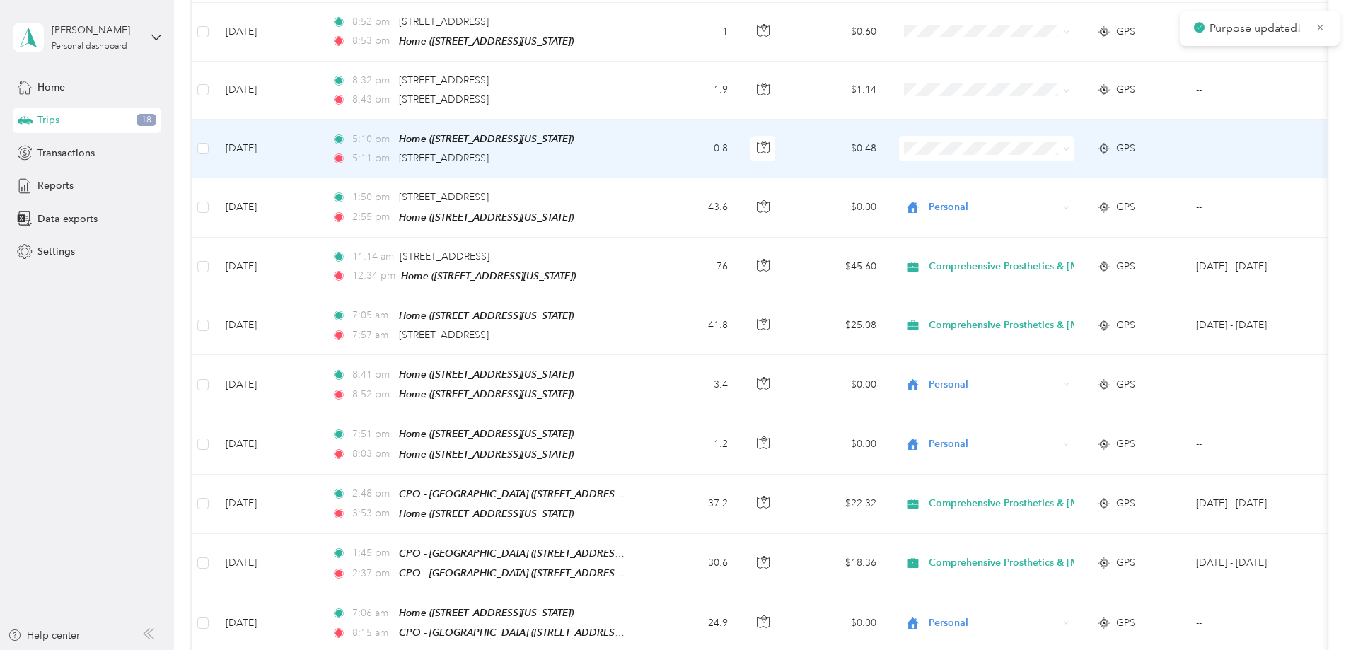
click at [1029, 126] on td at bounding box center [987, 149] width 198 height 59
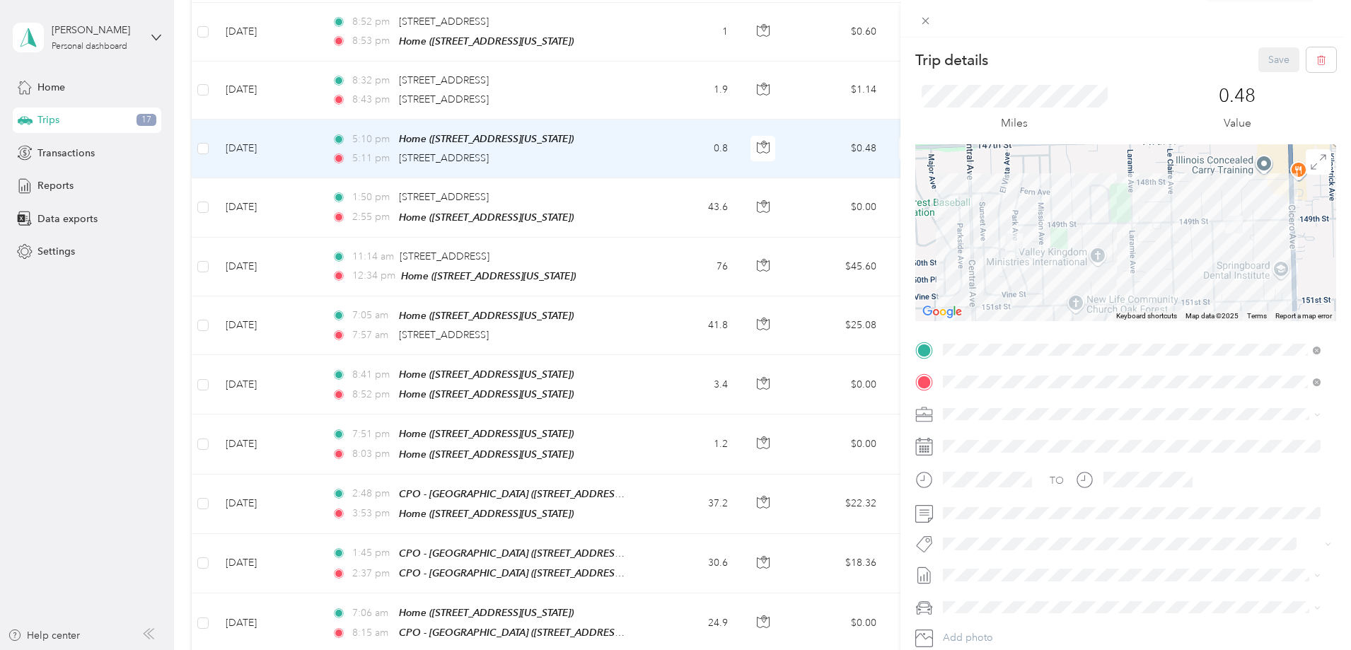
click at [222, 172] on div "Trip details Save This trip cannot be edited because it is either under review,…" at bounding box center [675, 325] width 1351 height 650
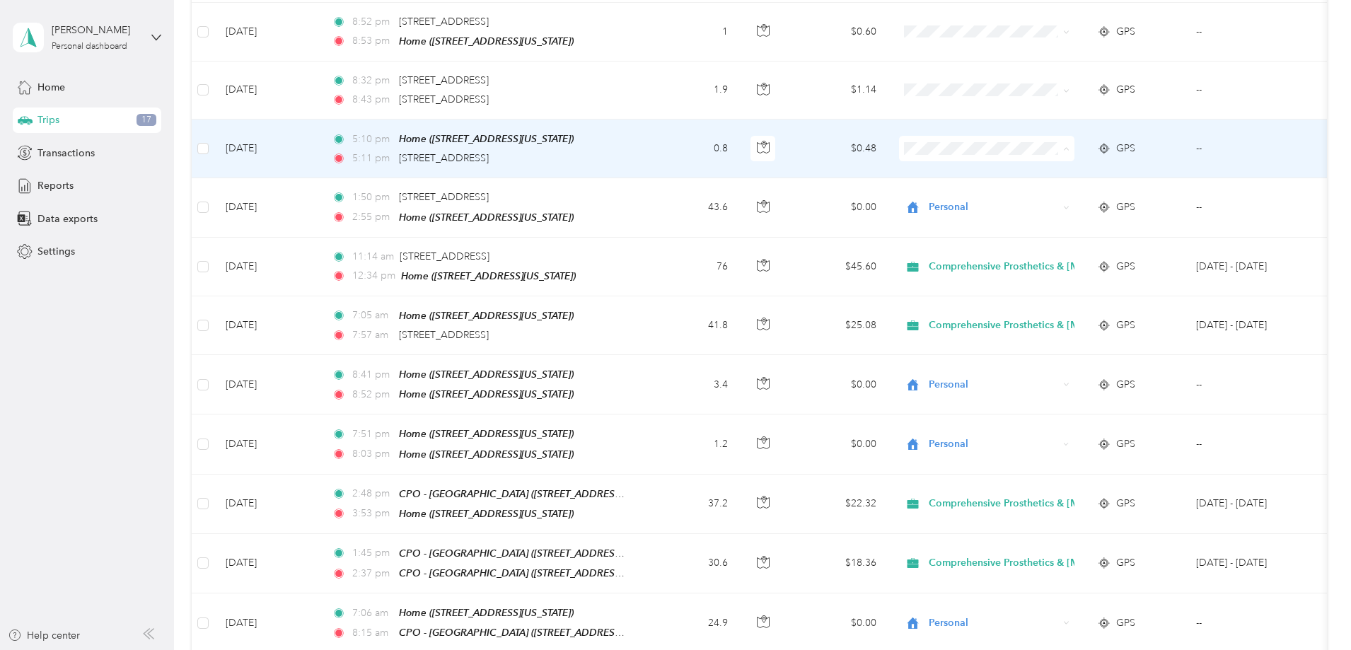
click at [1049, 190] on span "Personal" at bounding box center [1139, 194] width 221 height 15
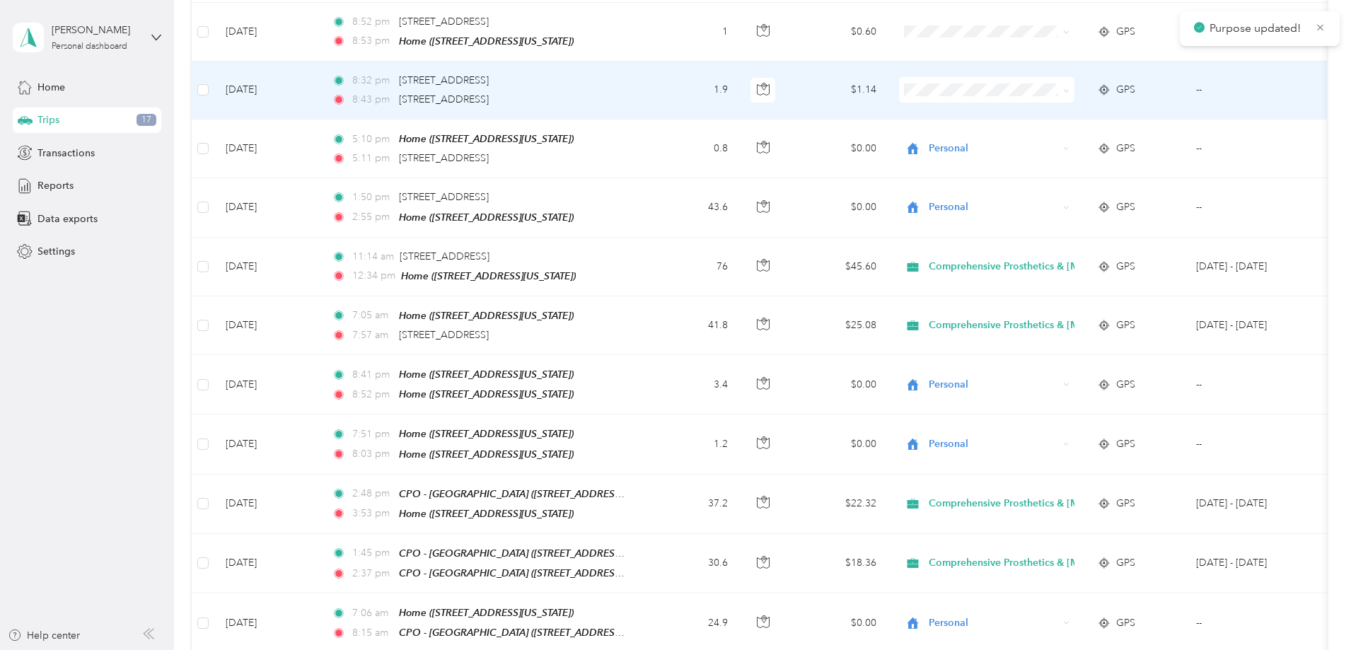
click at [1058, 136] on span "Personal" at bounding box center [1139, 132] width 221 height 15
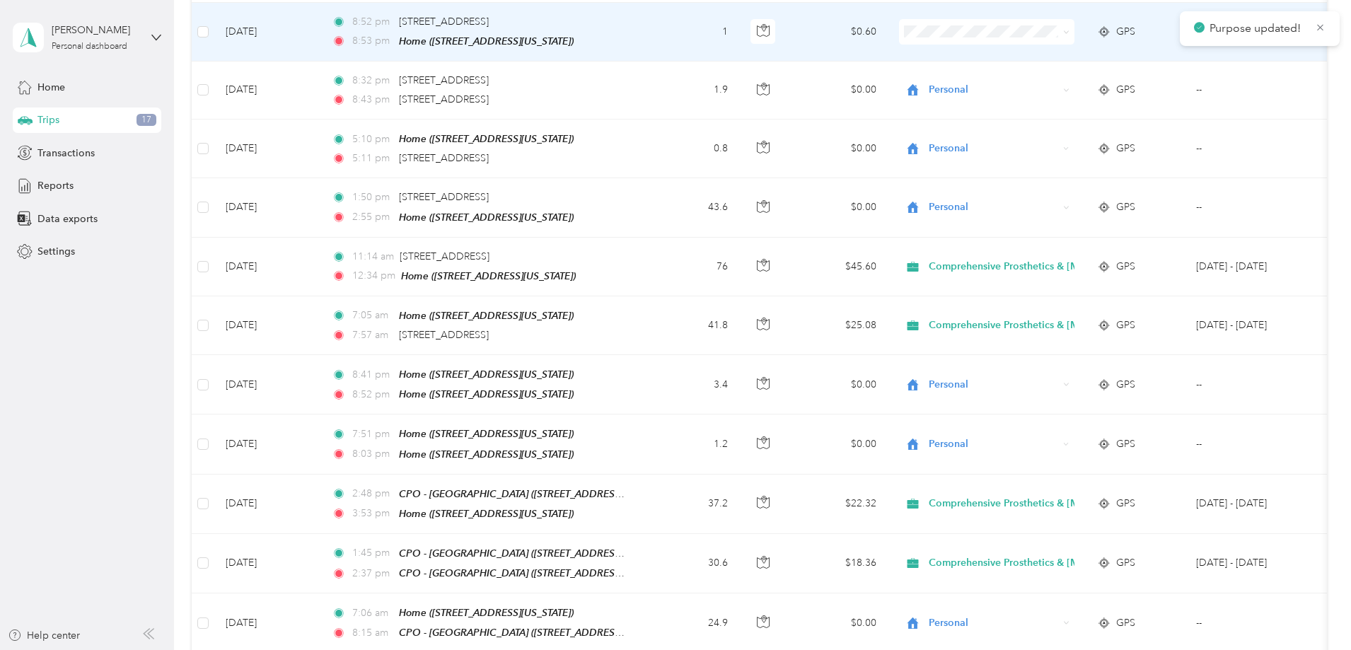
click at [1055, 76] on span "Personal" at bounding box center [1139, 78] width 221 height 15
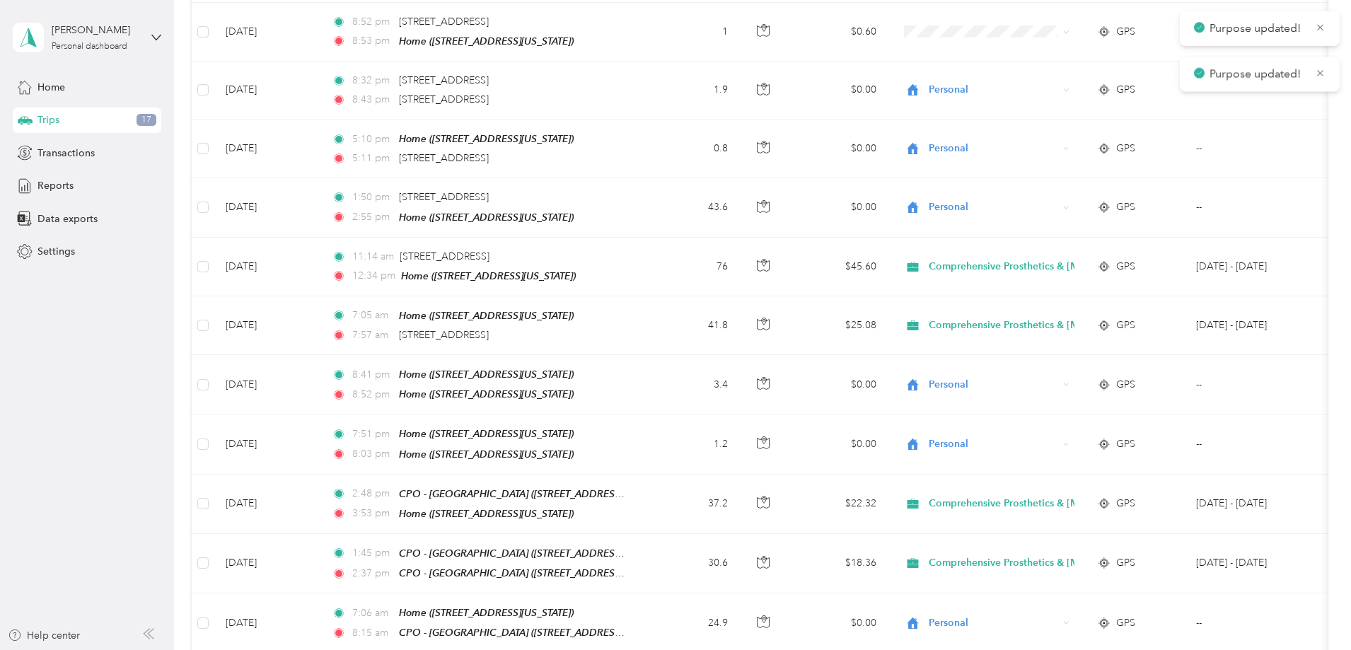
click at [225, 267] on div "561.6 mi Work 161.6 mi Personal 33.3 mi Unclassified $336.96 Value All purposes…" at bounding box center [760, 348] width 1136 height 1750
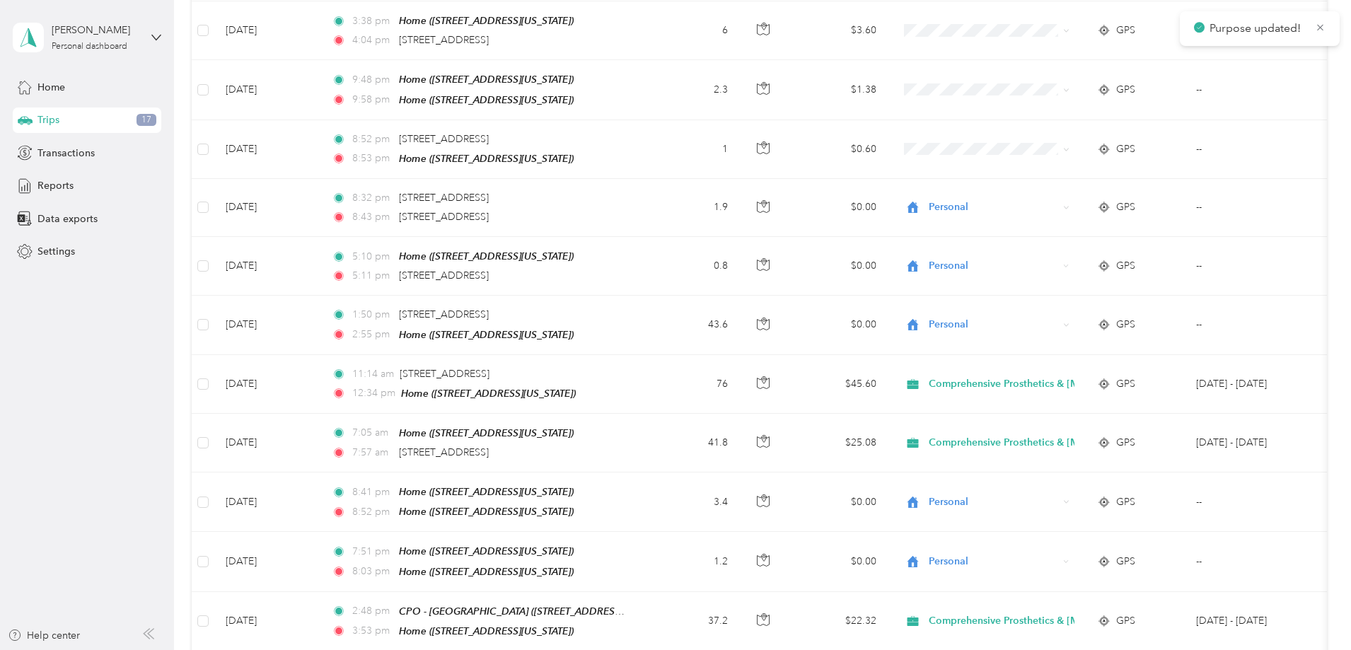
scroll to position [354, 0]
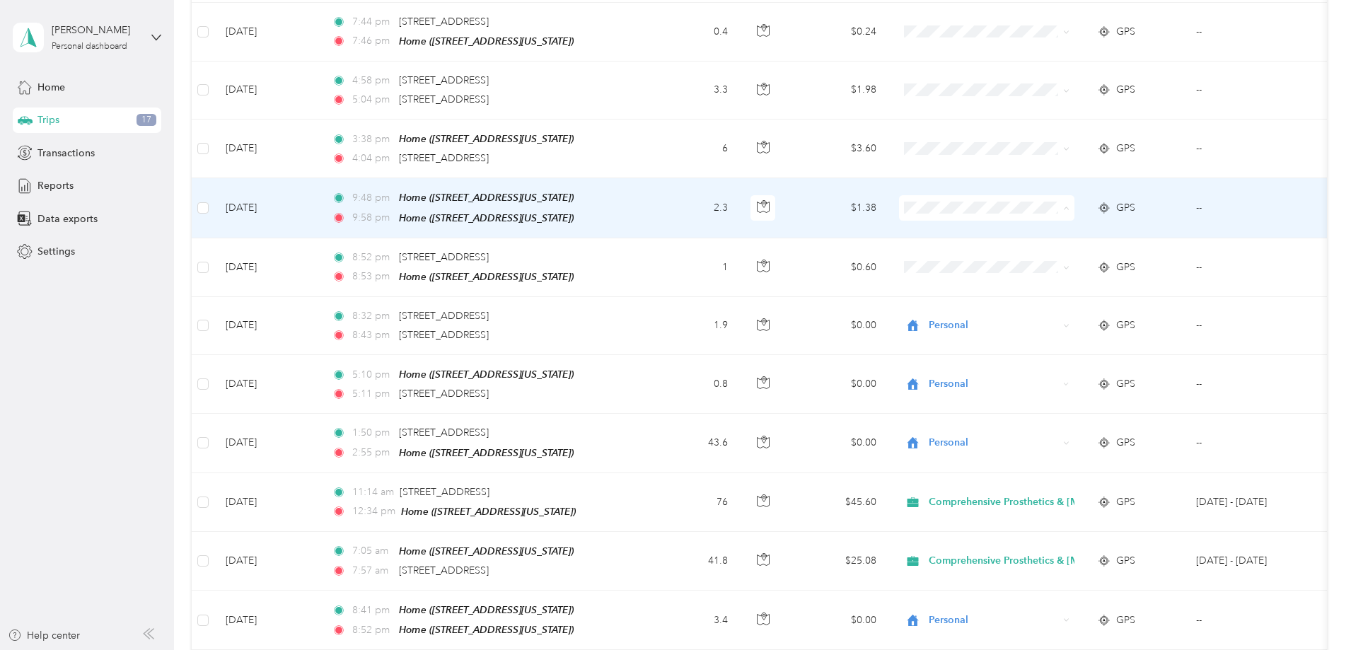
click at [1045, 251] on span "Personal" at bounding box center [1139, 255] width 221 height 15
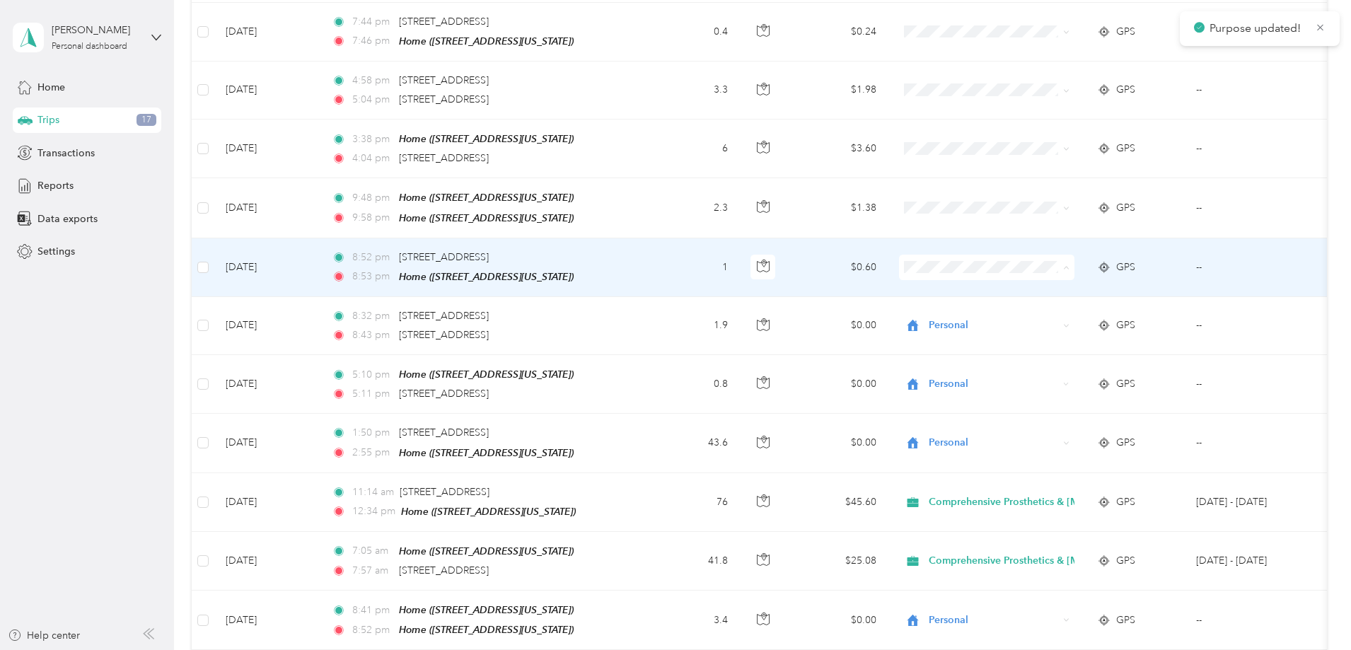
click at [1053, 317] on span "Personal" at bounding box center [1139, 313] width 221 height 15
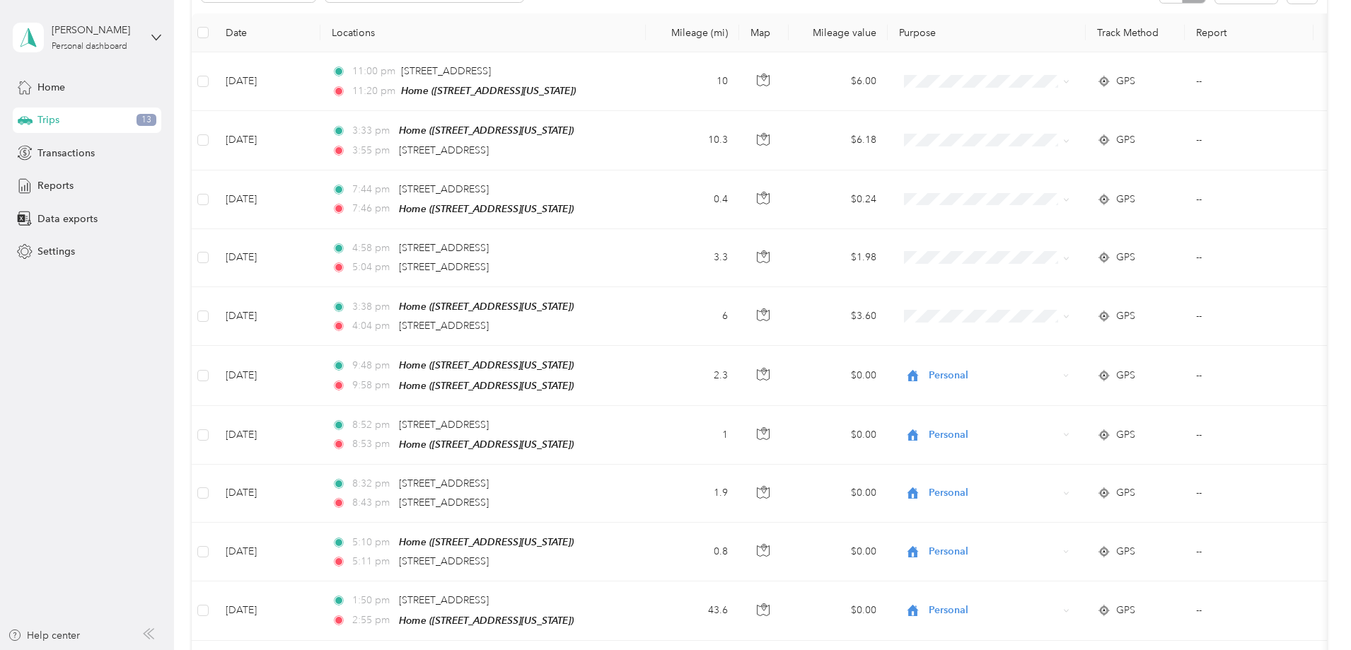
scroll to position [236, 0]
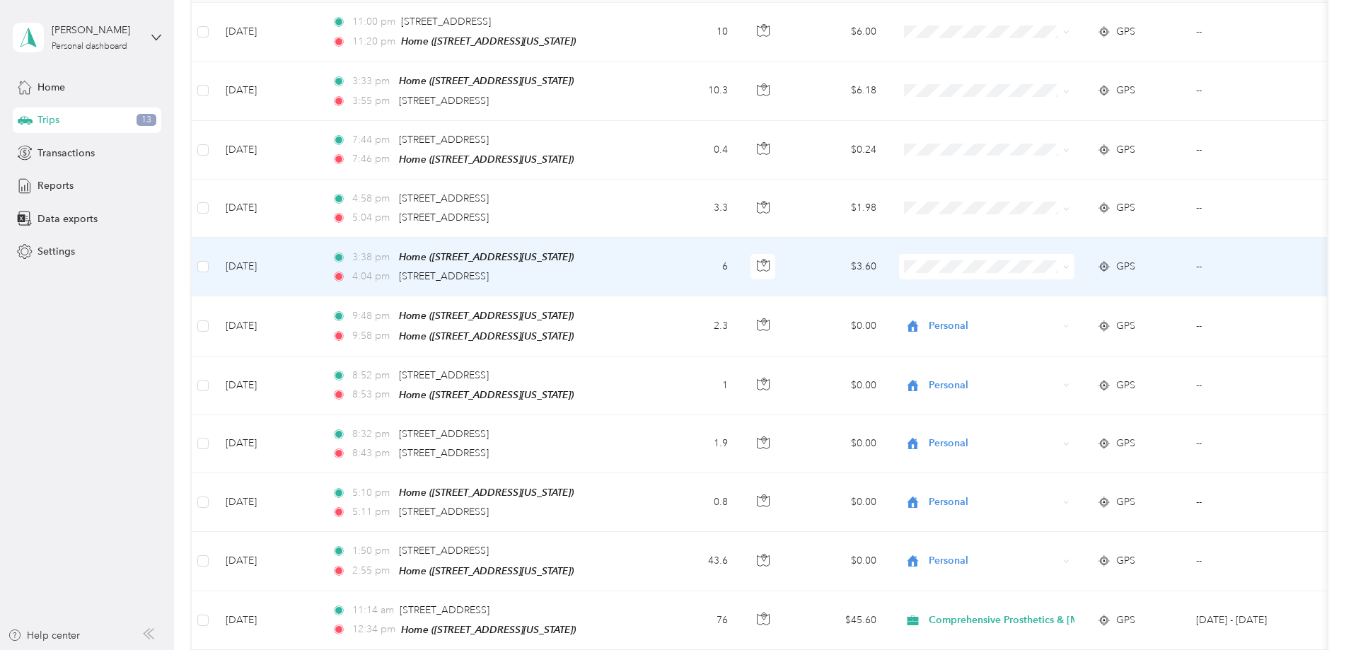
click at [1078, 313] on span "Personal" at bounding box center [1139, 310] width 221 height 15
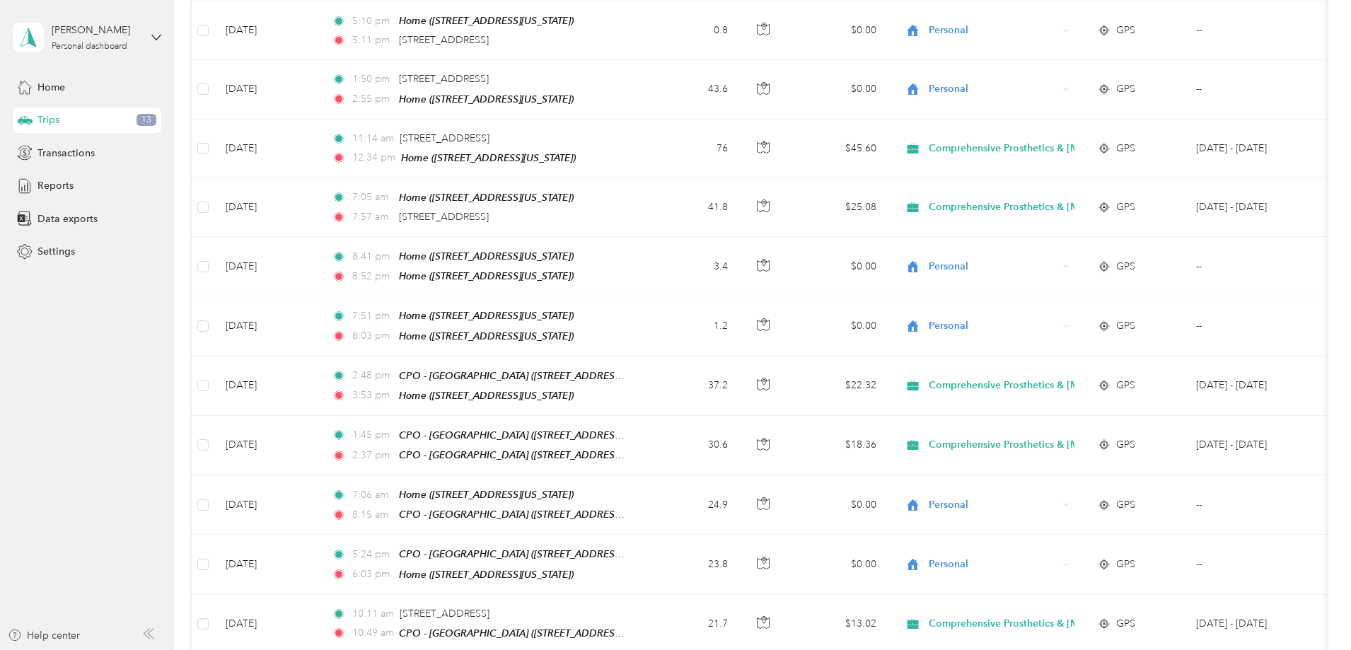
scroll to position [589, 0]
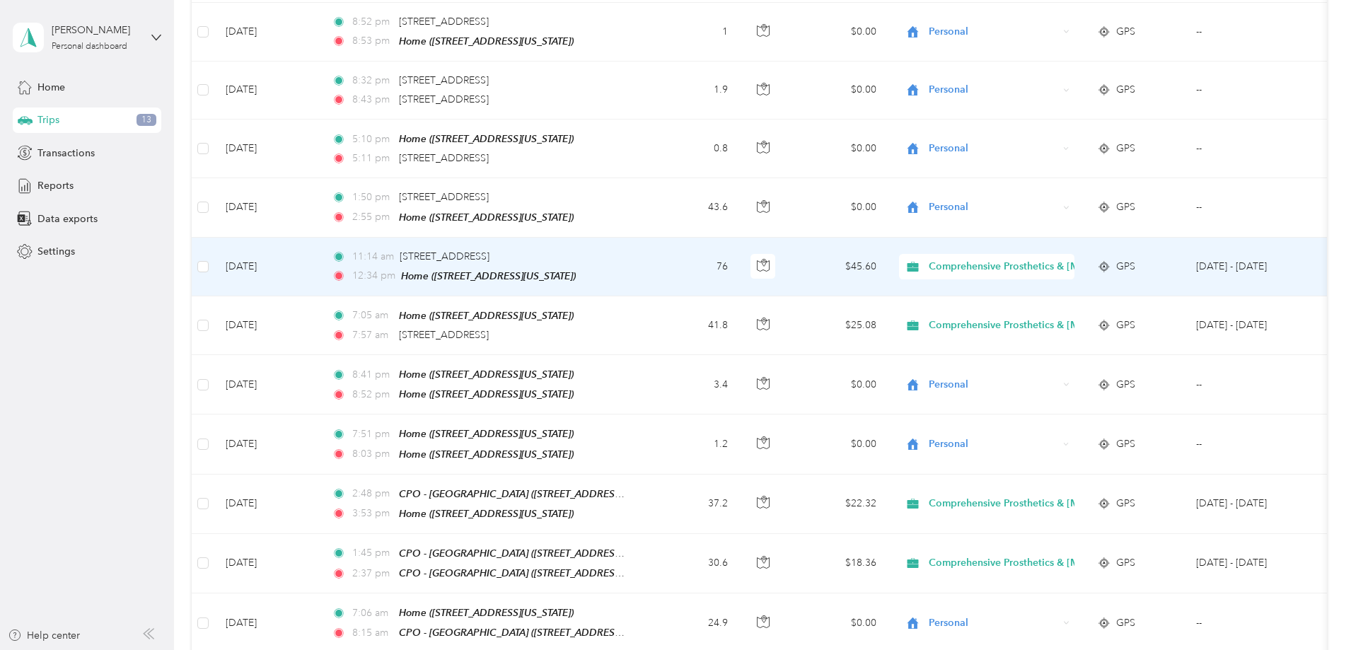
click at [739, 263] on td "76" at bounding box center [692, 267] width 93 height 59
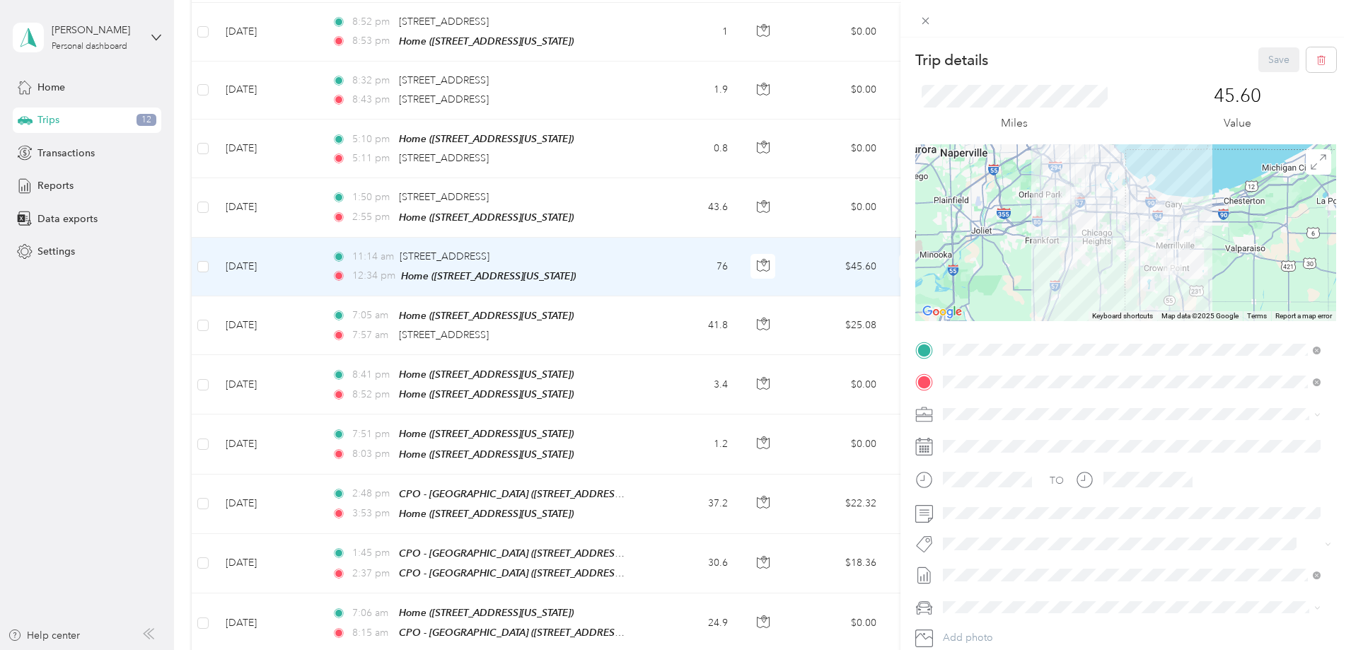
click at [910, 221] on form "Trip details Save This trip cannot be edited because it is either under review,…" at bounding box center [1126, 363] width 451 height 633
click at [251, 282] on div "Trip details Save This trip cannot be edited because it is either under review,…" at bounding box center [675, 325] width 1351 height 650
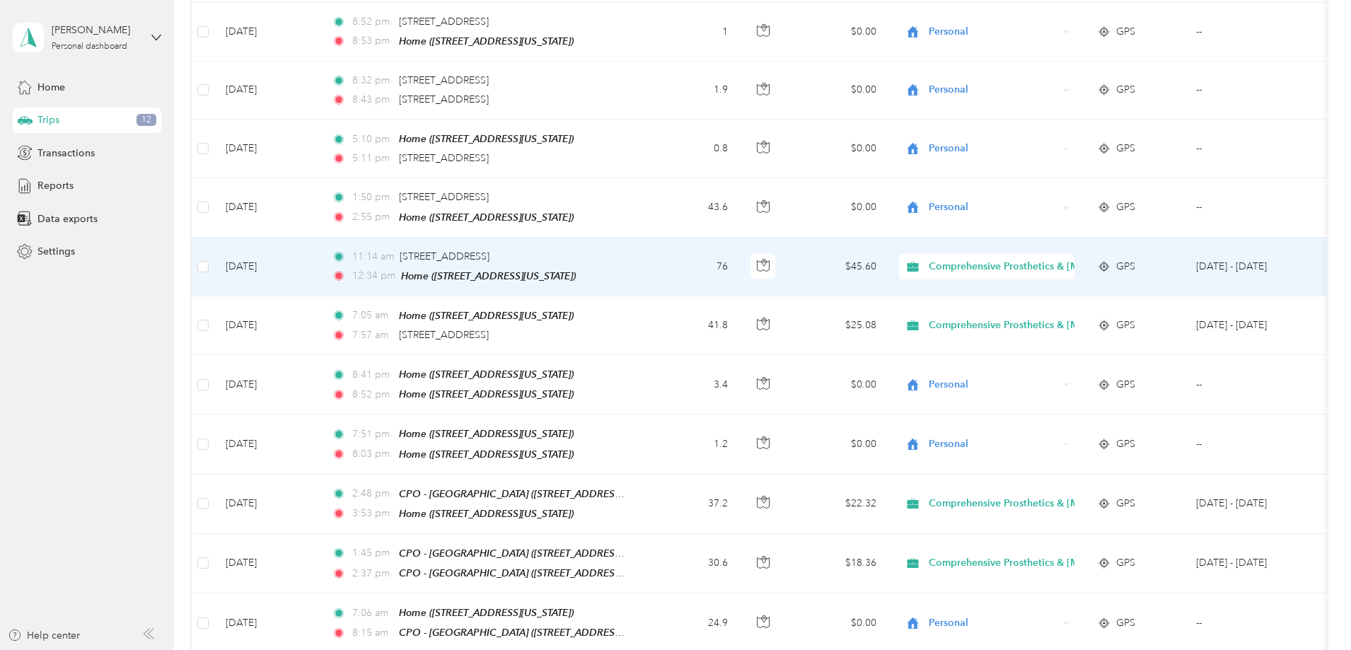
click at [1102, 259] on span "Comprehensive Prosthetics & [MEDICAL_DATA]" at bounding box center [1039, 267] width 221 height 16
click at [1071, 308] on span "Personal" at bounding box center [1148, 311] width 239 height 15
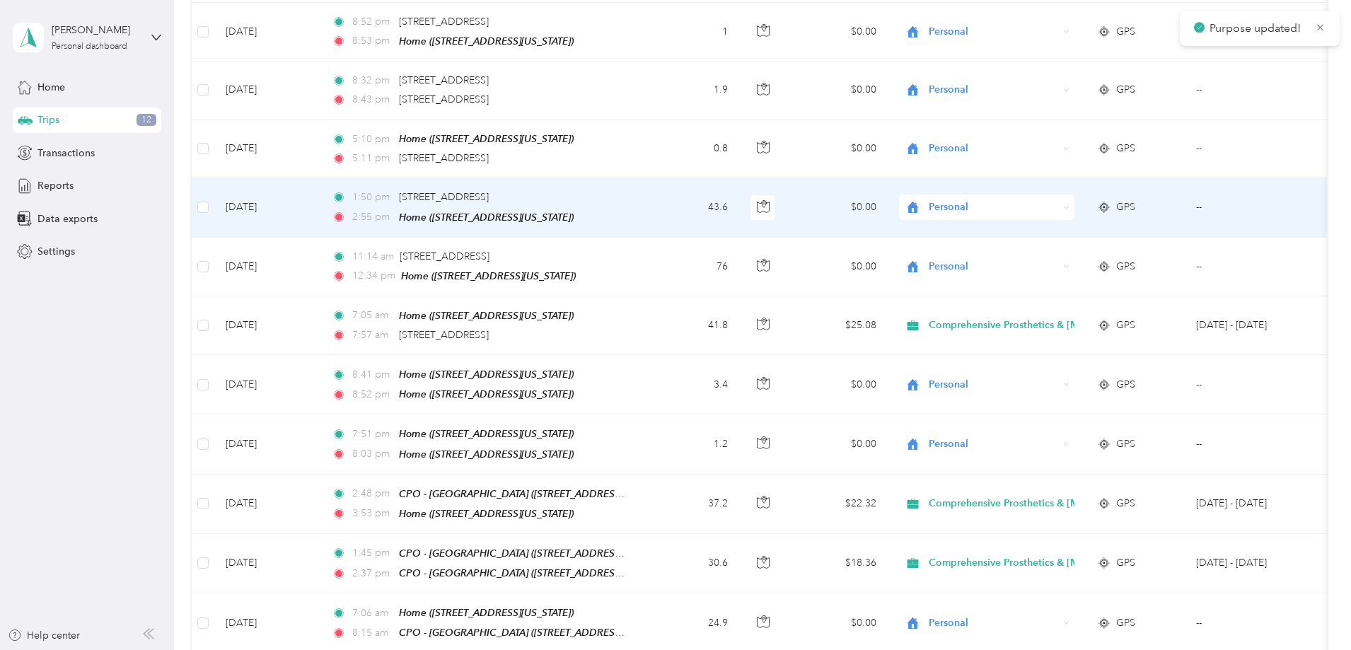
click at [1054, 205] on span "Personal" at bounding box center [993, 208] width 129 height 16
click at [1060, 231] on li "Comprehensive Prosthetics & [MEDICAL_DATA]" at bounding box center [1126, 228] width 267 height 25
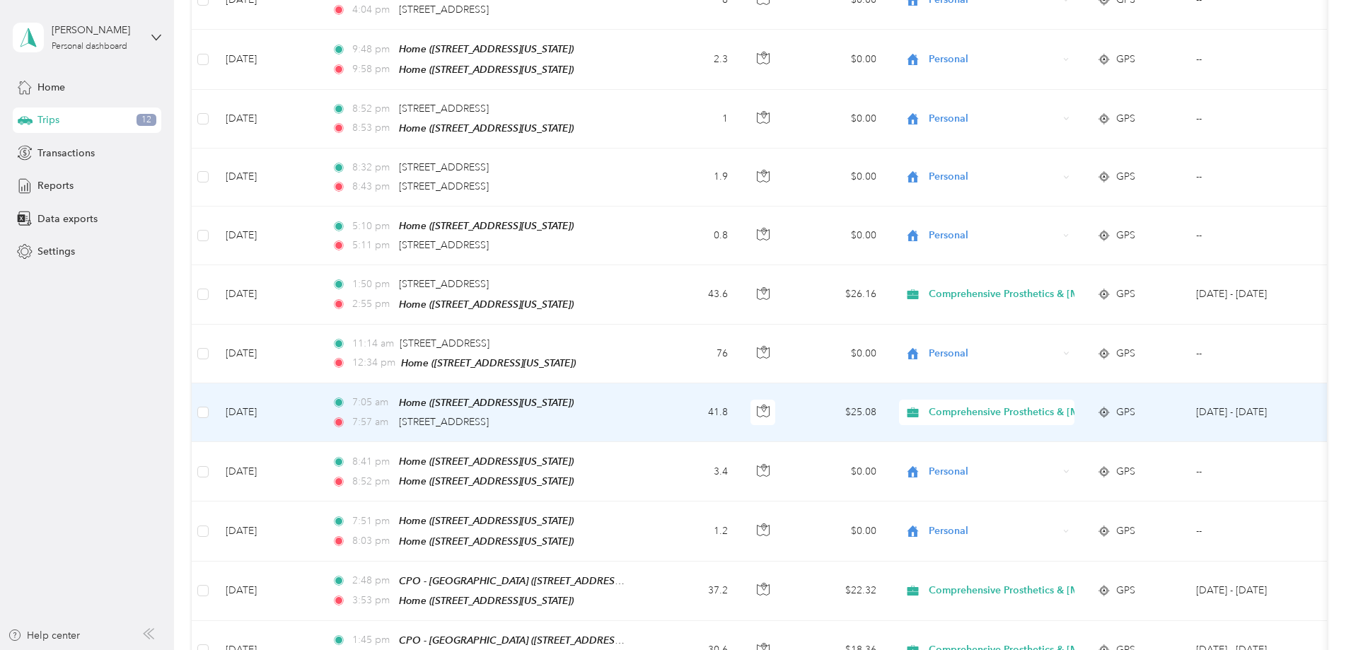
scroll to position [472, 0]
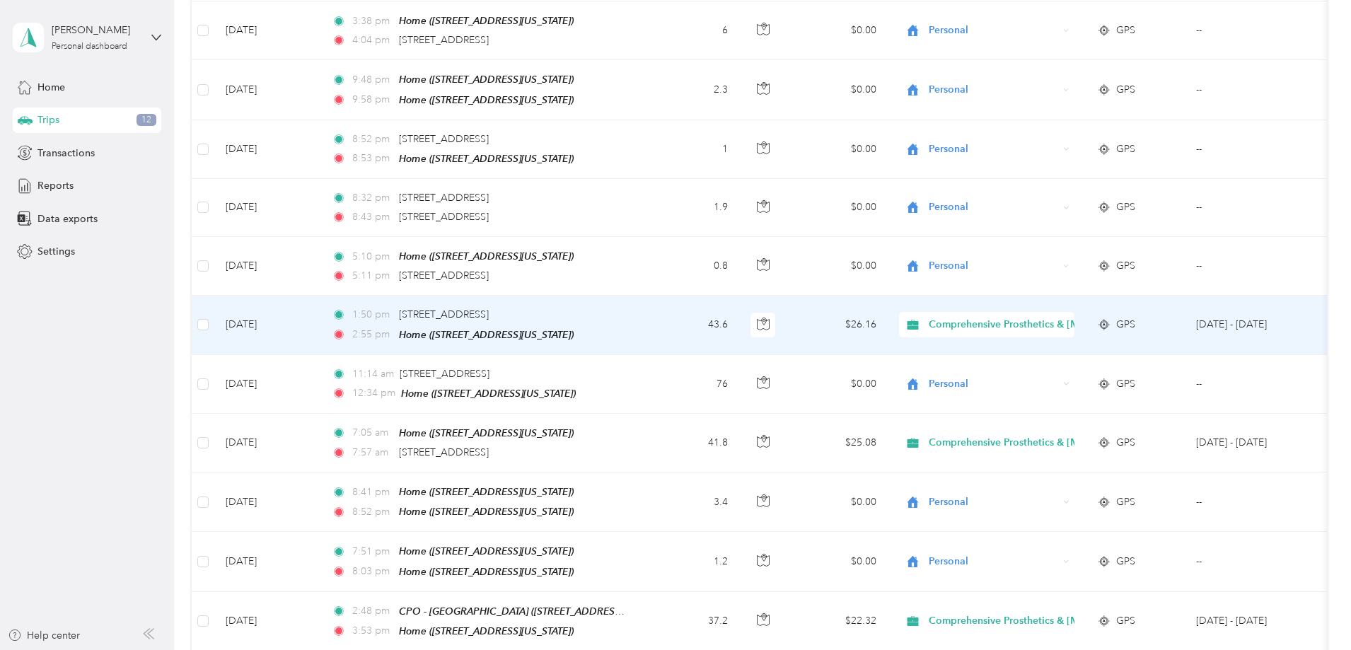
click at [739, 323] on td "43.6" at bounding box center [692, 325] width 93 height 59
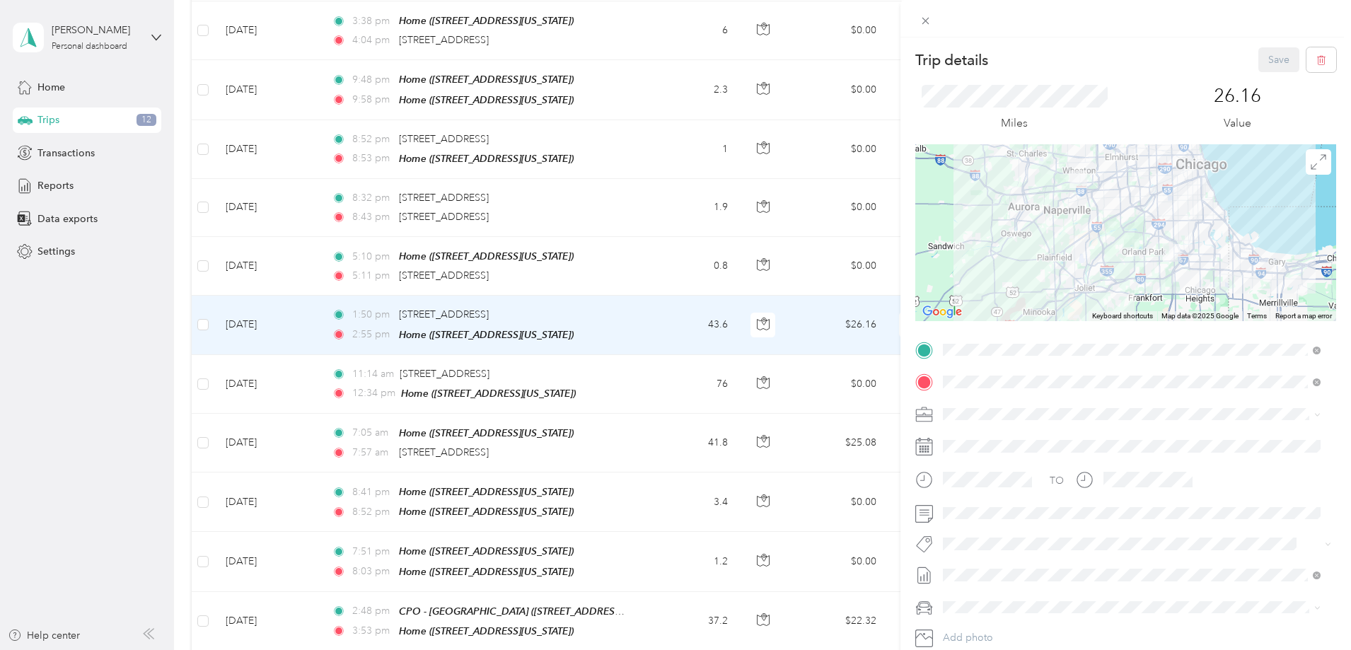
scroll to position [93, 0]
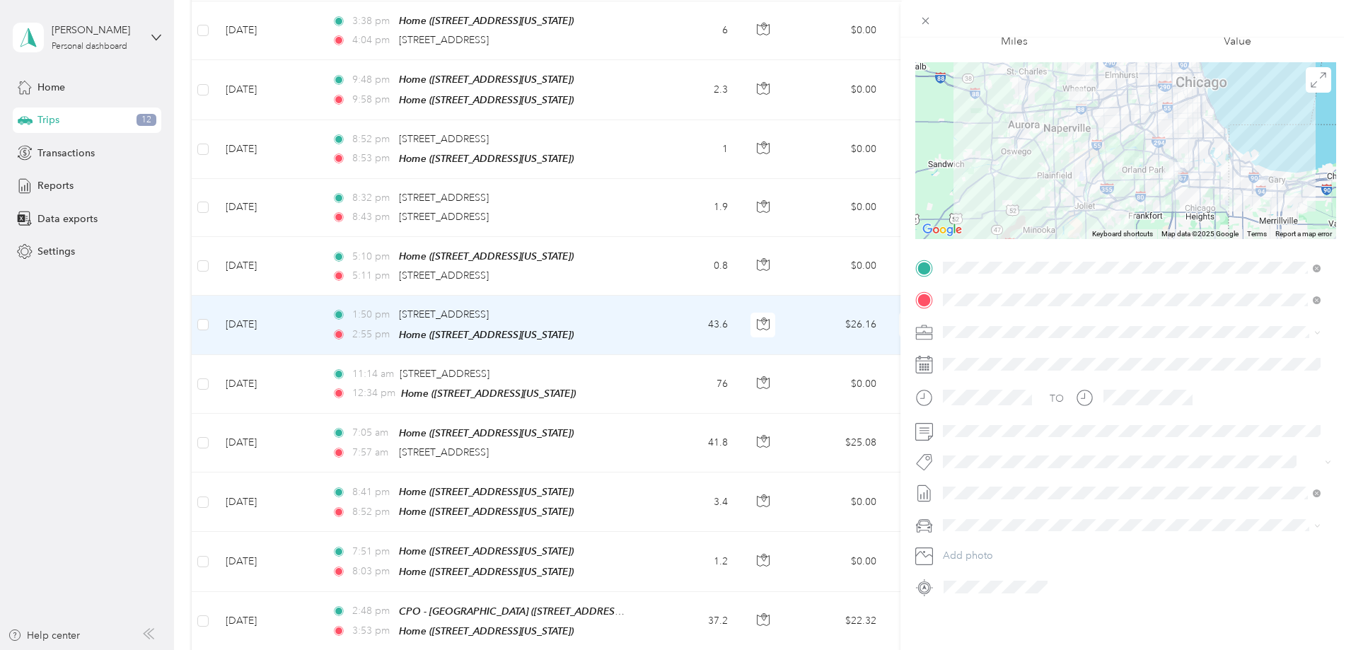
click at [925, 579] on icon at bounding box center [925, 588] width 18 height 18
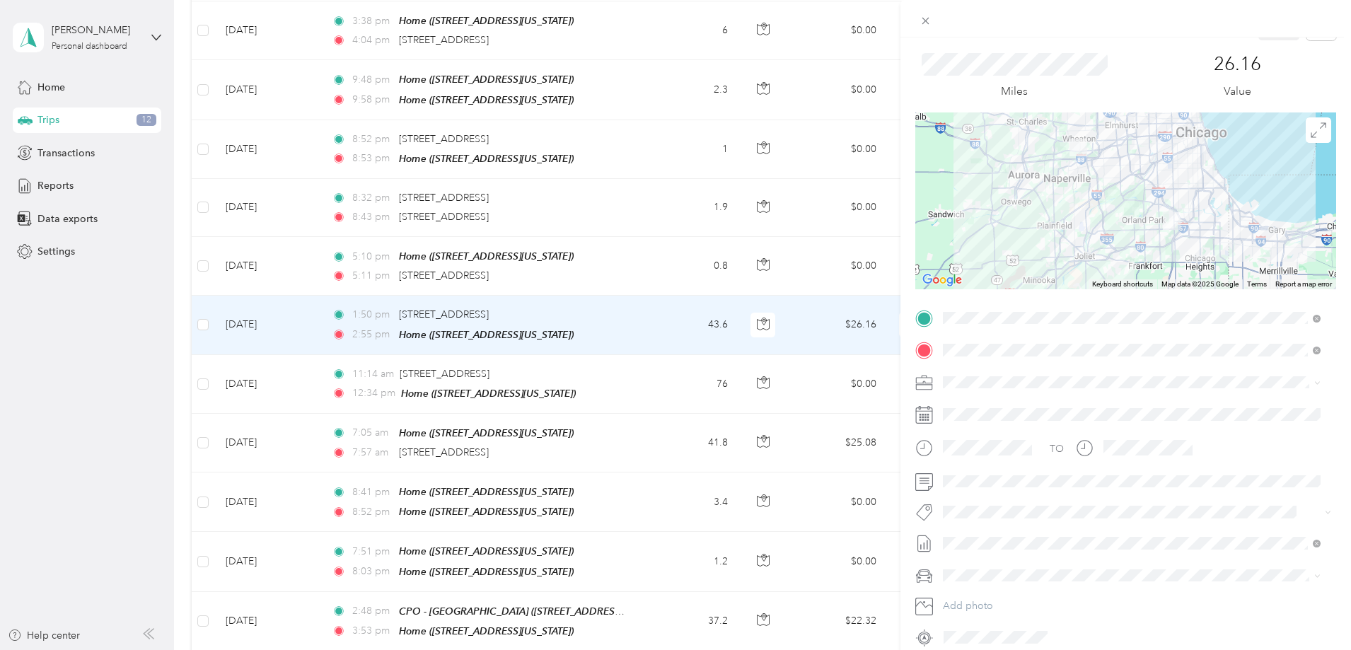
scroll to position [0, 0]
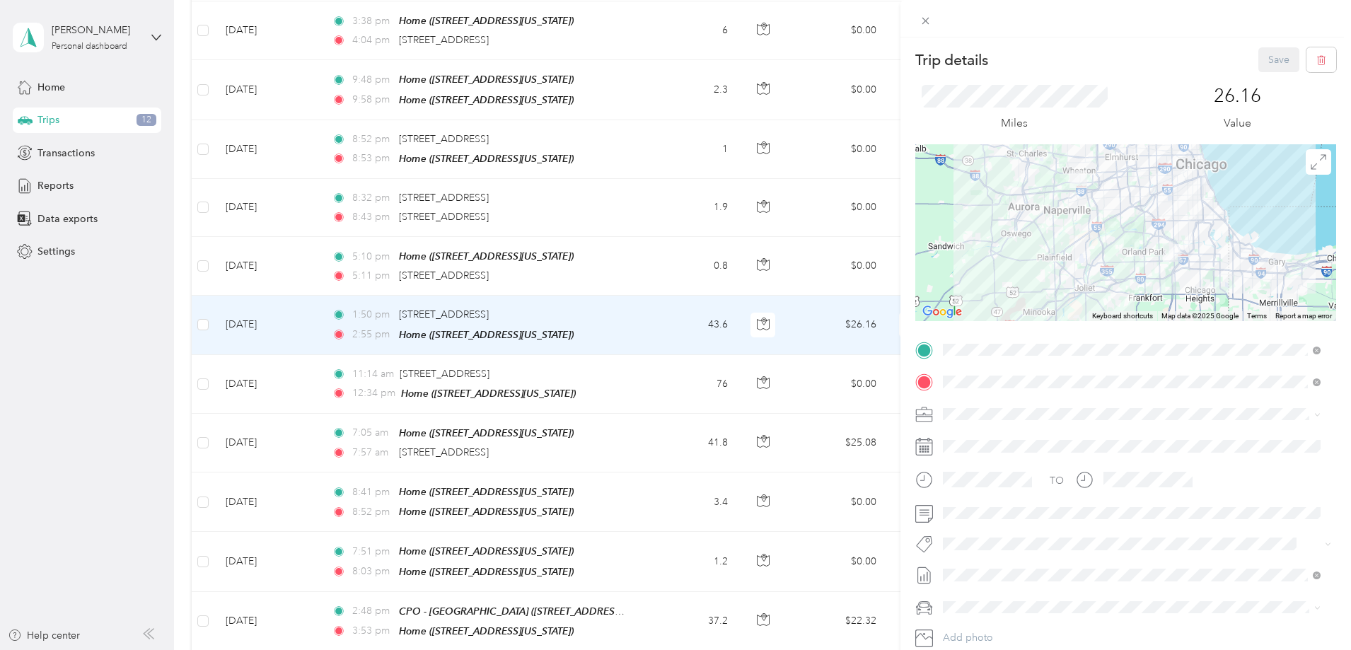
click at [248, 306] on div "Trip details Save This trip cannot be edited because it is either under review,…" at bounding box center [675, 325] width 1351 height 650
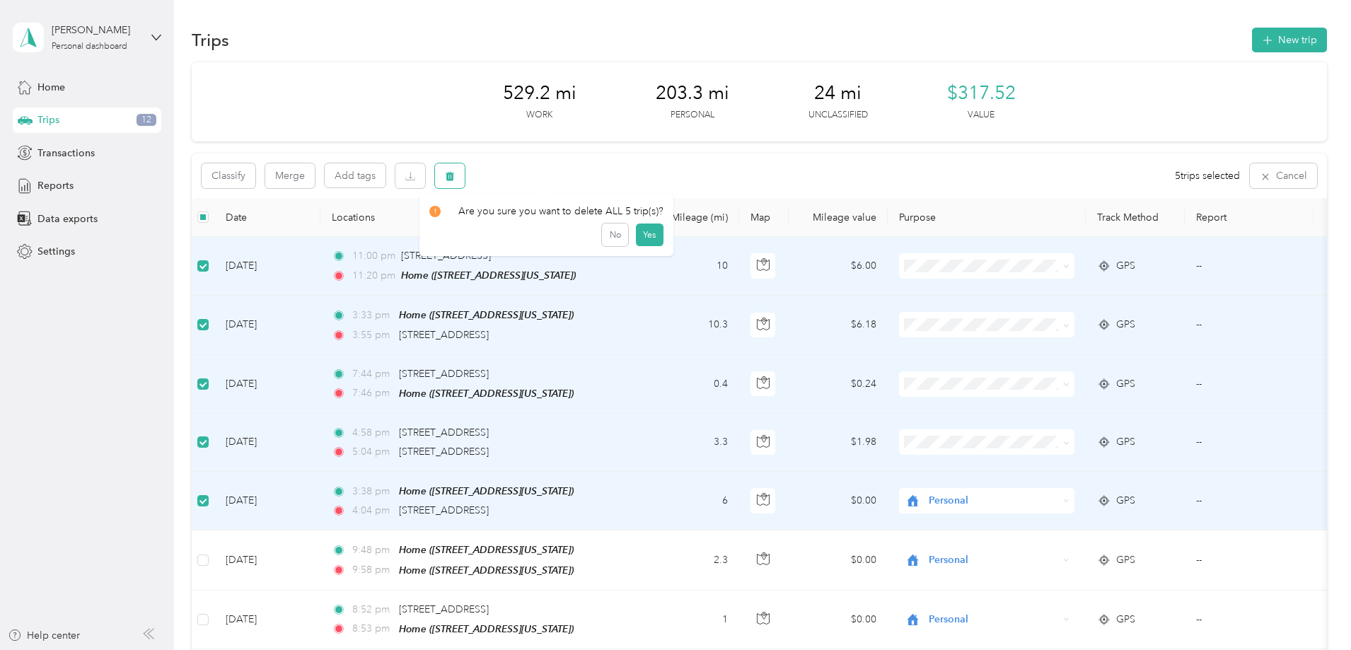
click at [455, 178] on icon "button" at bounding box center [450, 176] width 10 height 10
click at [636, 231] on button "Yes" at bounding box center [650, 235] width 28 height 23
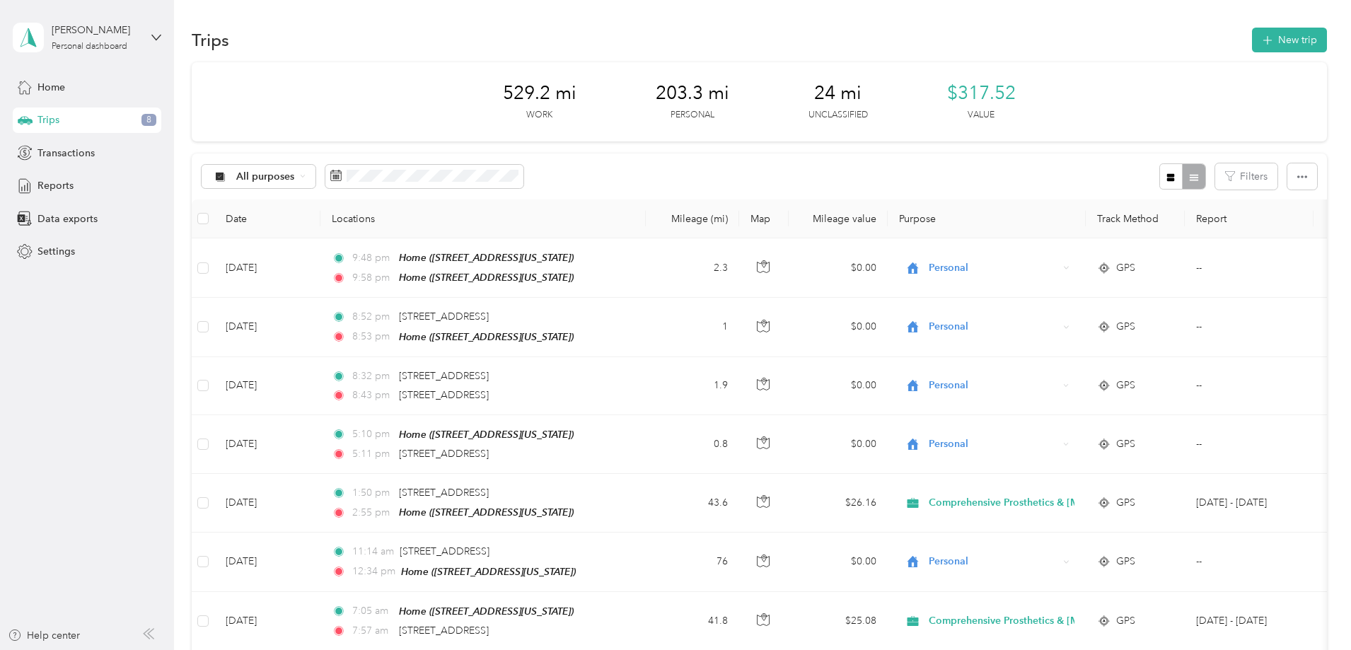
click at [838, 95] on span "24 mi" at bounding box center [837, 93] width 47 height 23
click at [959, 130] on div "529.2 mi Work 203.3 mi Personal 24 mi Unclassified $317.52 Value" at bounding box center [760, 101] width 1136 height 79
click at [81, 153] on span "Transactions" at bounding box center [65, 153] width 57 height 15
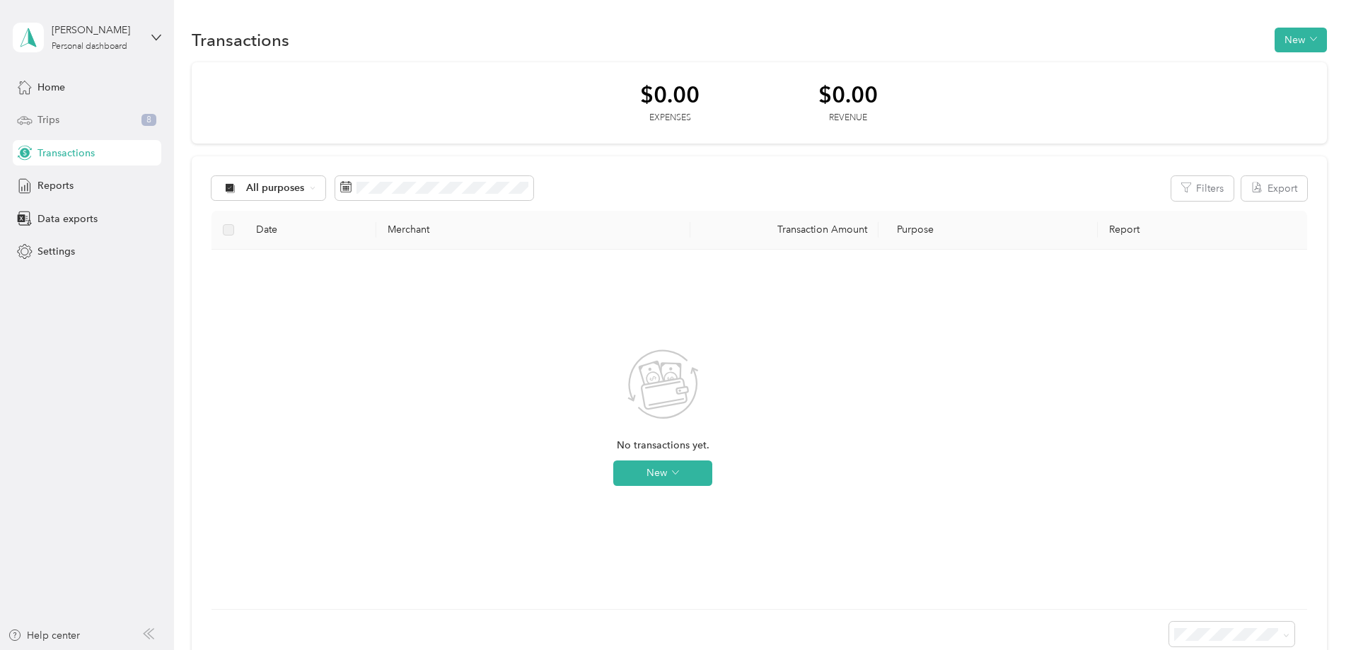
click at [64, 118] on div "Trips 8" at bounding box center [87, 120] width 149 height 25
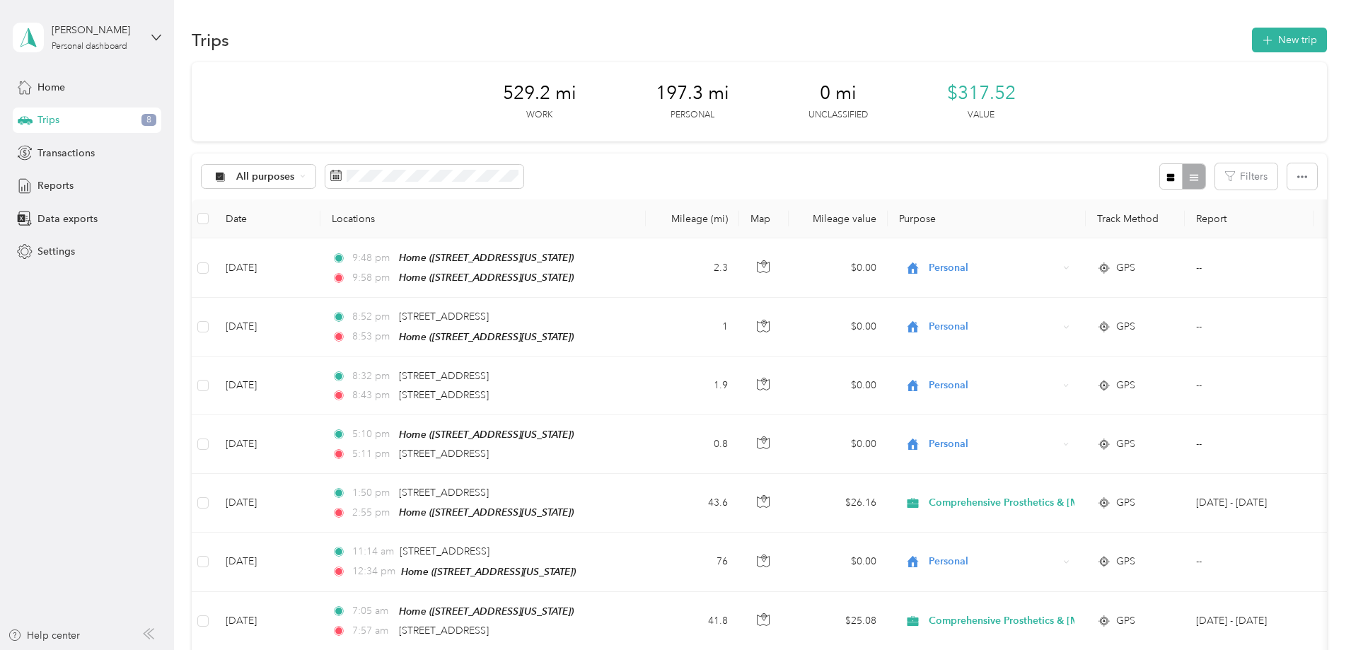
click at [56, 185] on span "Reports" at bounding box center [55, 185] width 36 height 15
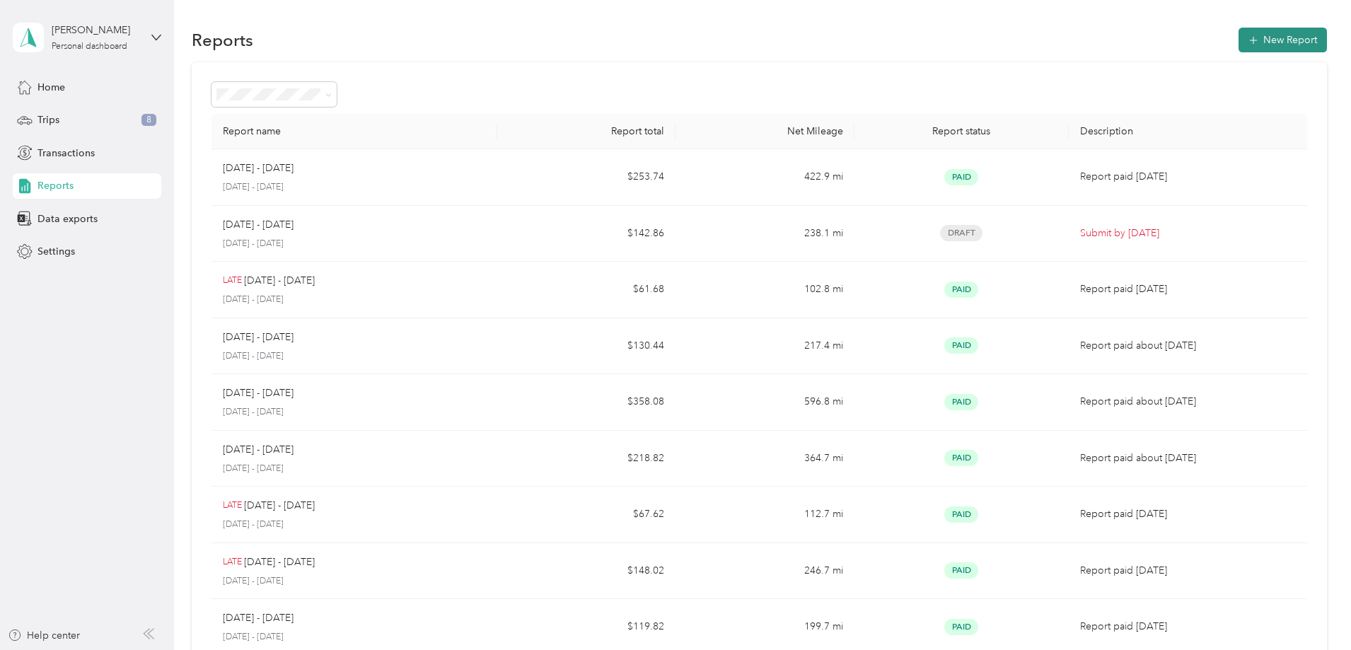
click at [1239, 35] on button "New Report" at bounding box center [1283, 40] width 88 height 25
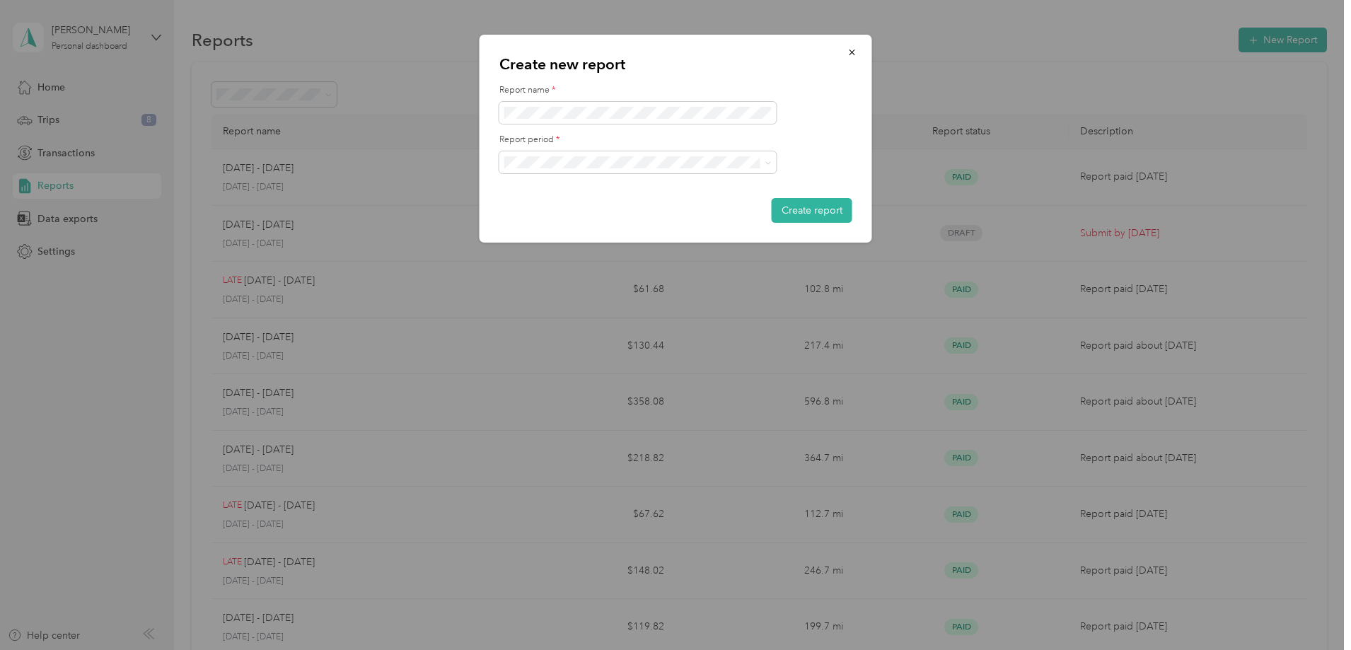
click at [614, 207] on div "[DATE] - [DATE]" at bounding box center [638, 209] width 258 height 15
click at [484, 162] on div "Create new report Report name * Report period * Create report" at bounding box center [676, 139] width 393 height 208
click at [803, 212] on button "Create report" at bounding box center [812, 210] width 81 height 25
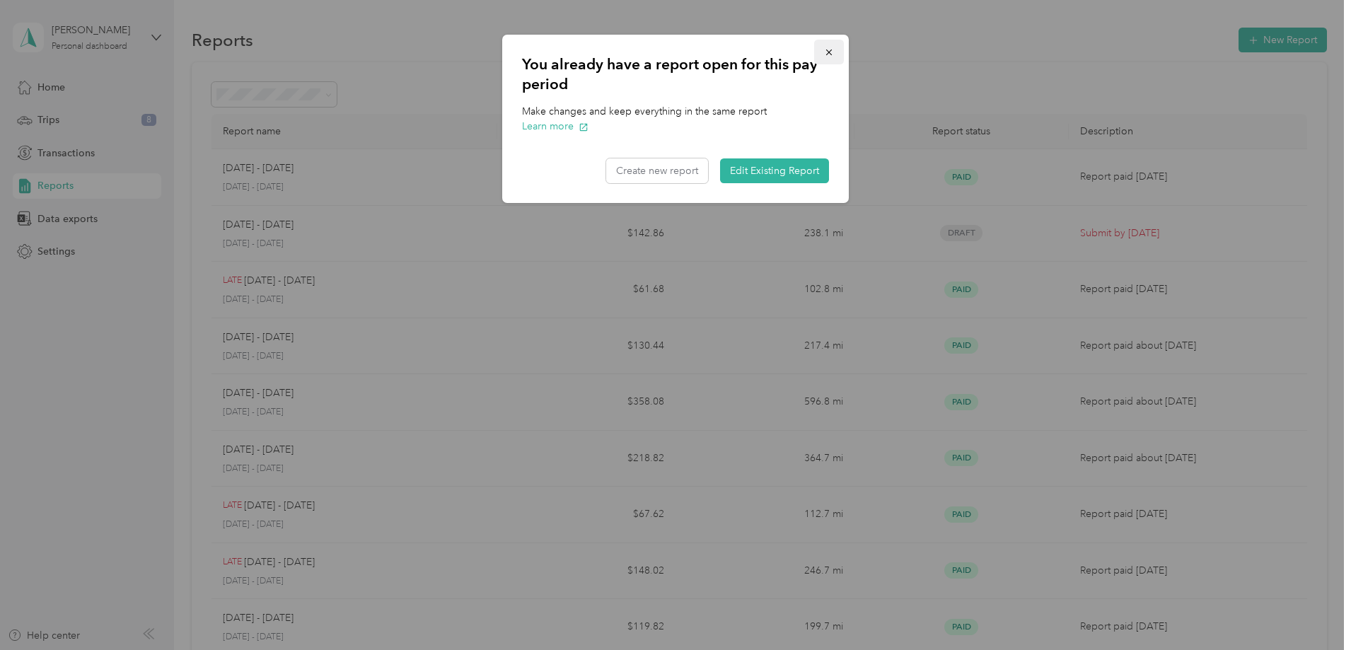
click at [829, 46] on span "button" at bounding box center [829, 52] width 10 height 12
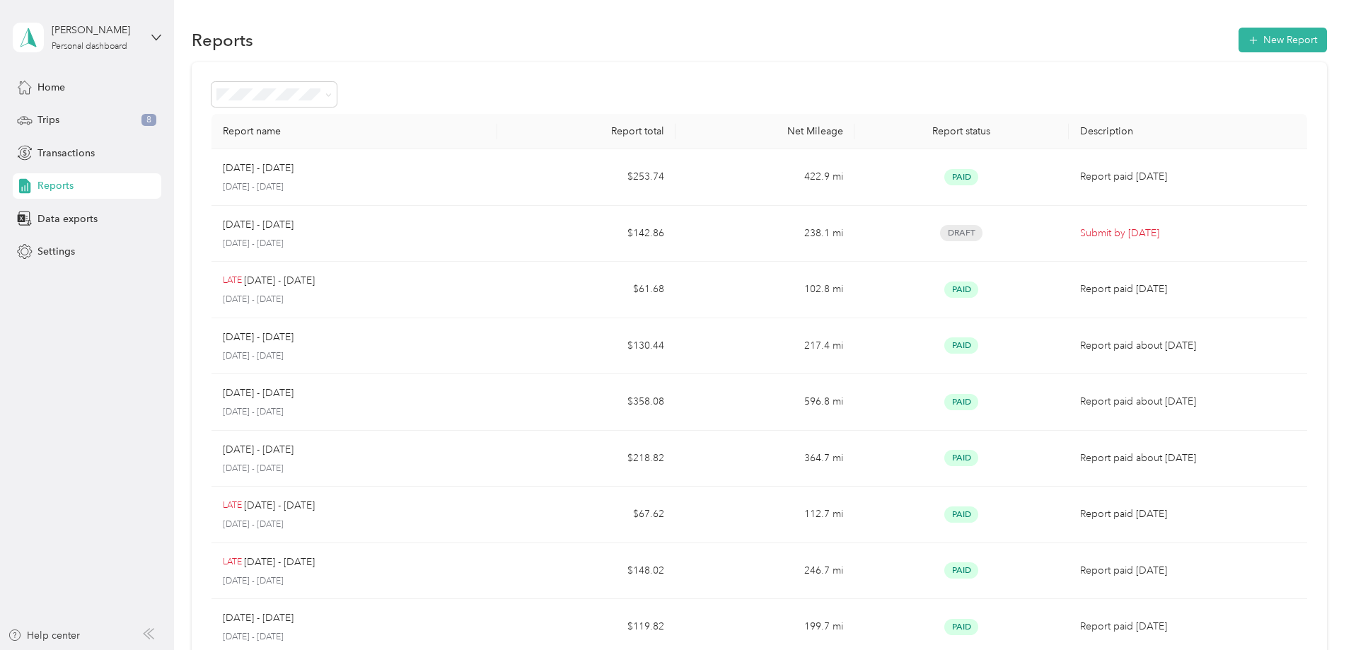
click at [213, 172] on div "Report name Report total Net Mileage Report status Description Aug 1 - 15, 2025…" at bounding box center [760, 417] width 1136 height 710
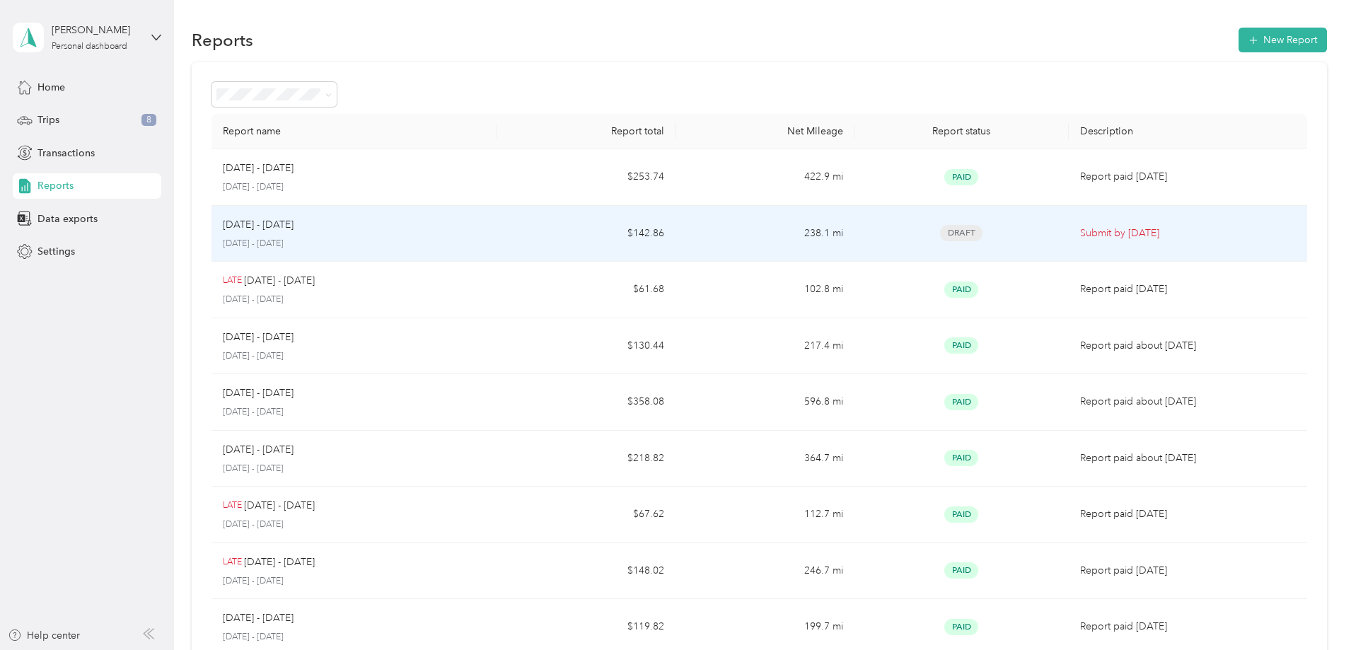
click at [415, 221] on div "[DATE] - [DATE]" at bounding box center [354, 225] width 263 height 16
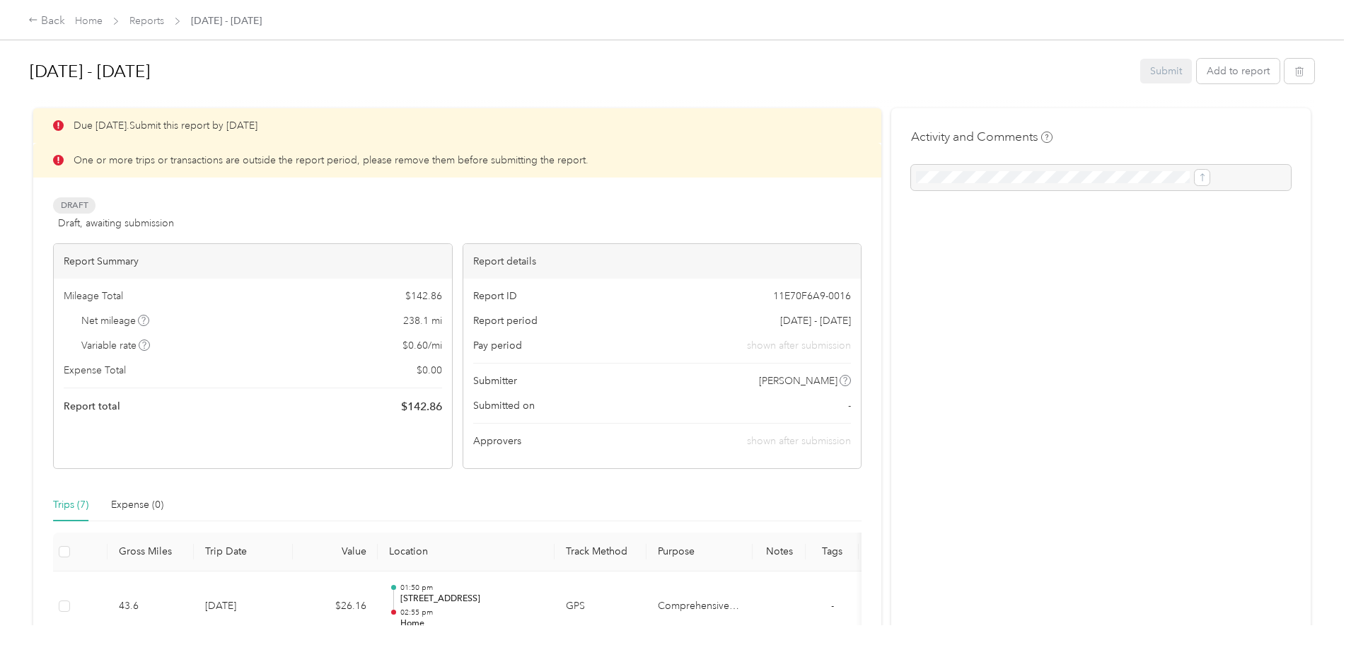
click at [262, 22] on span "[DATE] - [DATE]" at bounding box center [226, 20] width 71 height 15
click at [103, 21] on link "Home" at bounding box center [89, 21] width 28 height 12
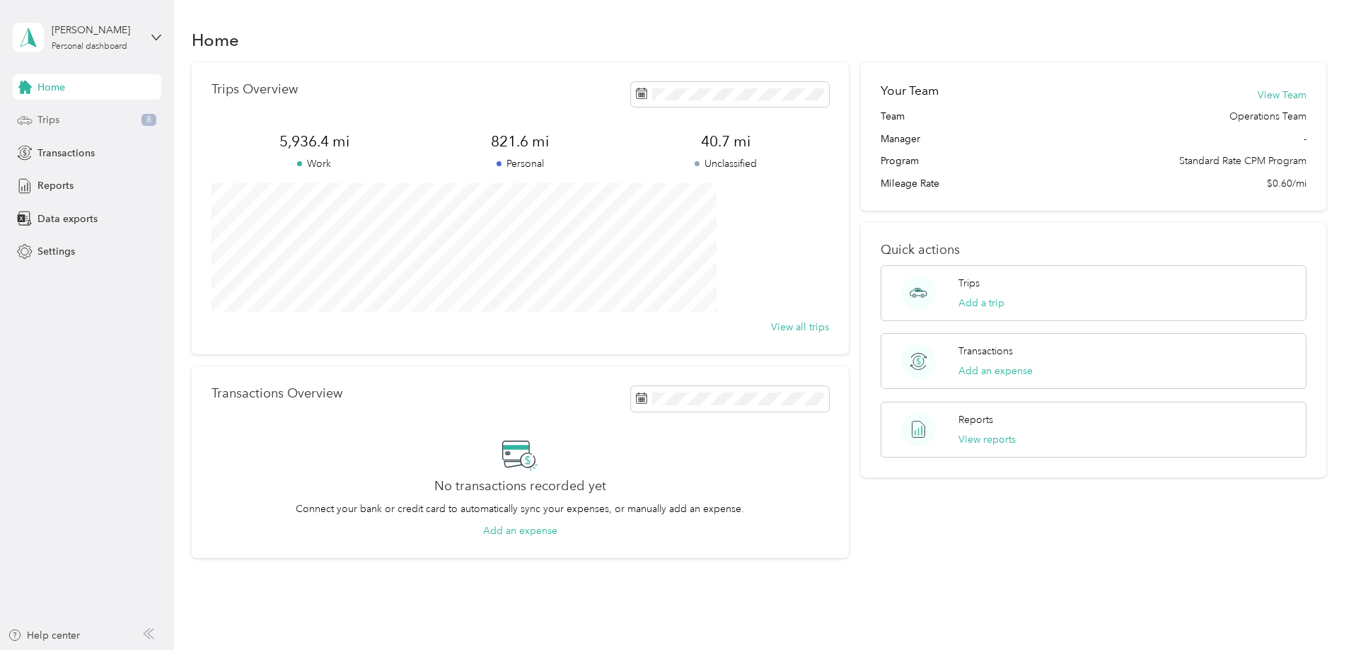
click at [85, 120] on div "Trips 8" at bounding box center [87, 120] width 149 height 25
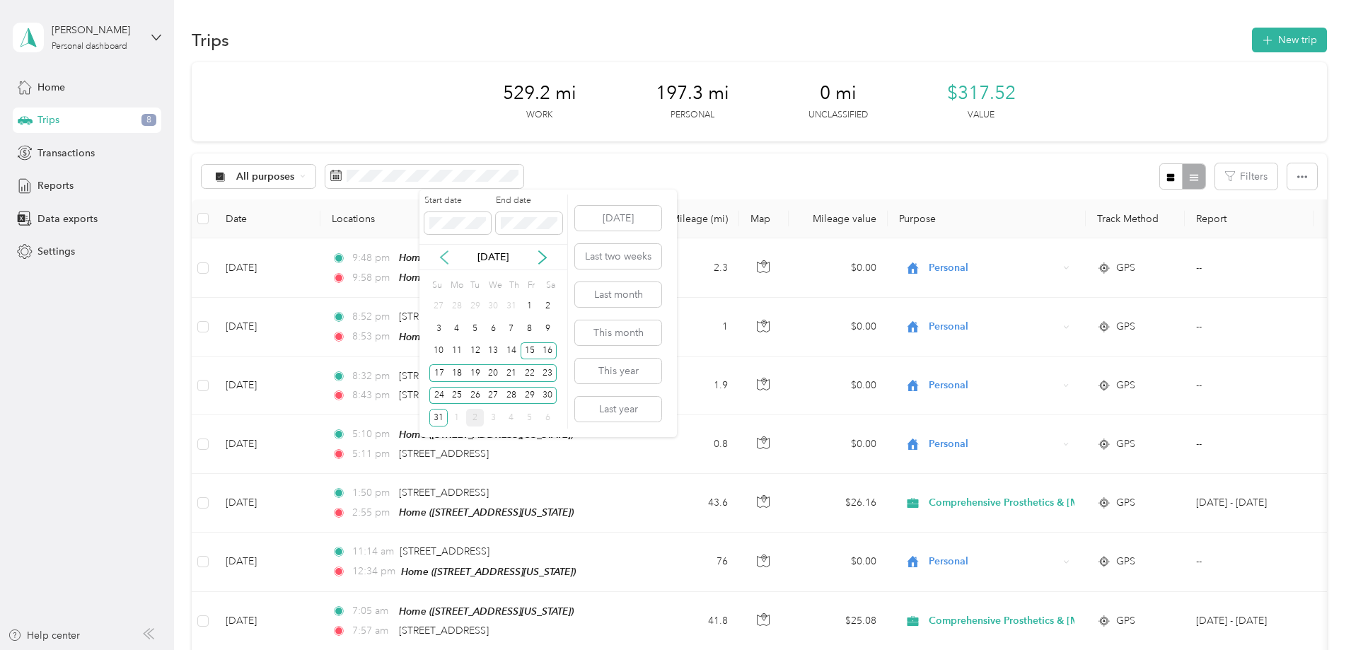
click at [446, 258] on icon at bounding box center [444, 257] width 14 height 14
click at [542, 260] on icon at bounding box center [542, 257] width 7 height 13
click at [526, 302] on div "1" at bounding box center [530, 307] width 18 height 18
click at [443, 420] on div "31" at bounding box center [438, 418] width 18 height 18
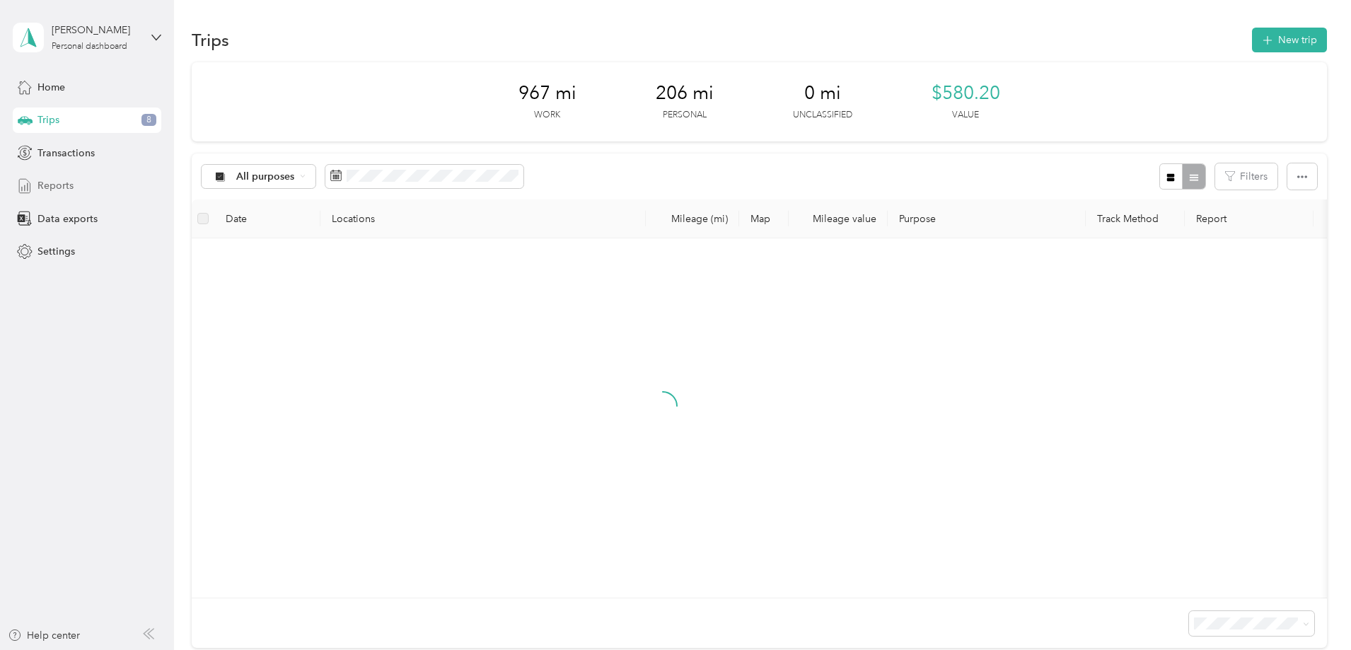
click at [60, 187] on span "Reports" at bounding box center [55, 185] width 36 height 15
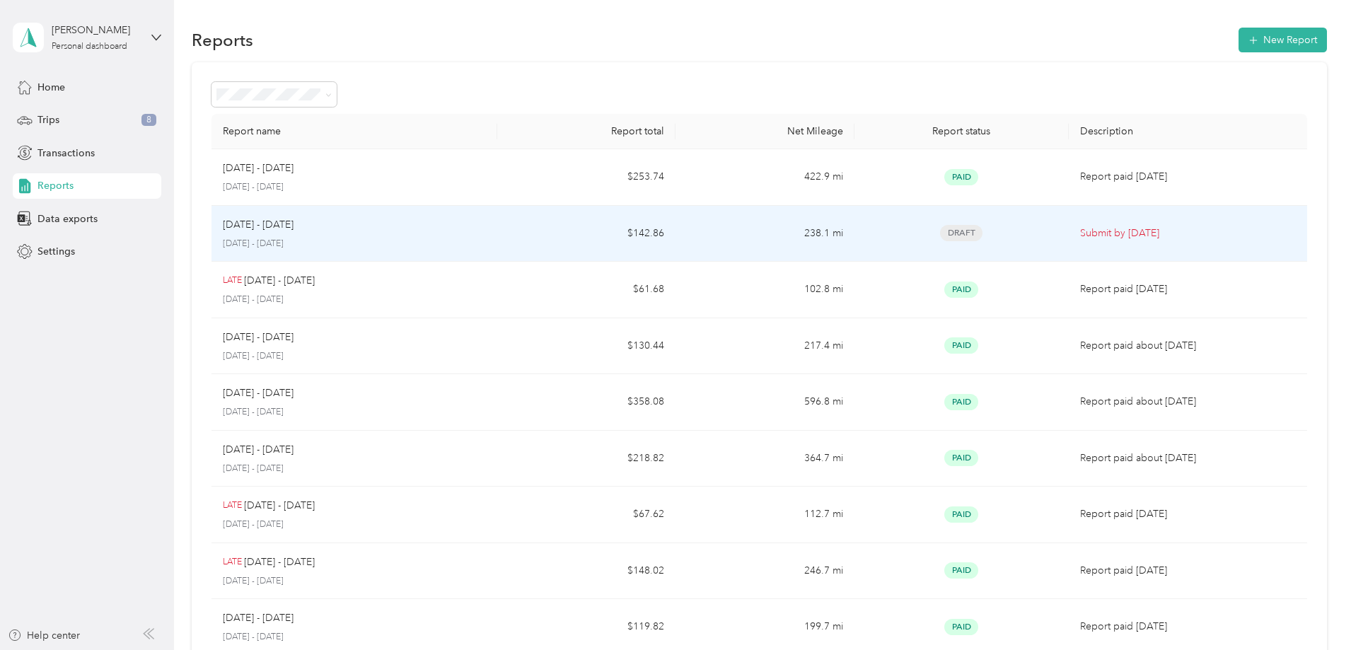
click at [940, 231] on span "Draft" at bounding box center [961, 233] width 42 height 16
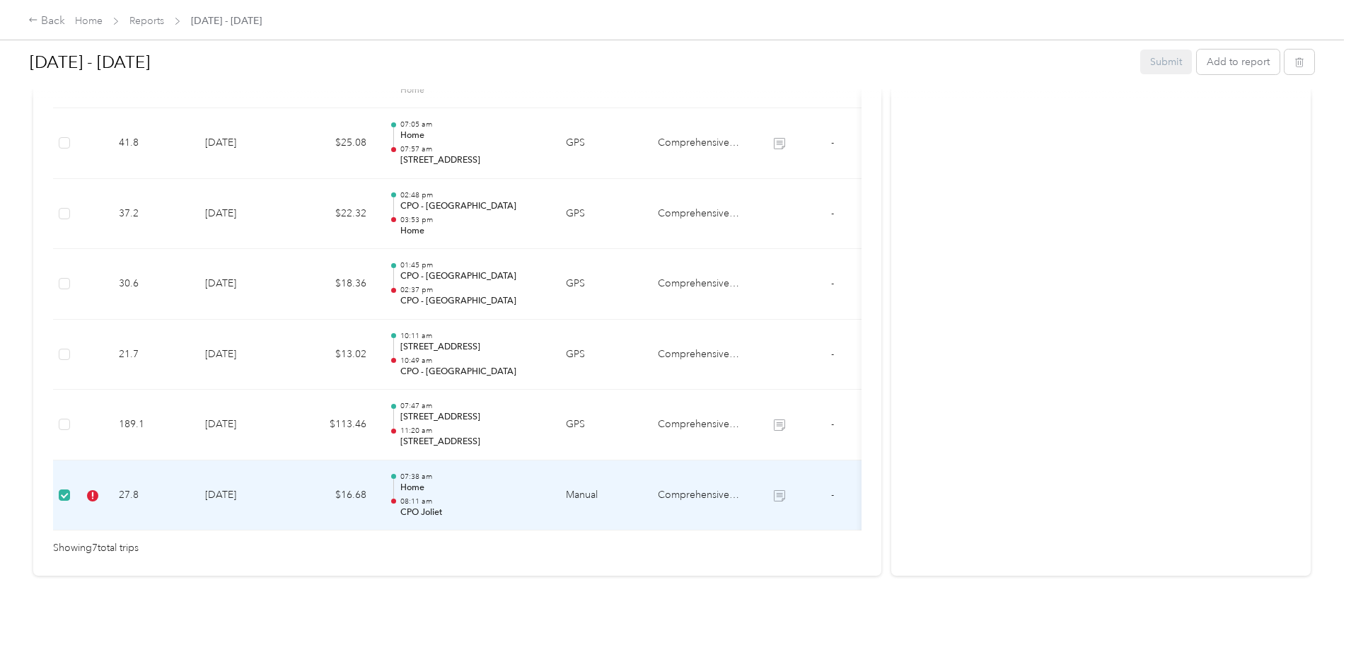
scroll to position [555, 0]
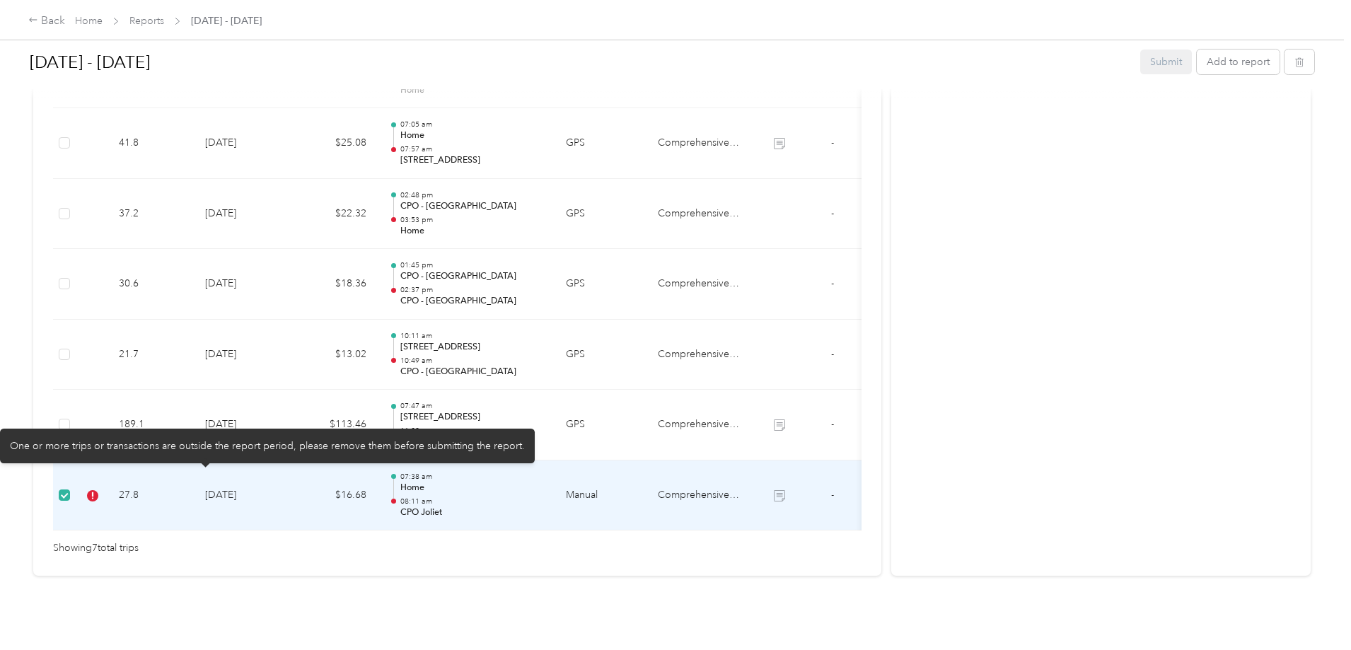
click at [98, 490] on icon at bounding box center [92, 495] width 11 height 11
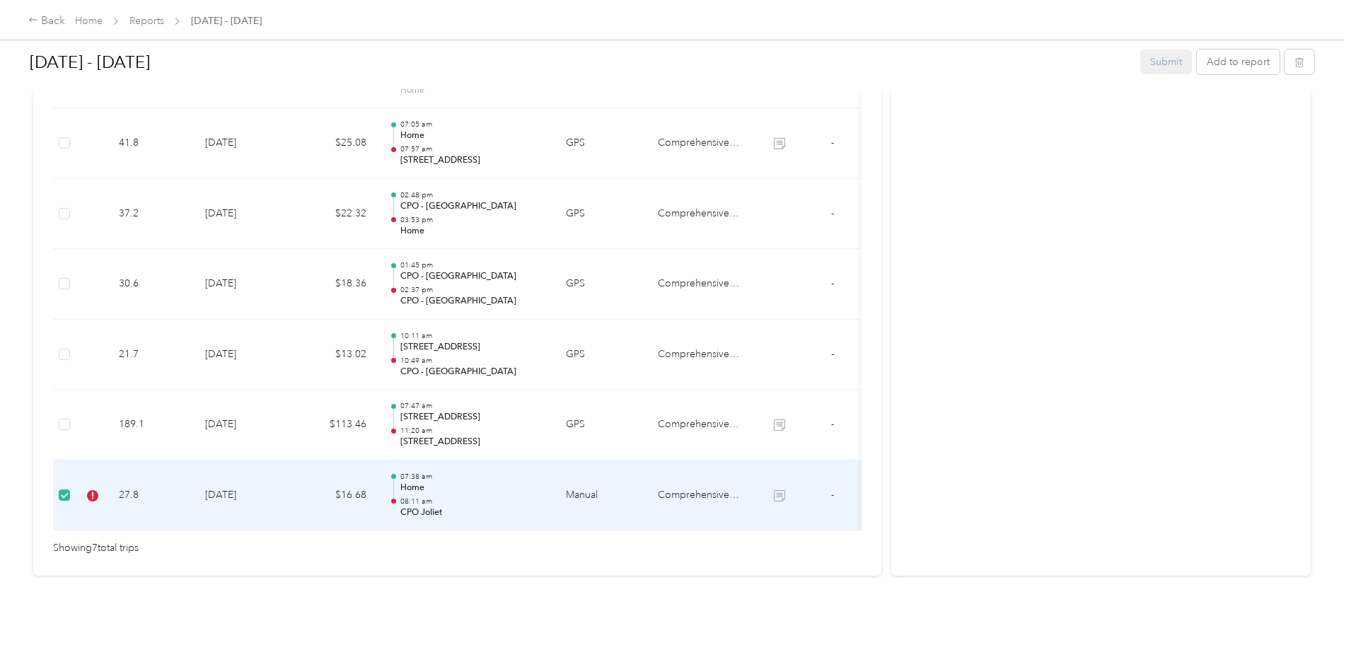
click at [76, 477] on td at bounding box center [64, 496] width 23 height 71
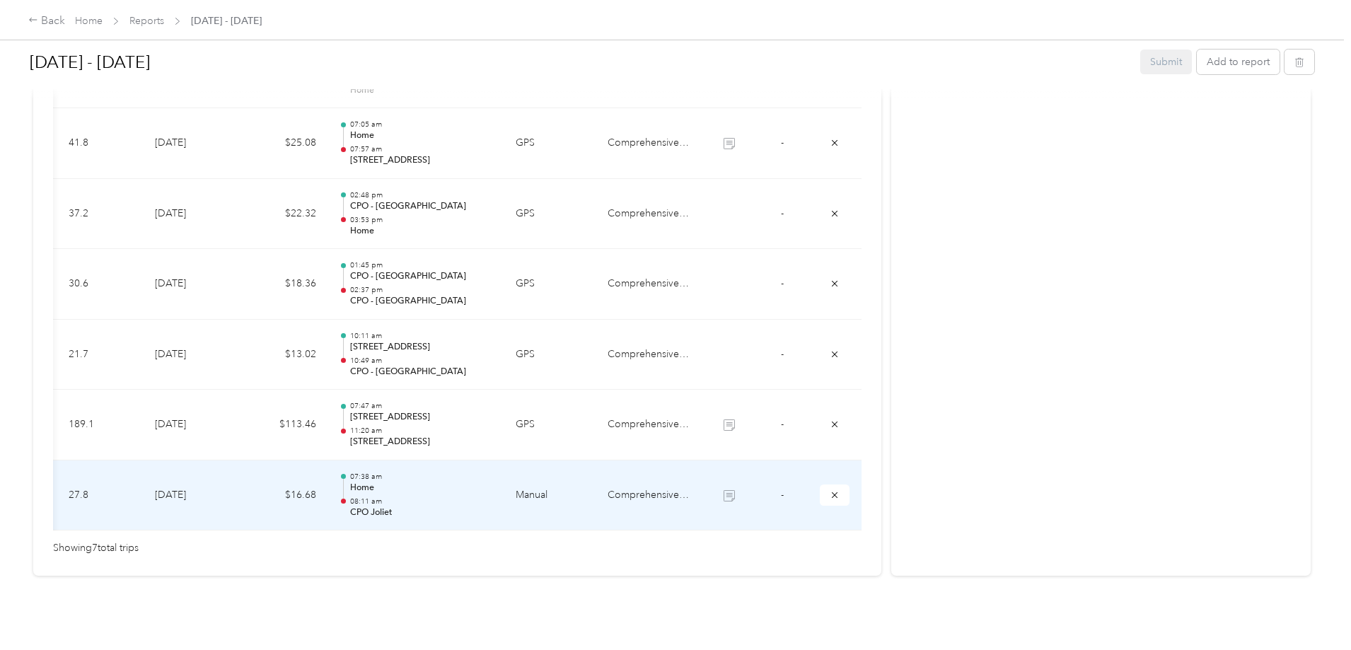
scroll to position [0, 202]
click at [830, 490] on icon "submit" at bounding box center [835, 495] width 10 height 10
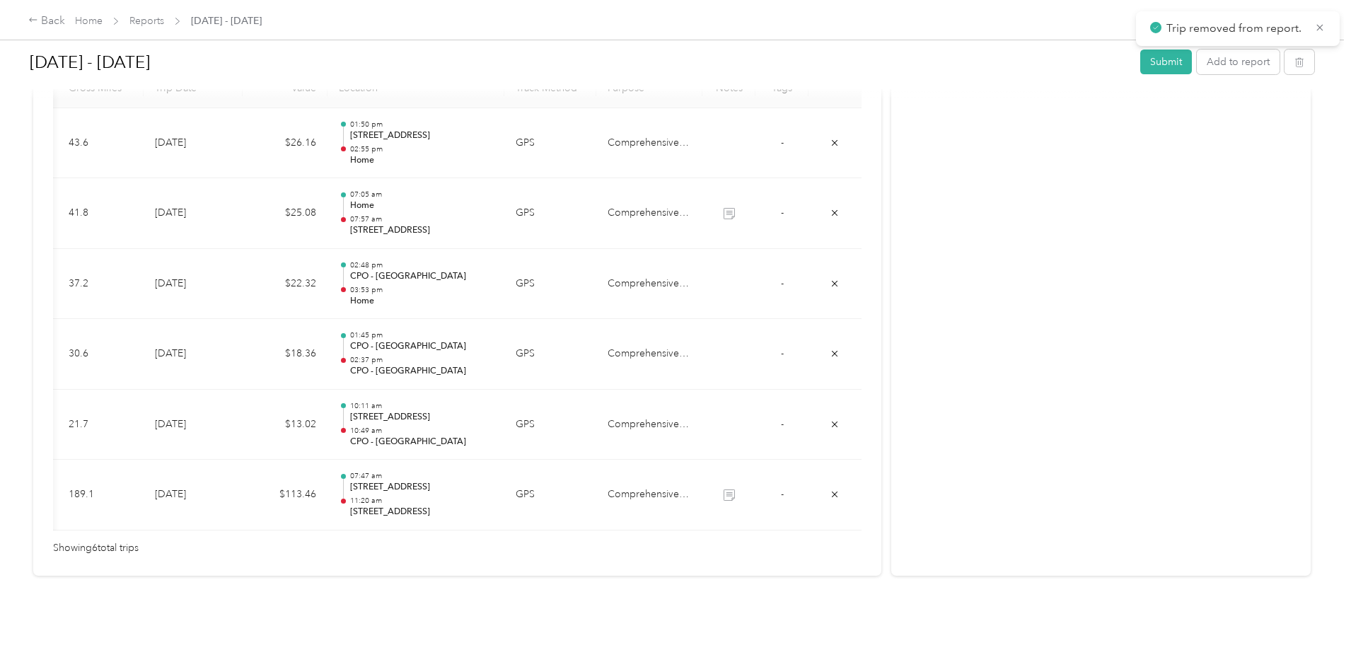
click at [5, 420] on div "Back Home Reports Aug 16 - 31, 2025 Aug 16 - 31, 2025 Submit Add to report Due …" at bounding box center [672, 325] width 1344 height 650
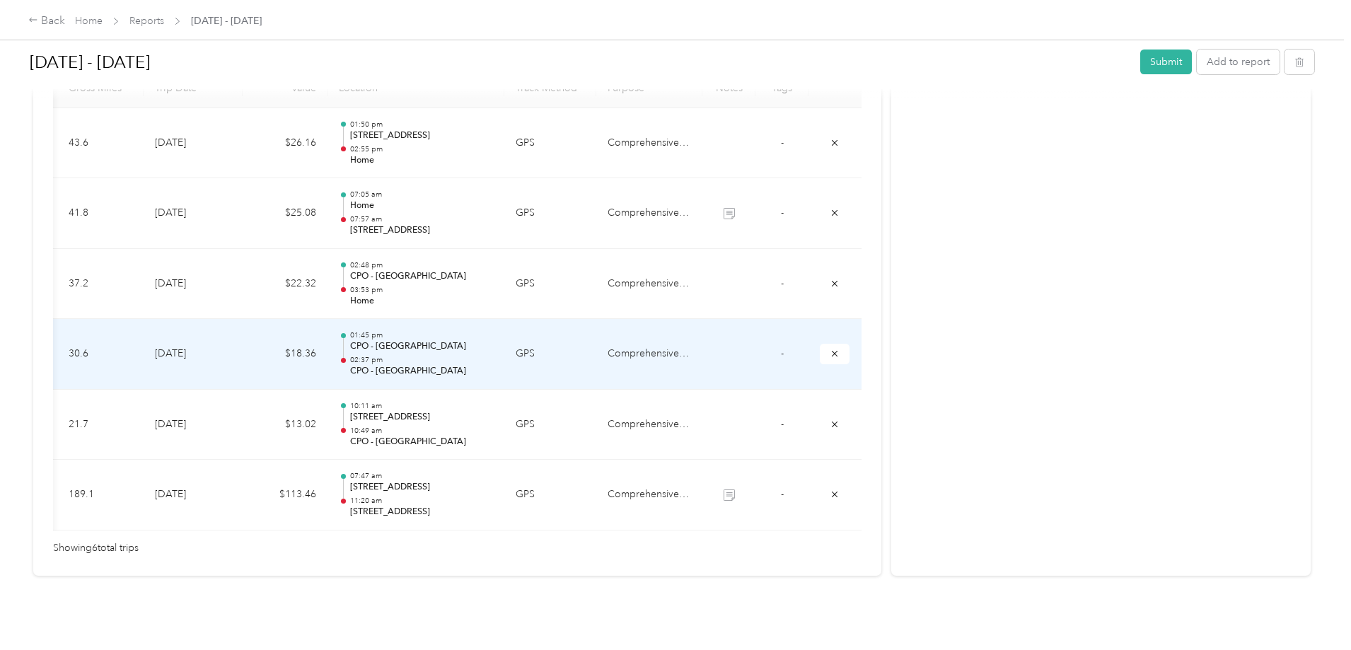
scroll to position [0, 0]
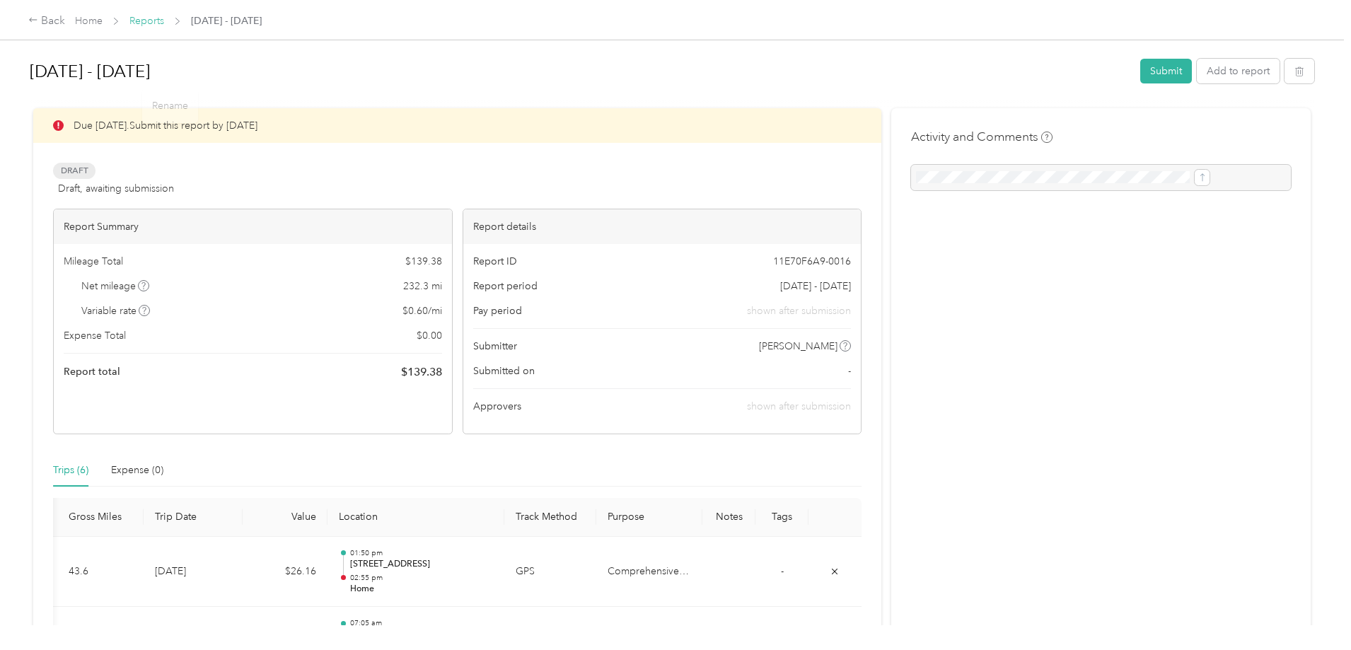
click at [164, 23] on link "Reports" at bounding box center [146, 21] width 35 height 12
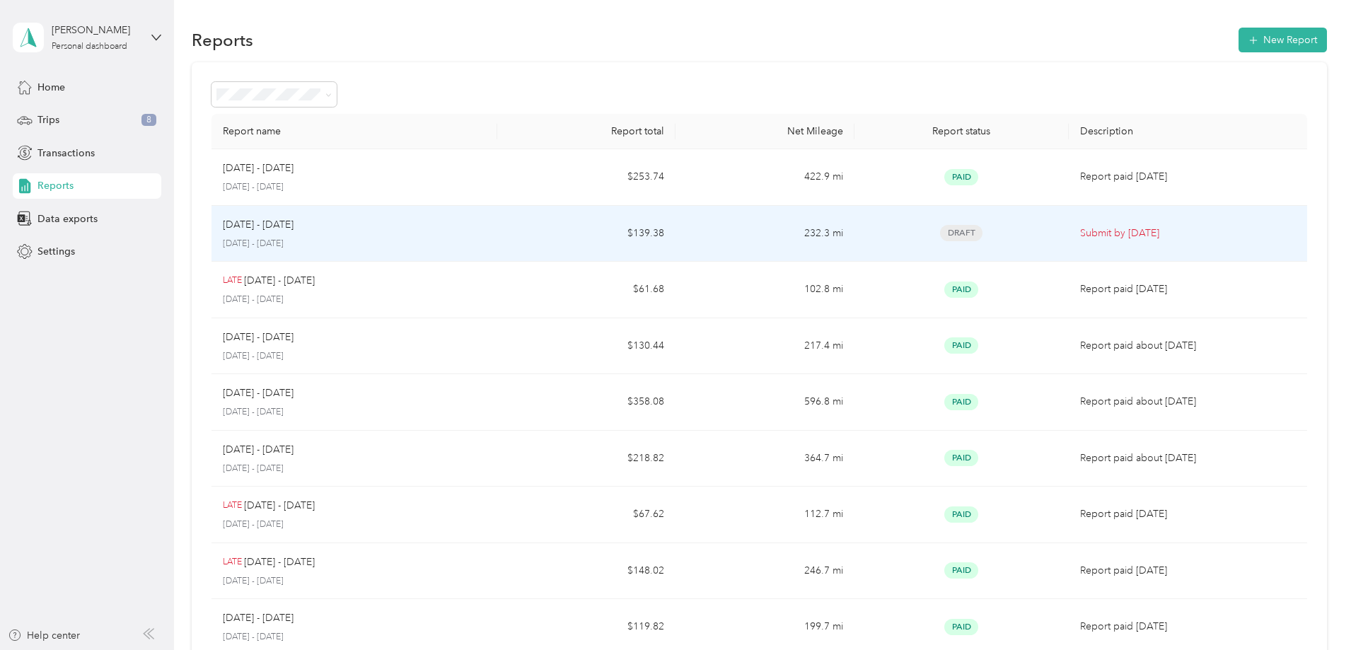
click at [486, 230] on div "[DATE] - [DATE]" at bounding box center [354, 225] width 263 height 16
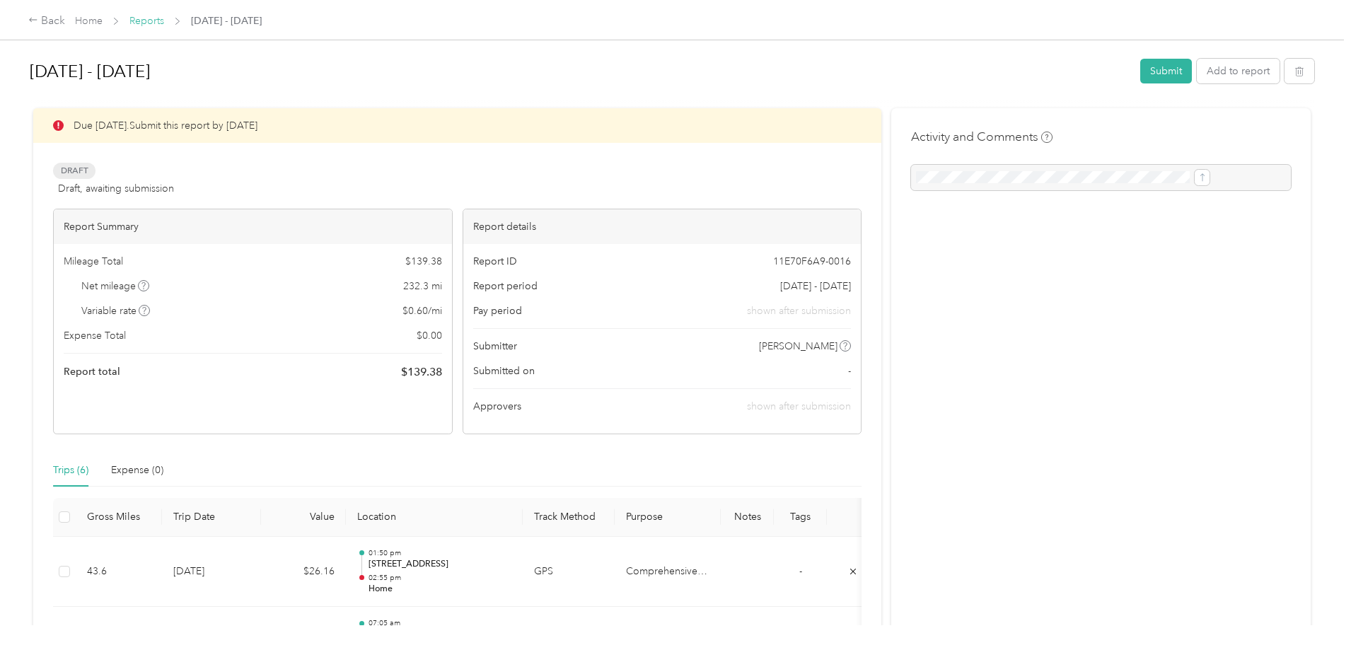
click at [164, 18] on link "Reports" at bounding box center [146, 21] width 35 height 12
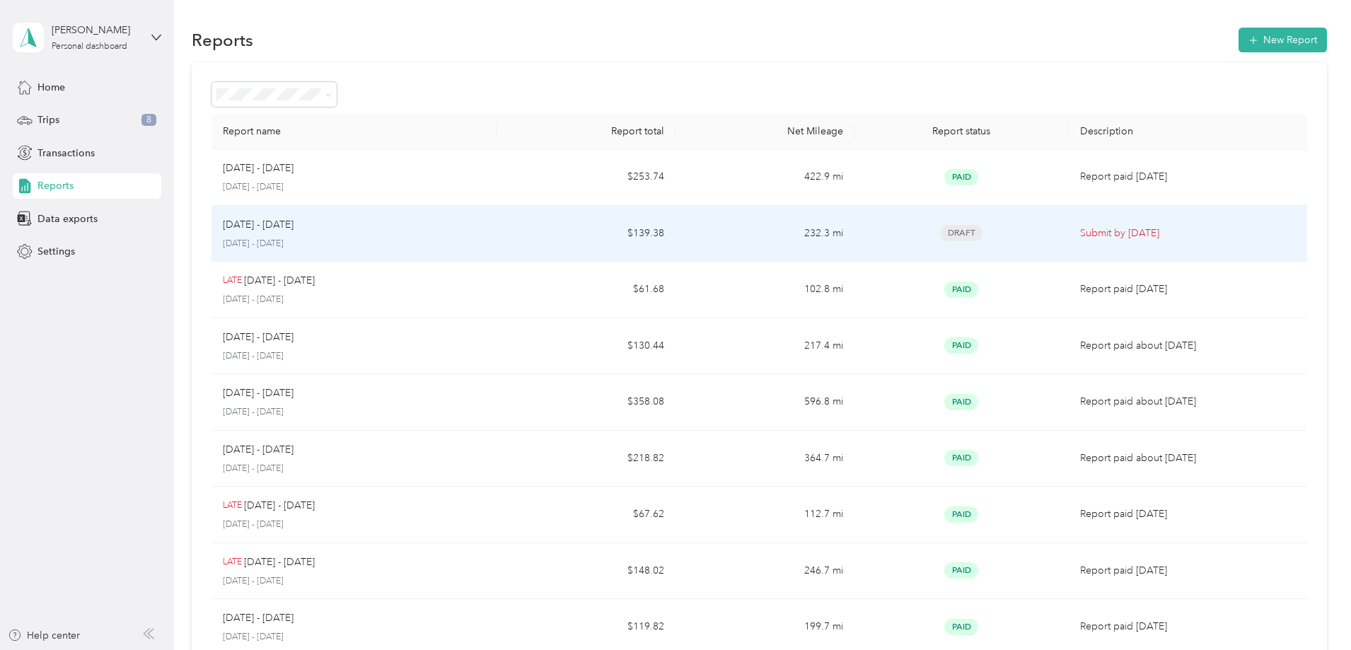
click at [454, 224] on div "[DATE] - [DATE]" at bounding box center [354, 225] width 263 height 16
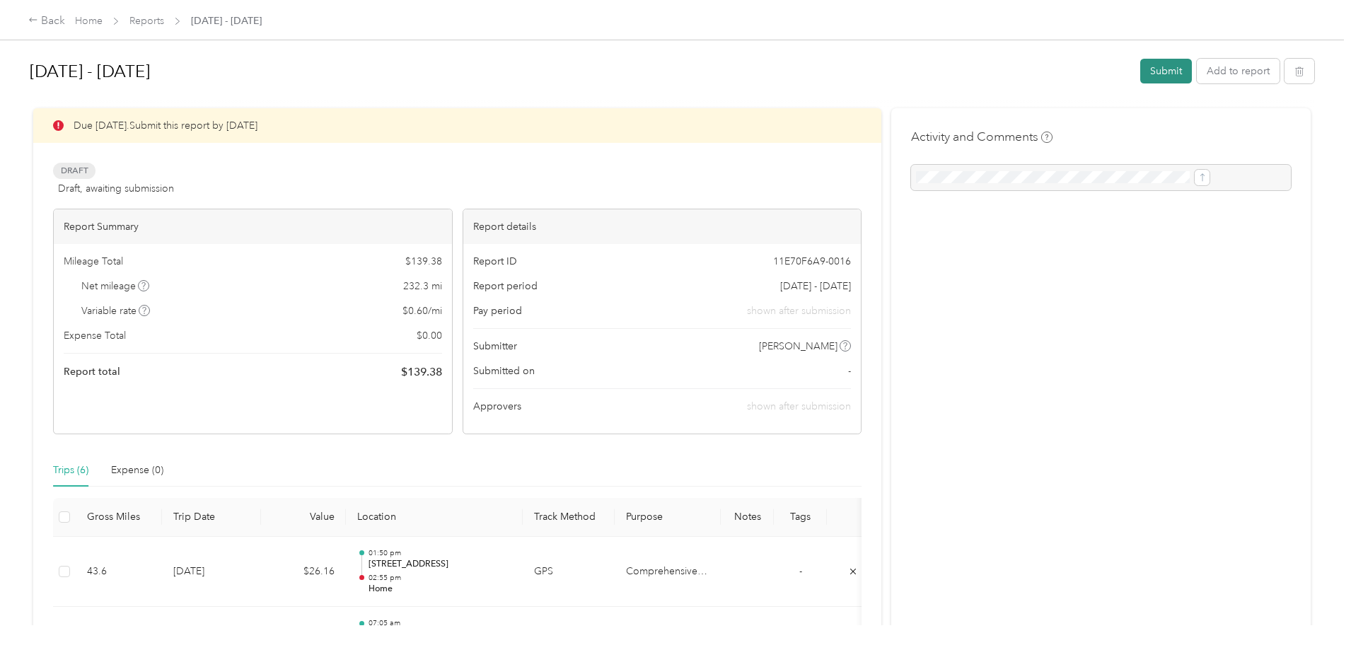
click at [1140, 73] on button "Submit" at bounding box center [1166, 71] width 52 height 25
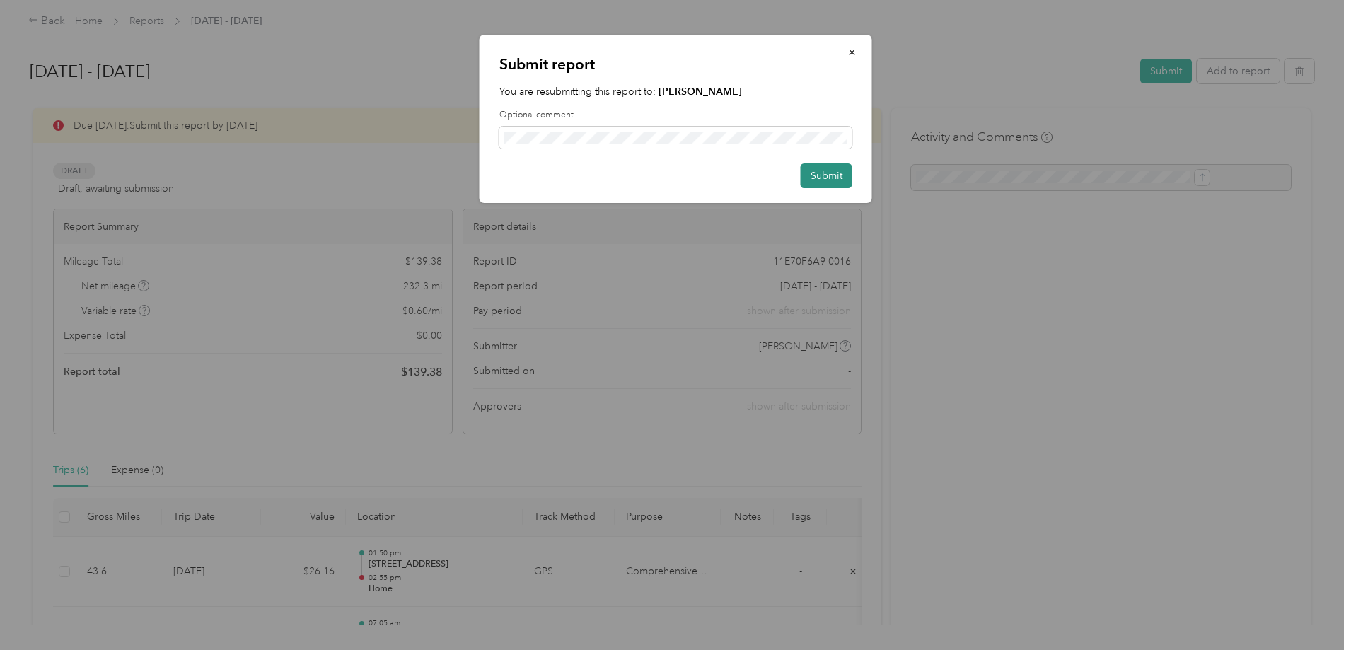
click at [821, 178] on button "Submit" at bounding box center [827, 175] width 52 height 25
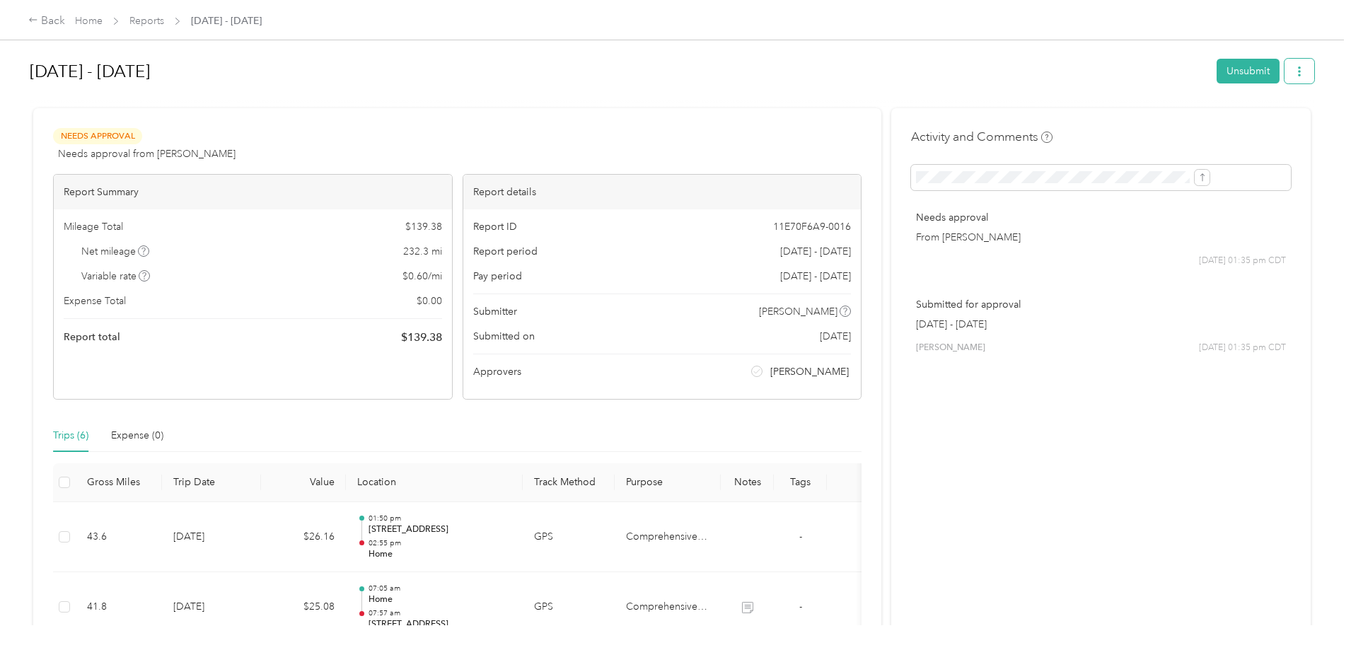
click at [1295, 74] on icon "button" at bounding box center [1300, 72] width 10 height 10
click at [1153, 122] on span "Download" at bounding box center [1143, 123] width 47 height 15
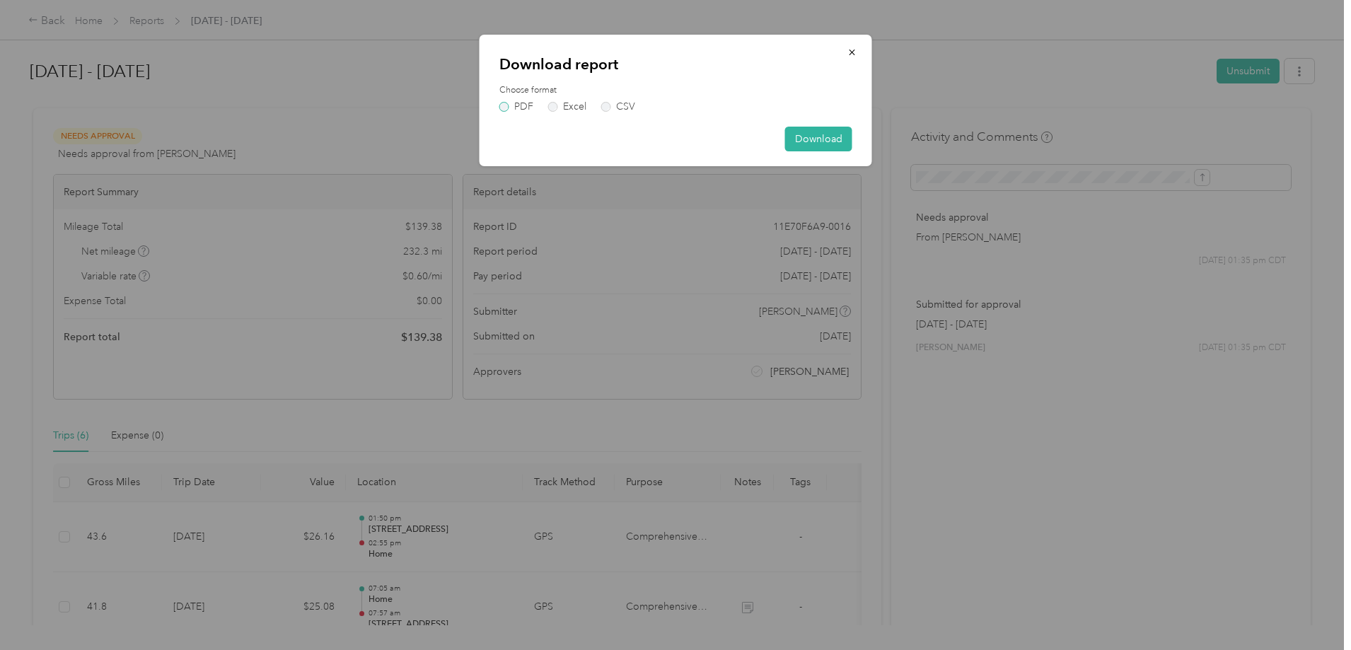
click at [505, 106] on label "PDF" at bounding box center [516, 107] width 34 height 10
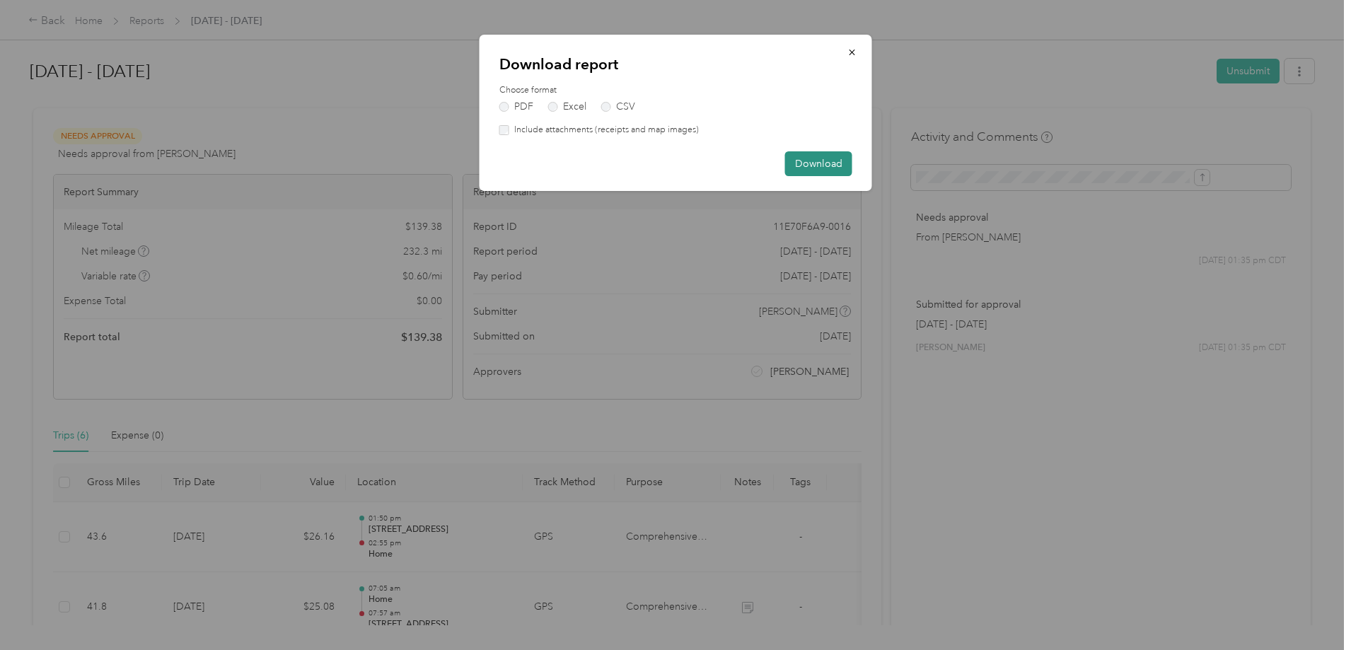
click at [812, 158] on button "Download" at bounding box center [818, 163] width 67 height 25
